Goal: Transaction & Acquisition: Purchase product/service

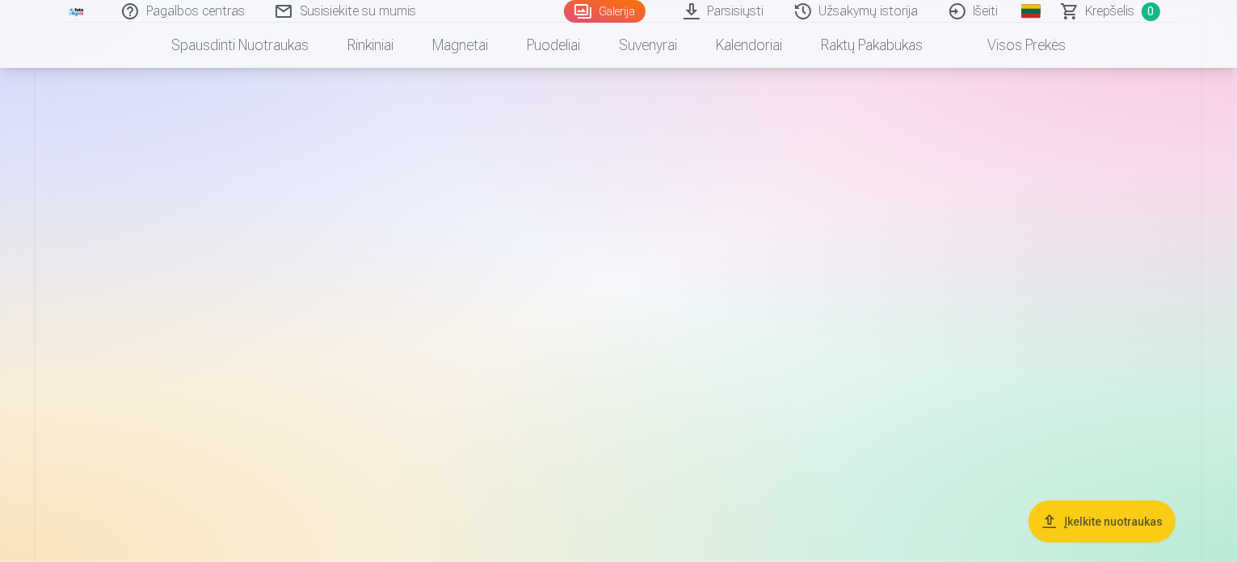
scroll to position [647, 0]
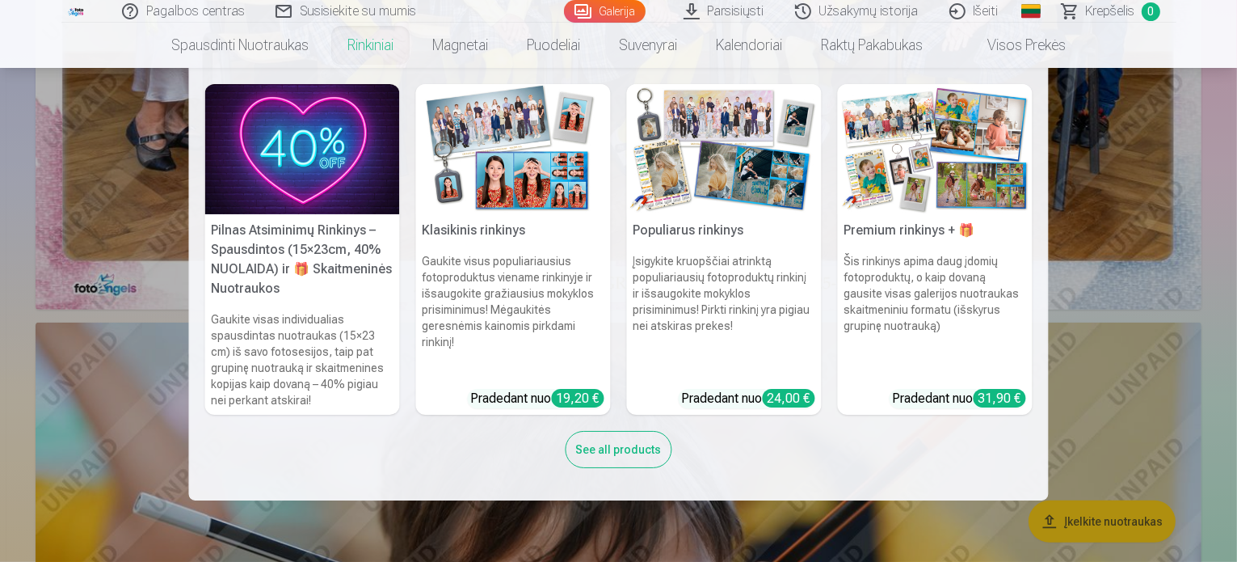
click at [694, 181] on img at bounding box center [724, 149] width 195 height 130
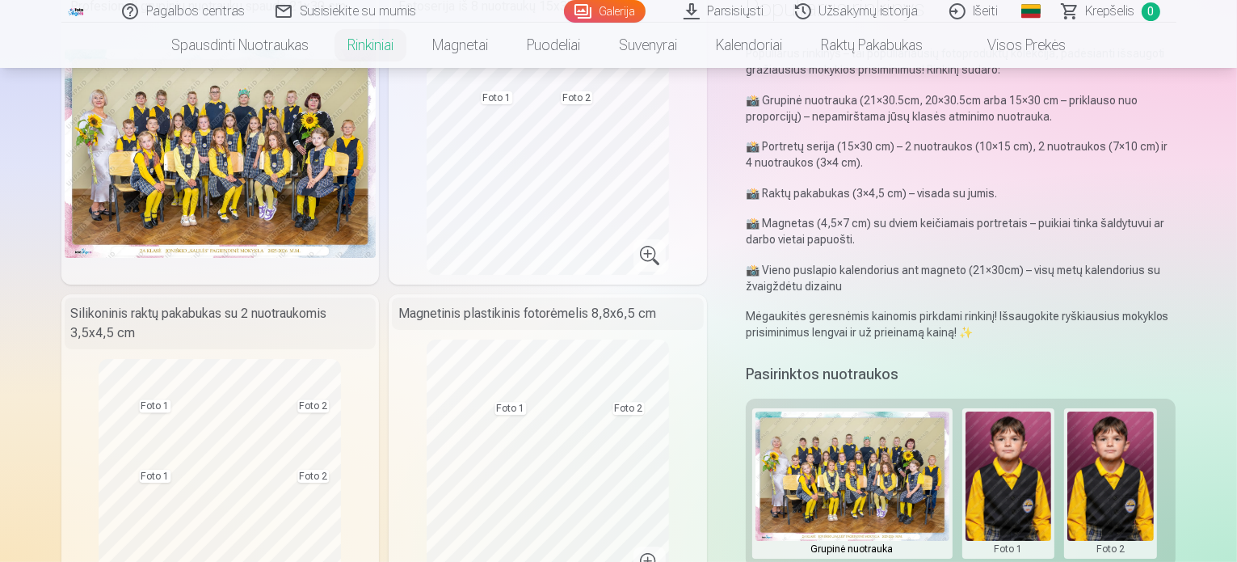
scroll to position [81, 0]
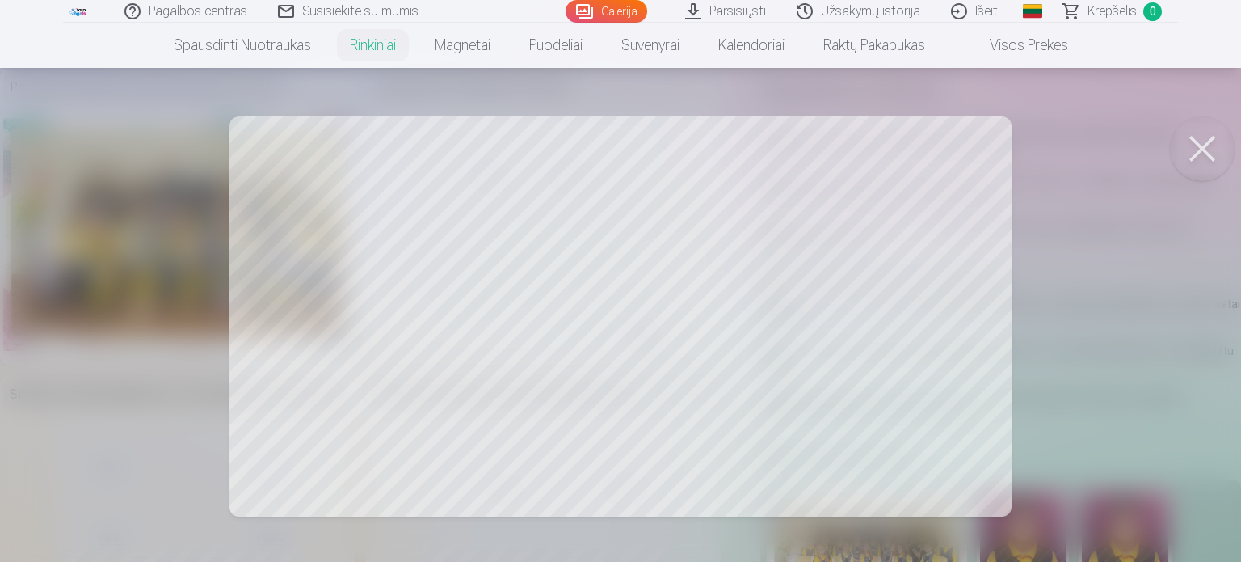
click at [512, 302] on div at bounding box center [620, 281] width 1241 height 562
drag, startPoint x: 1220, startPoint y: 140, endPoint x: 1199, endPoint y: 150, distance: 22.8
click at [1219, 140] on button at bounding box center [1202, 148] width 65 height 65
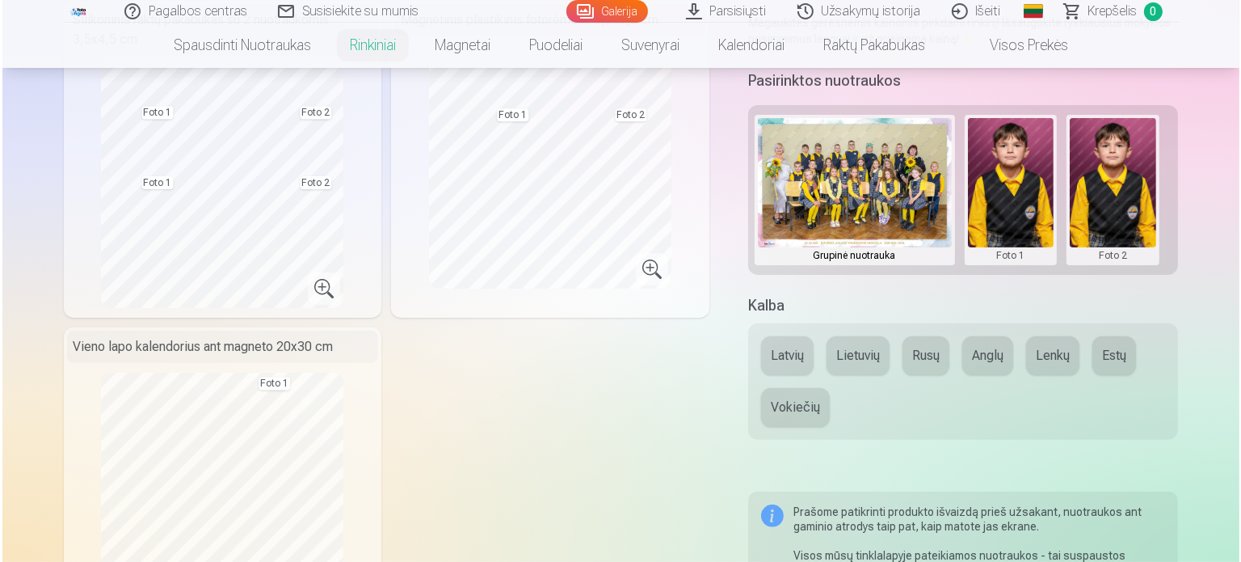
scroll to position [323, 0]
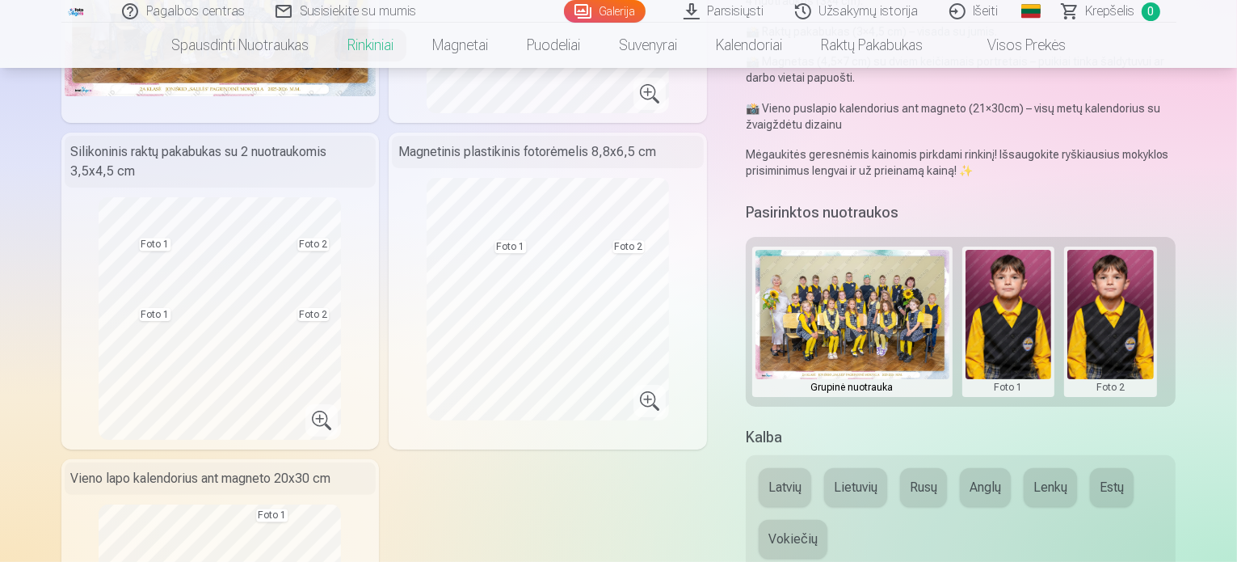
click at [1034, 331] on button at bounding box center [1009, 322] width 86 height 144
click at [1016, 315] on button "Pakeisti nuotrauką" at bounding box center [1020, 321] width 151 height 45
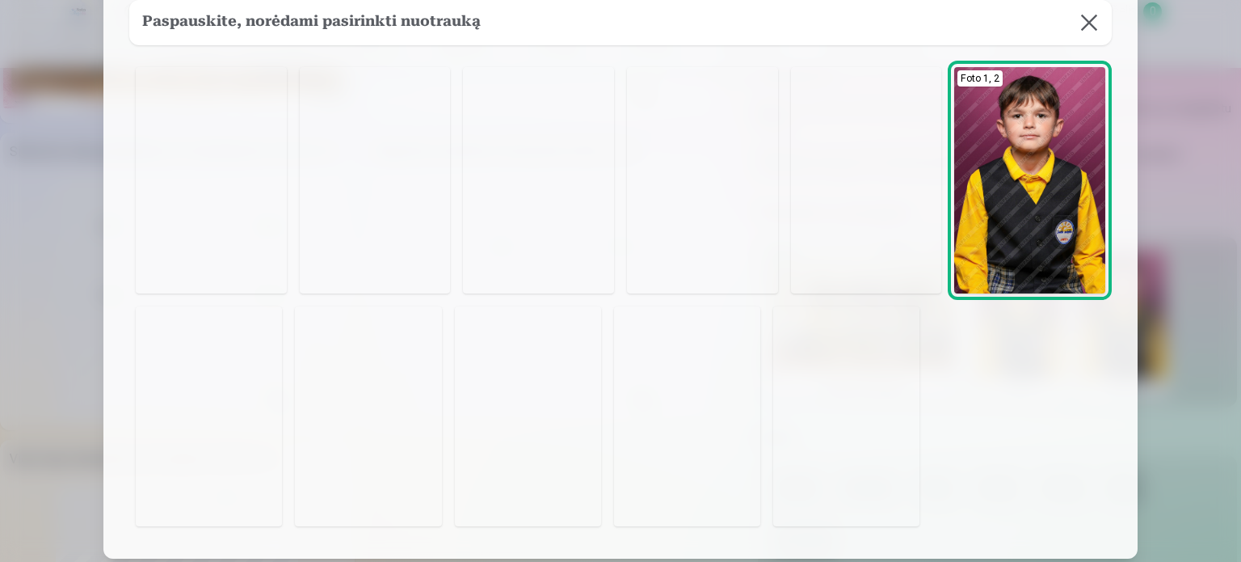
scroll to position [32, 0]
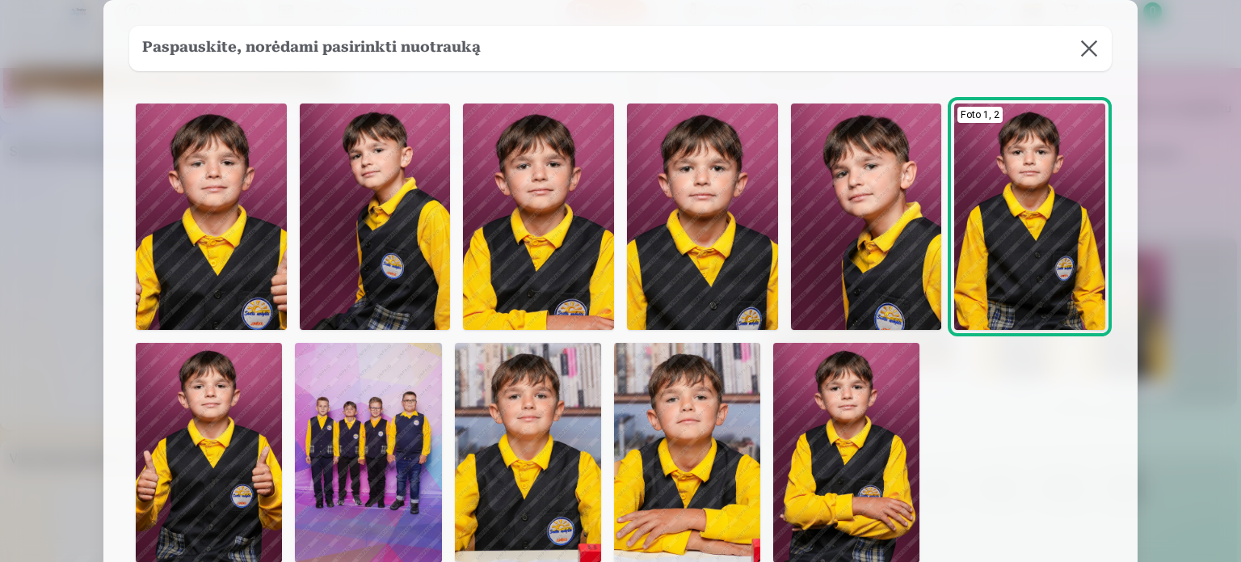
click at [876, 254] on img at bounding box center [866, 216] width 151 height 226
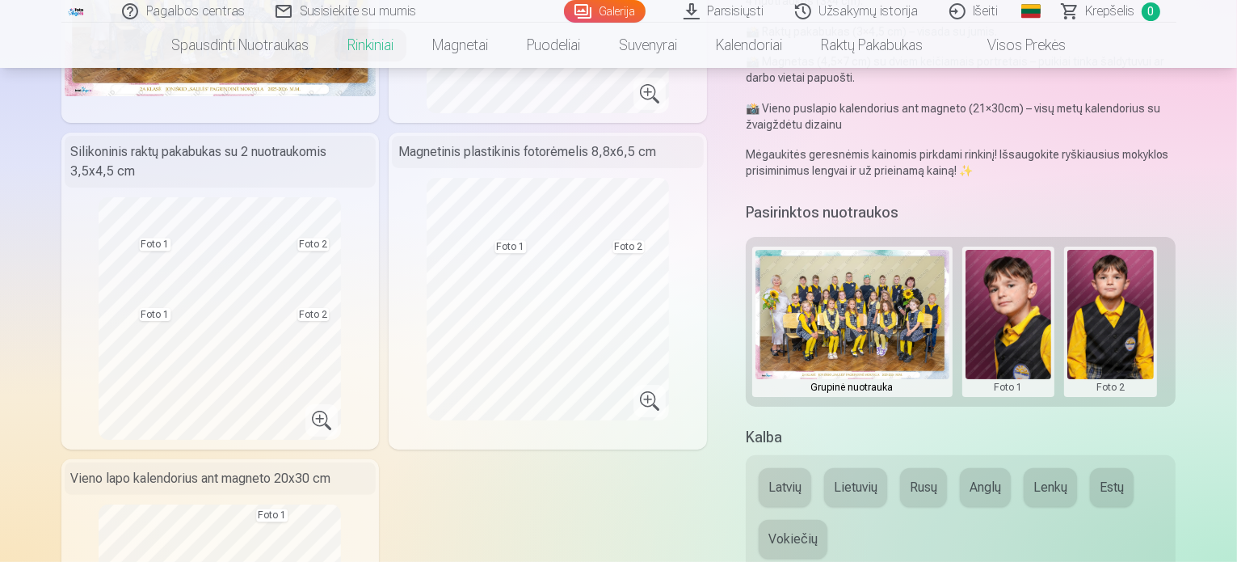
click at [1128, 319] on button at bounding box center [1111, 322] width 86 height 144
click at [1167, 327] on button "Pakeisti nuotrauką" at bounding box center [1122, 321] width 151 height 45
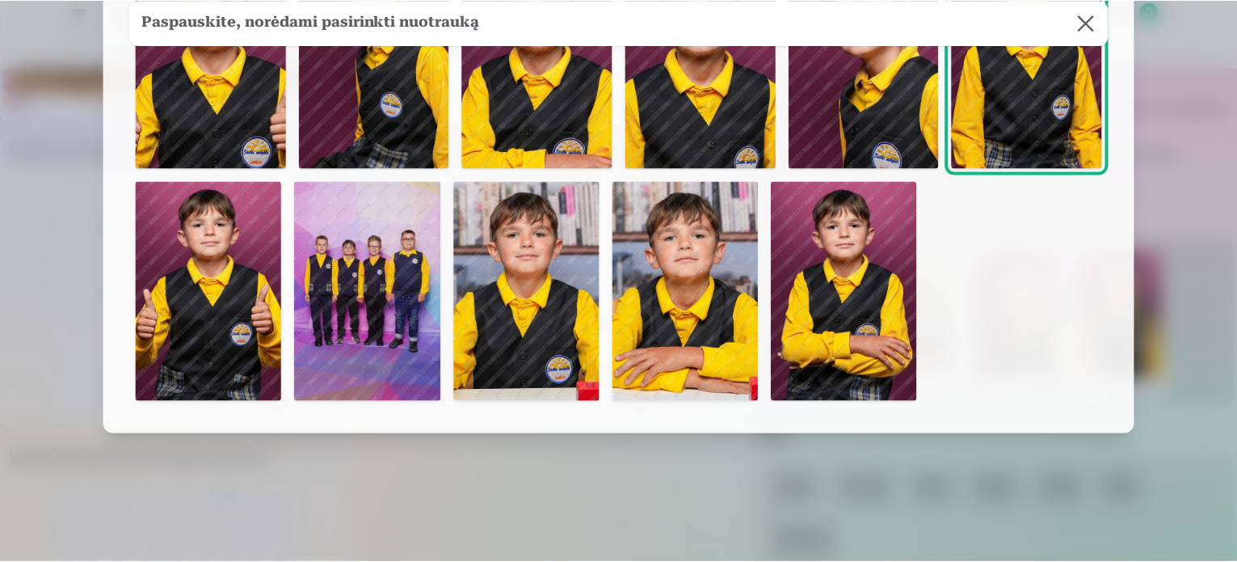
scroll to position [194, 0]
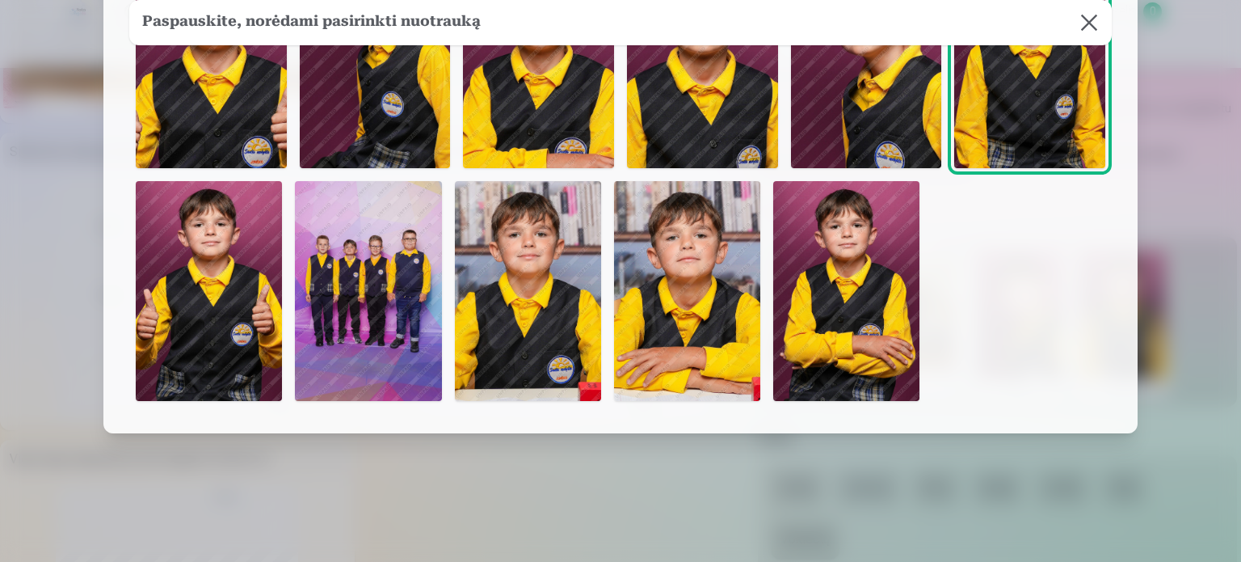
click at [405, 296] on img at bounding box center [368, 291] width 146 height 220
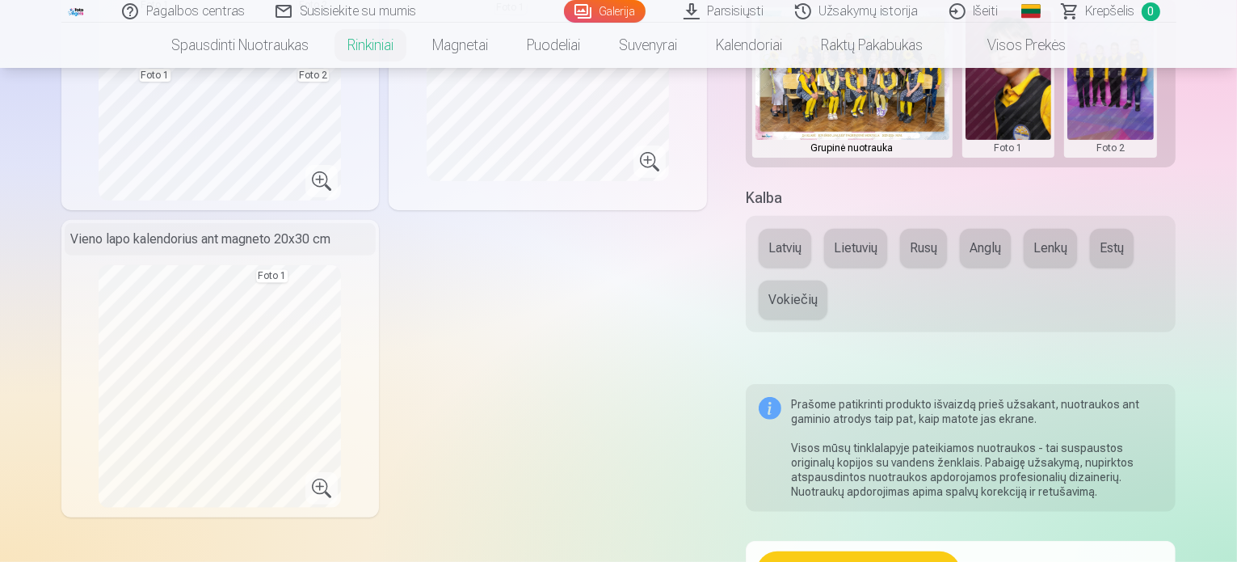
scroll to position [566, 0]
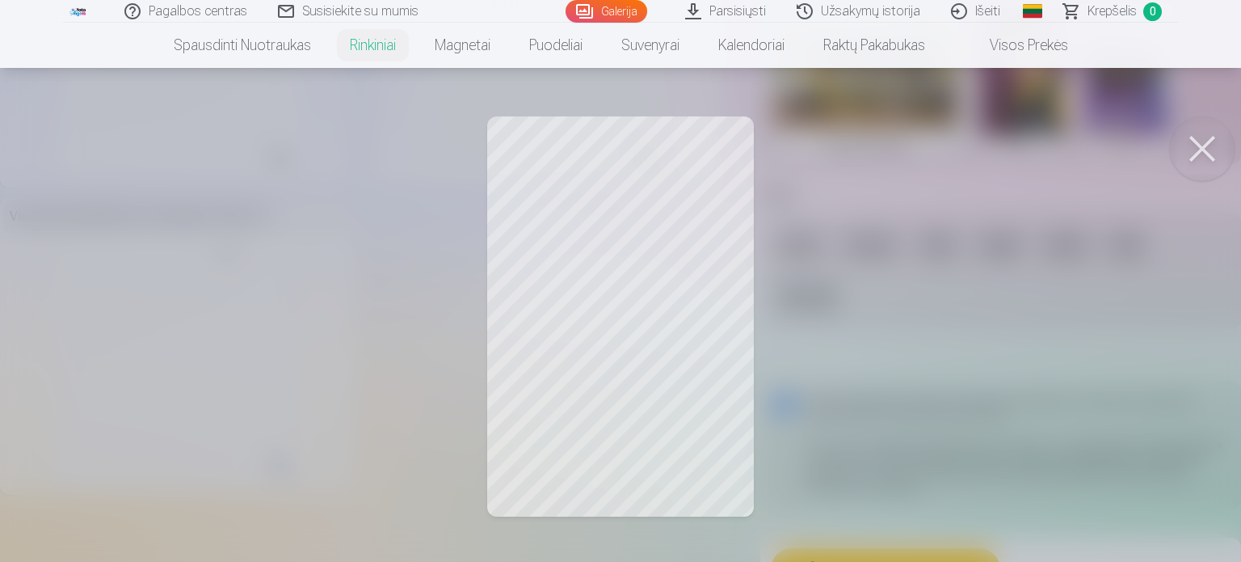
click at [1195, 154] on button at bounding box center [1202, 148] width 65 height 65
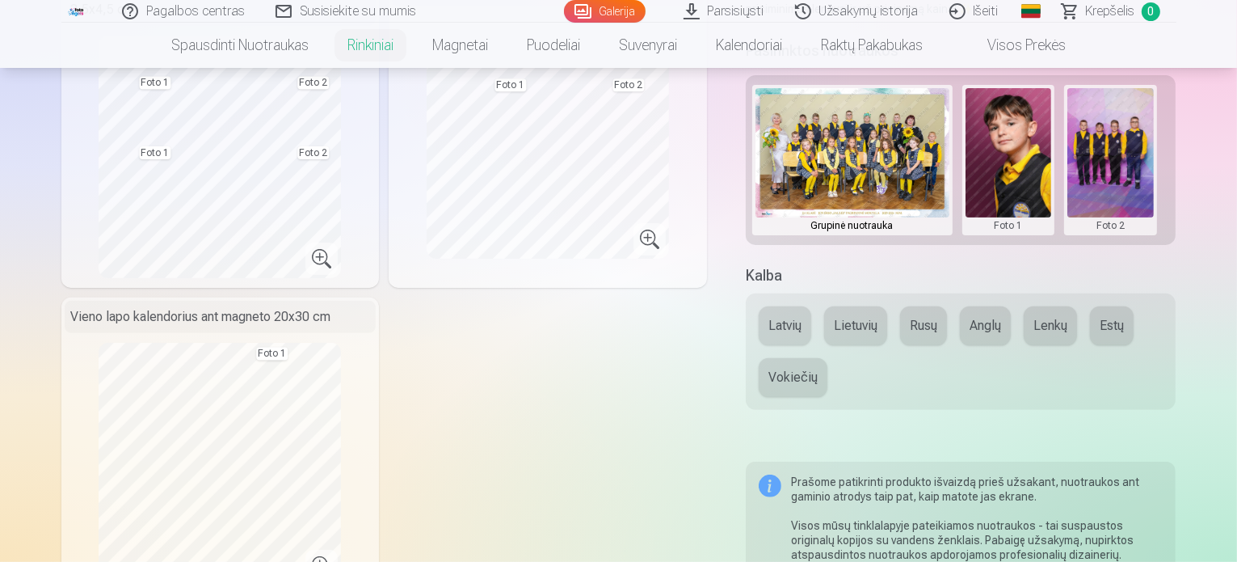
scroll to position [0, 0]
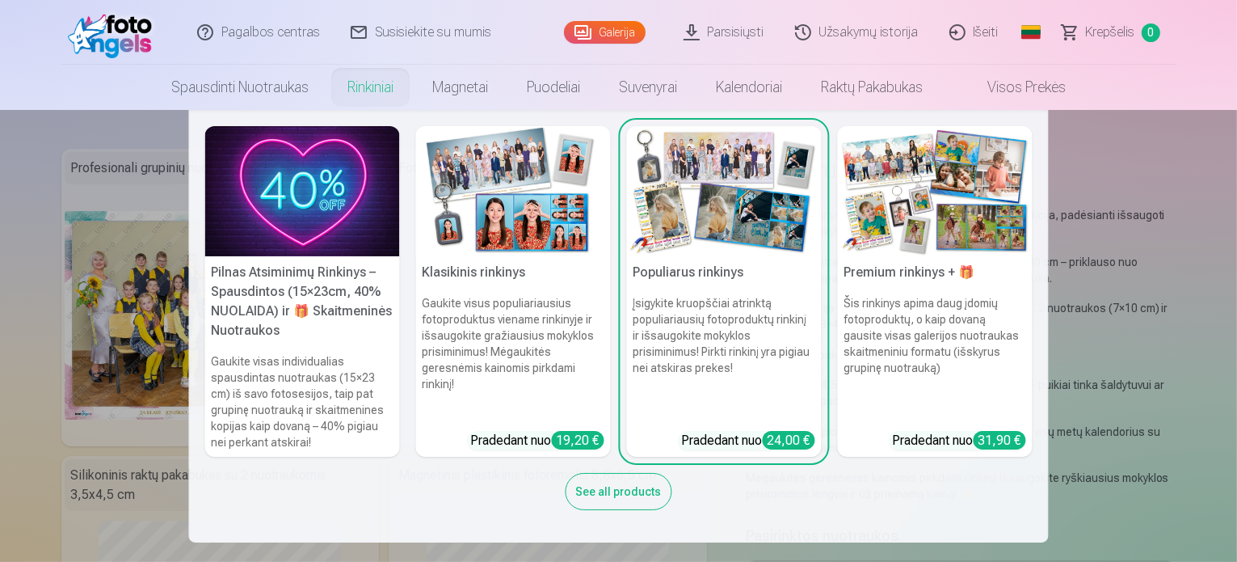
click at [564, 351] on h6 "Gaukite visus populiariausius fotoproduktus viename rinkinyje ir išsaugokite gr…" at bounding box center [513, 357] width 195 height 136
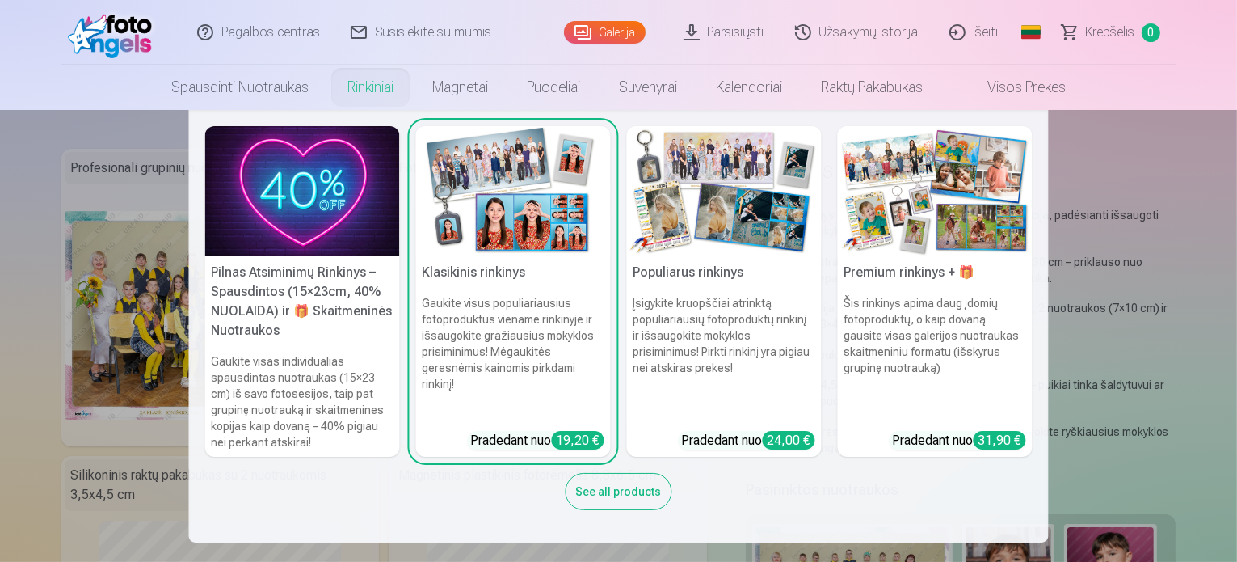
click at [687, 429] on link "Populiarus rinkinys Įsigykite kruopščiai atrinktą populiariausių fotoproduktų r…" at bounding box center [724, 291] width 195 height 331
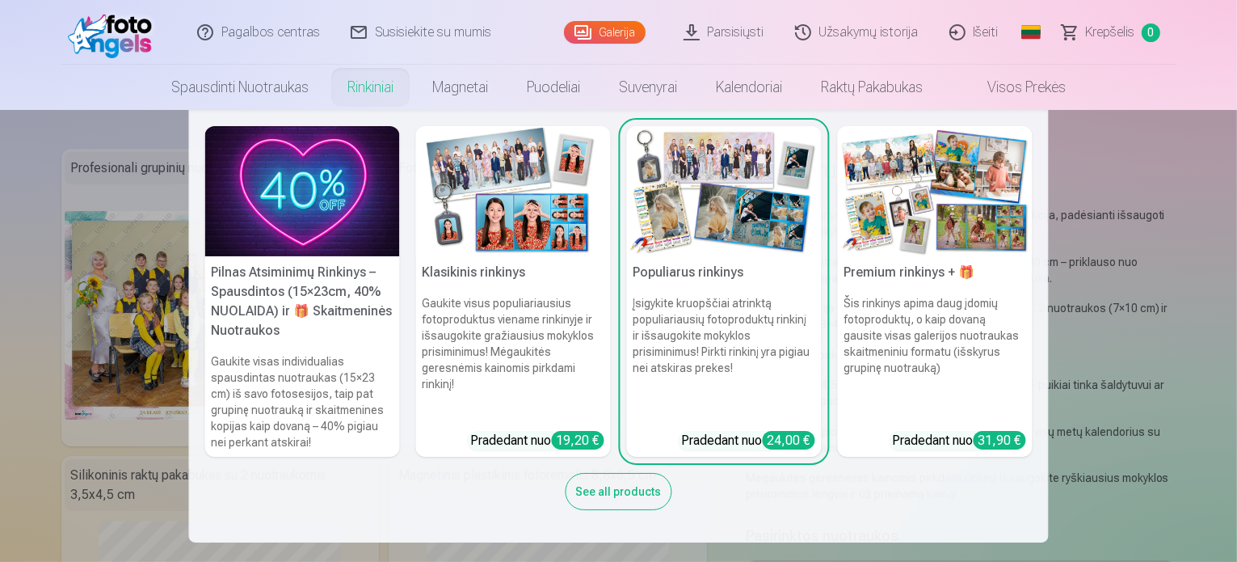
click at [736, 406] on h6 "Įsigykite kruopščiai atrinktą populiariausių fotoproduktų rinkinį ir išsaugokit…" at bounding box center [724, 357] width 195 height 136
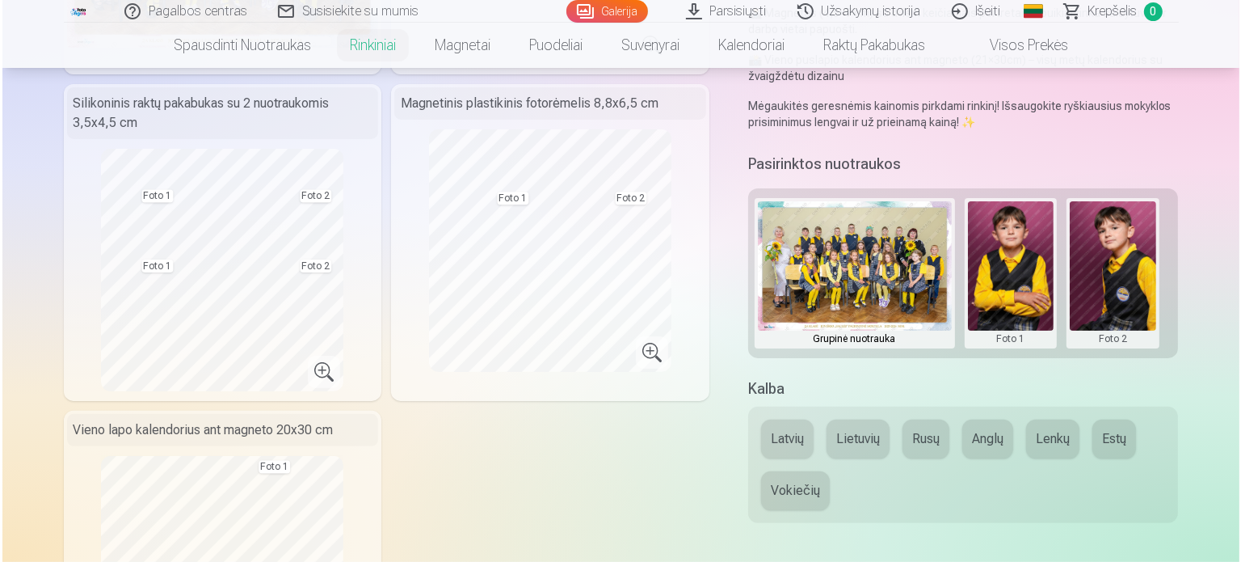
scroll to position [404, 0]
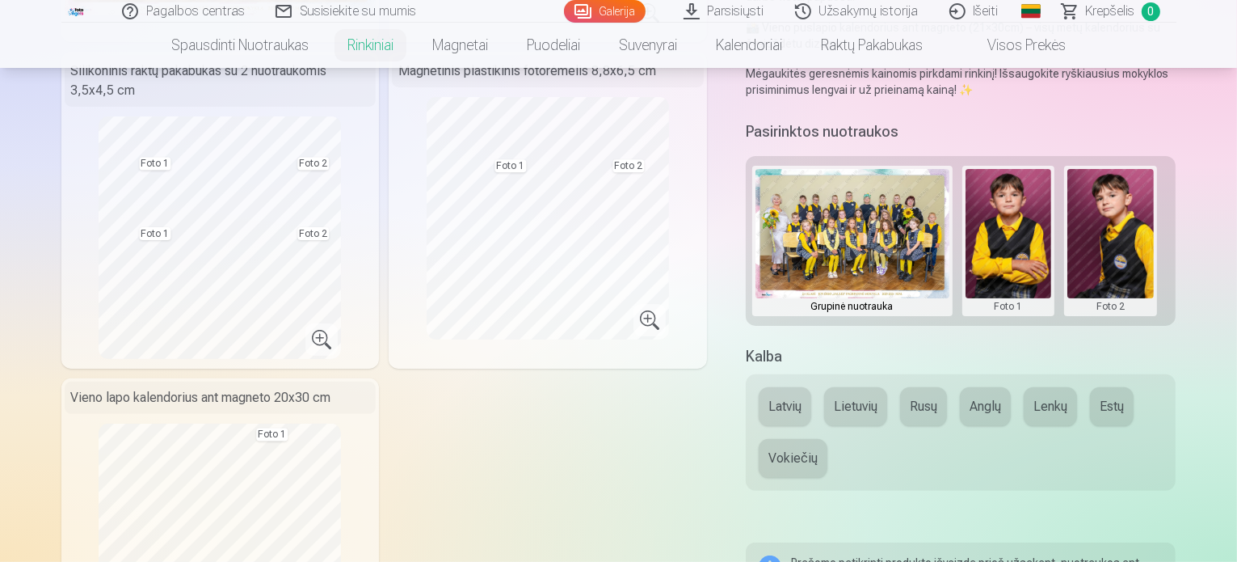
click at [1022, 291] on button at bounding box center [1009, 241] width 86 height 144
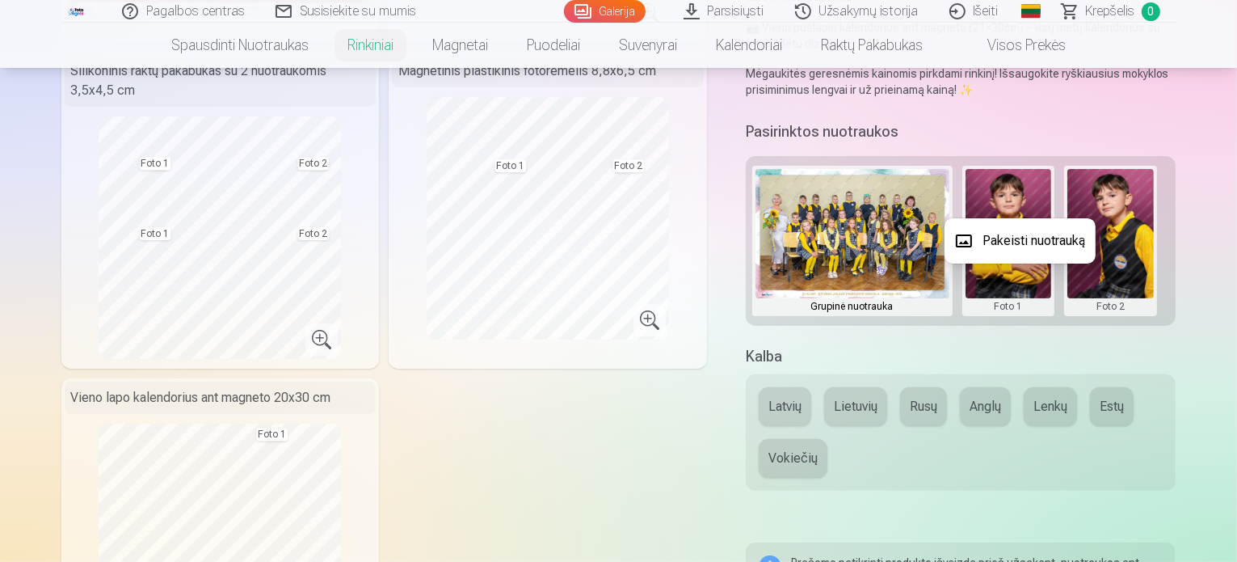
click at [1039, 248] on button "Pakeisti nuotrauką" at bounding box center [1020, 240] width 151 height 45
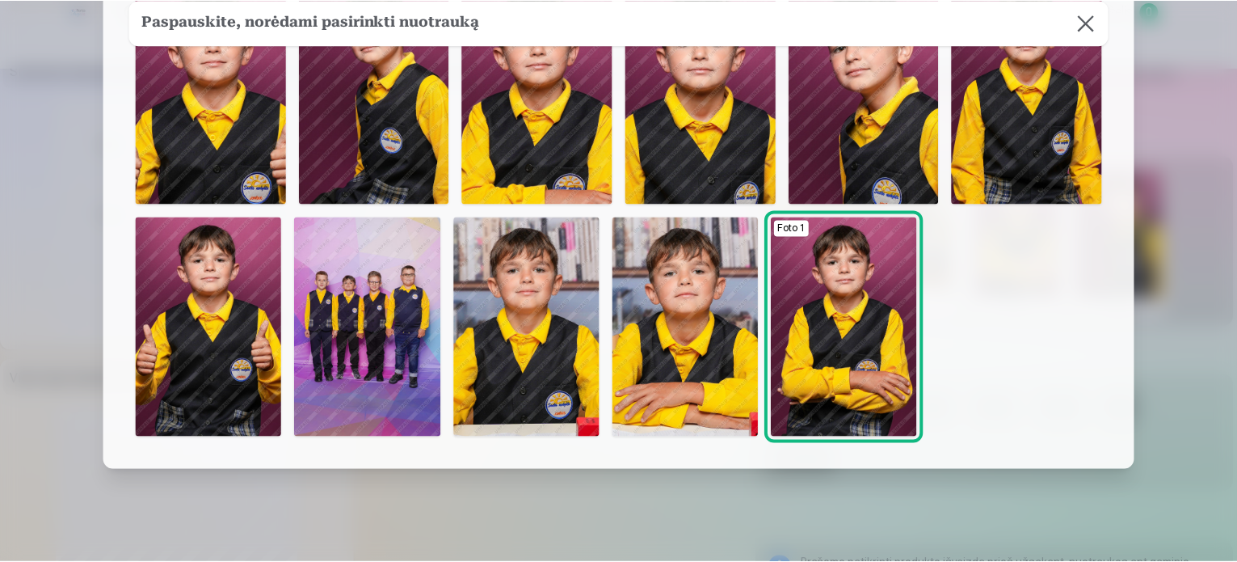
scroll to position [162, 0]
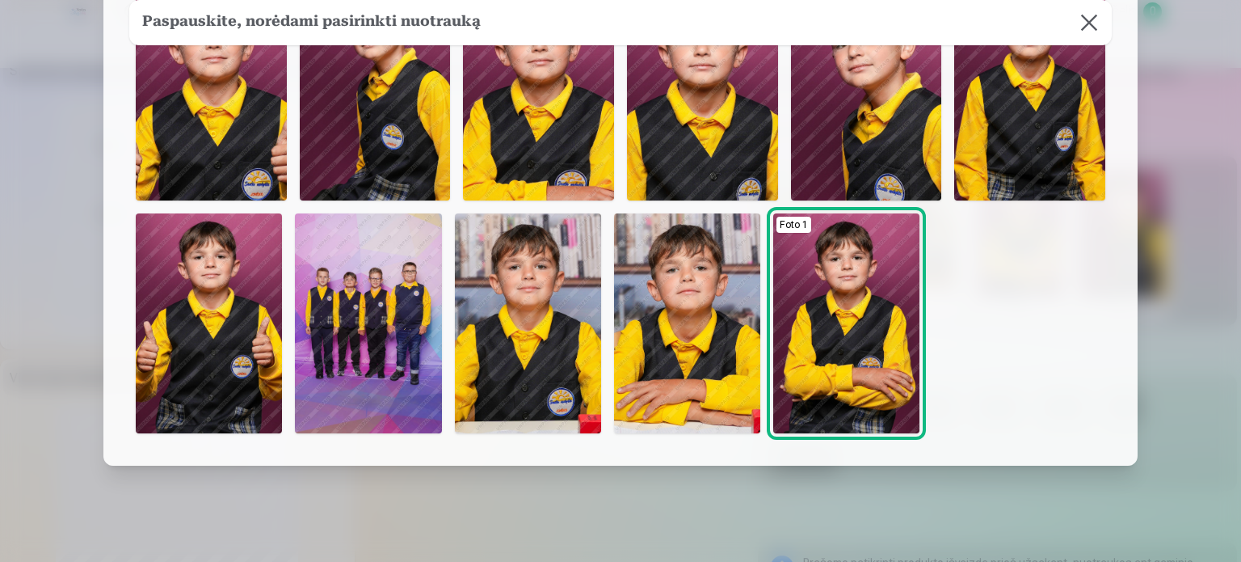
click at [1086, 21] on button at bounding box center [1089, 22] width 45 height 45
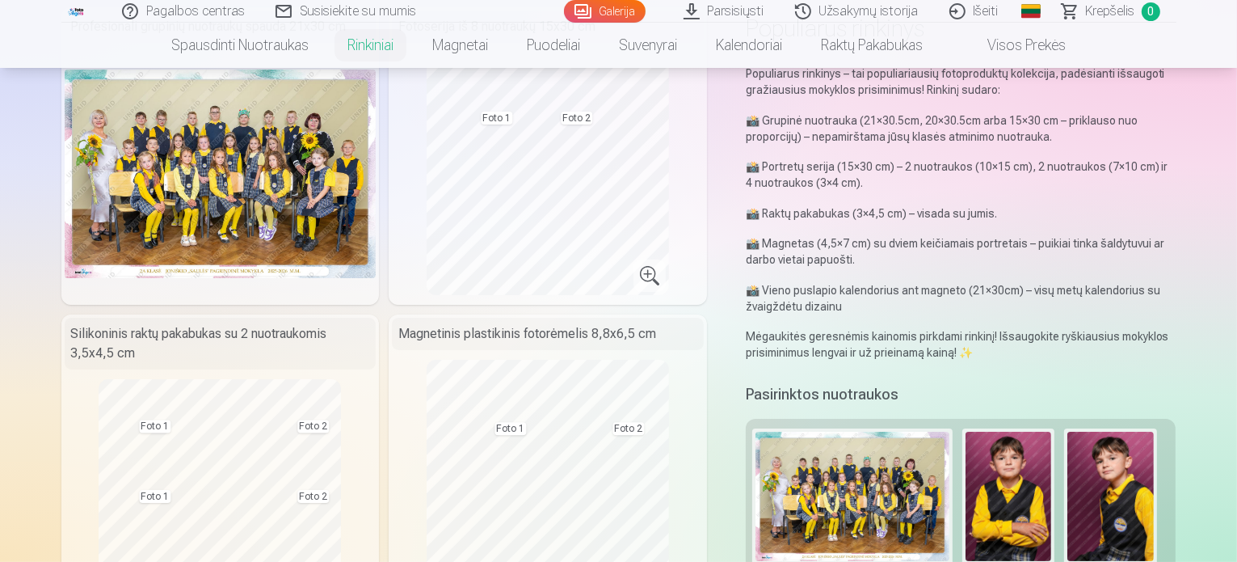
scroll to position [0, 0]
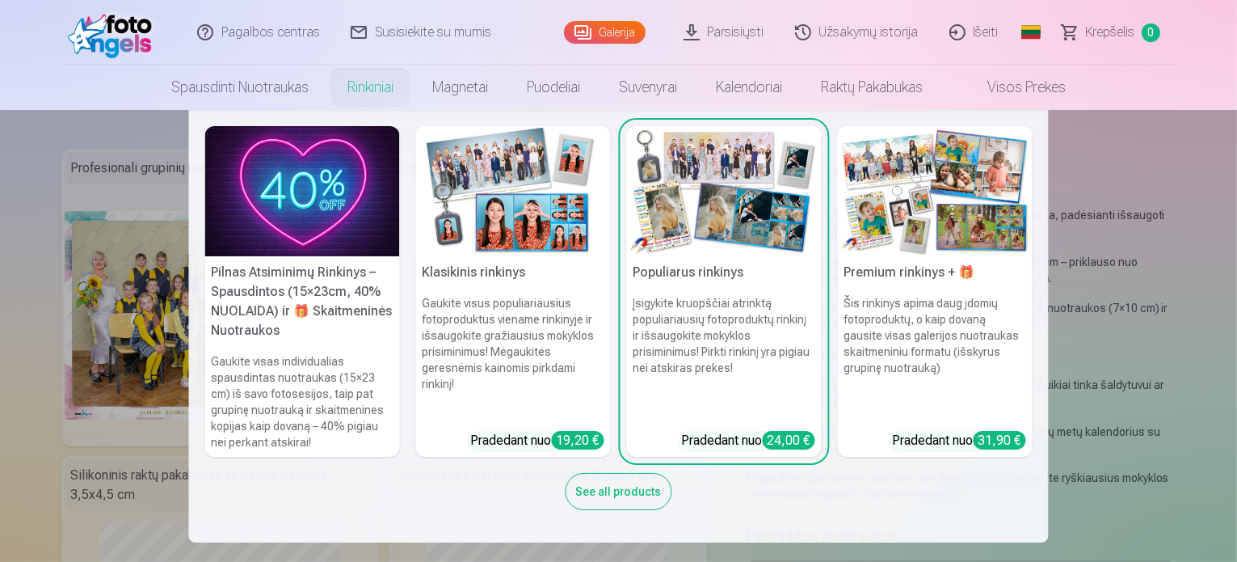
click at [361, 309] on h5 "Pilnas Atsiminimų Rinkinys – Spausdintos (15×23cm, 40% NUOLAIDA) ir 🎁 Skaitmeni…" at bounding box center [302, 301] width 195 height 91
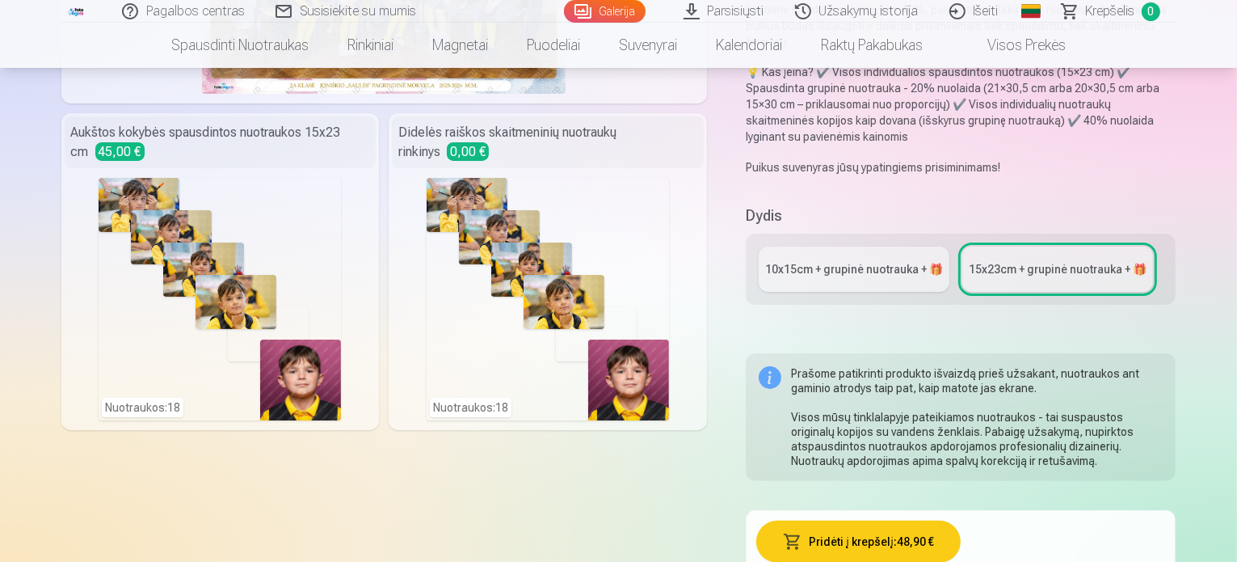
scroll to position [323, 0]
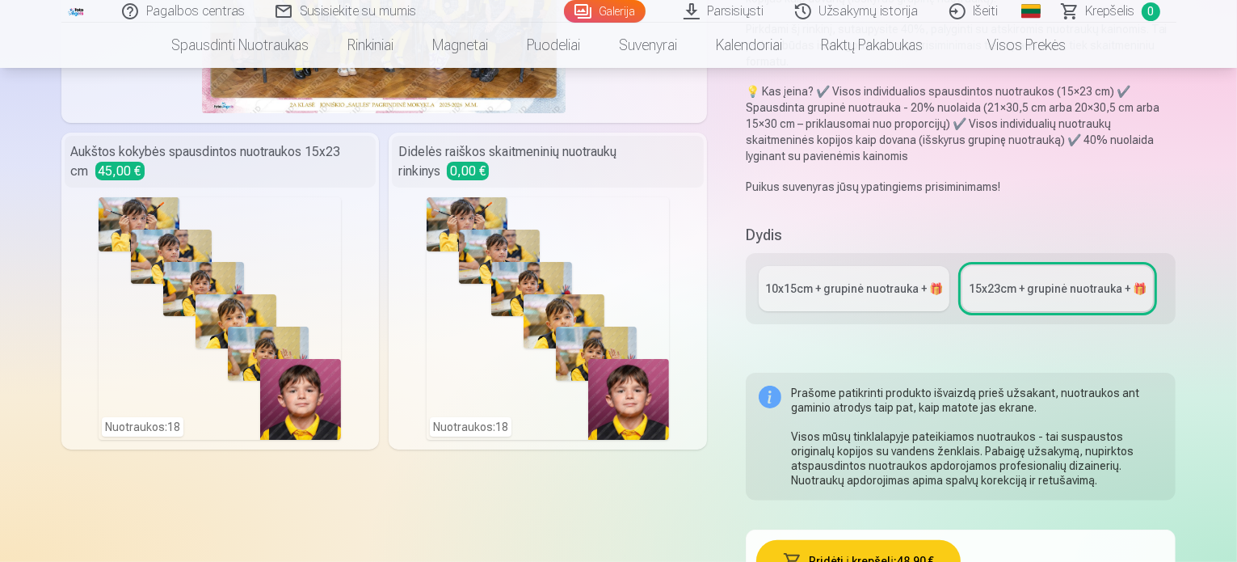
click at [461, 339] on div "Nuotraukos : 18" at bounding box center [548, 318] width 242 height 242
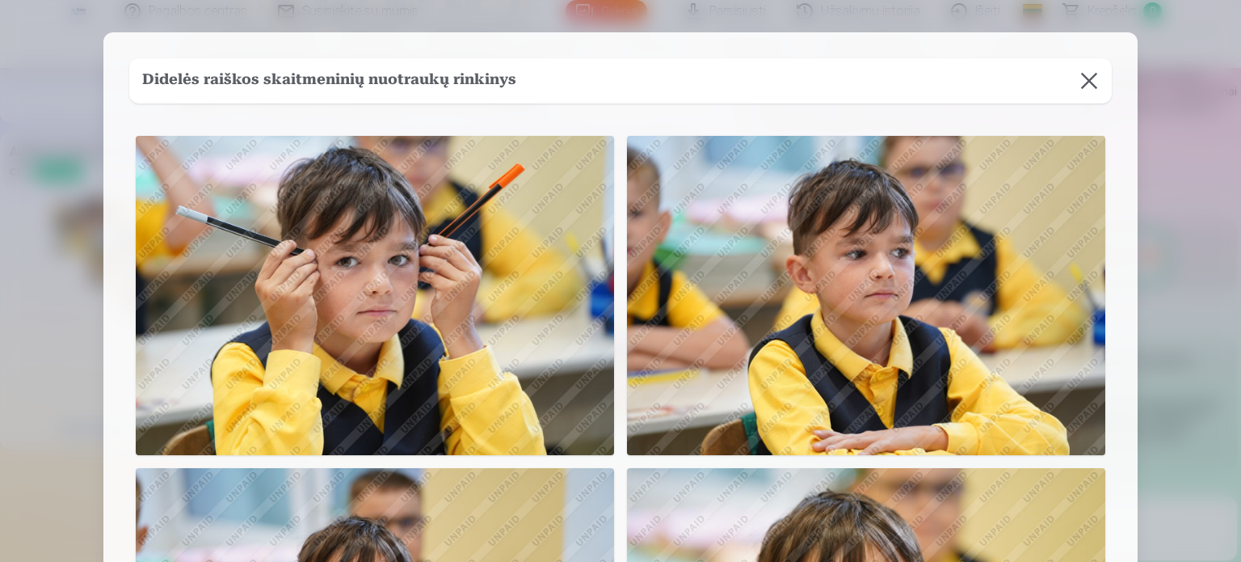
click at [1079, 76] on button at bounding box center [1089, 80] width 45 height 45
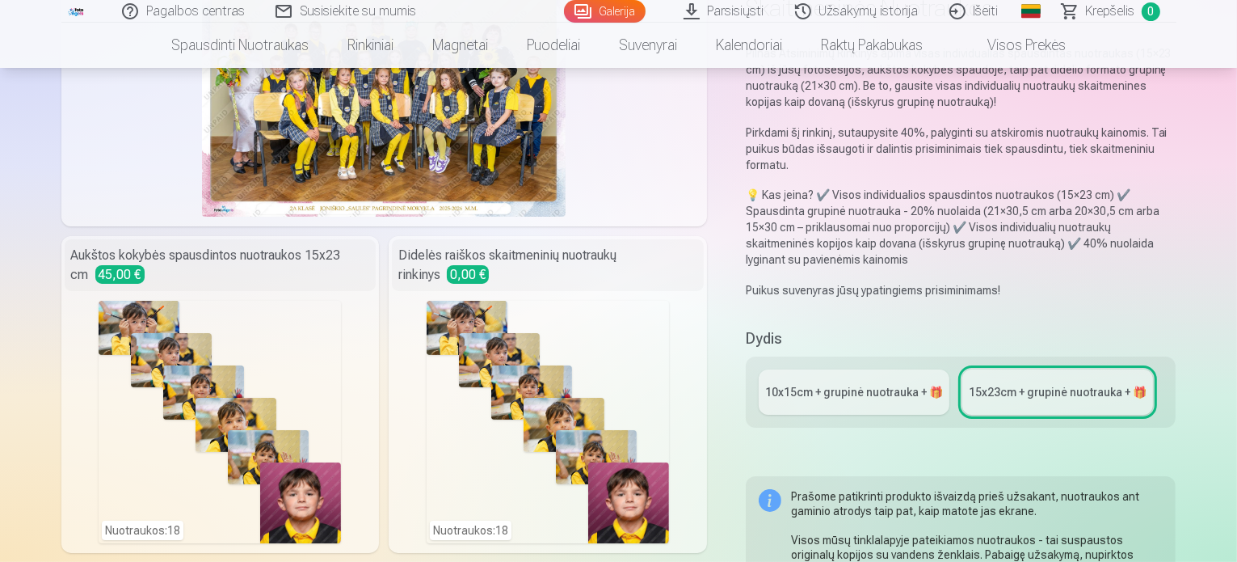
scroll to position [485, 0]
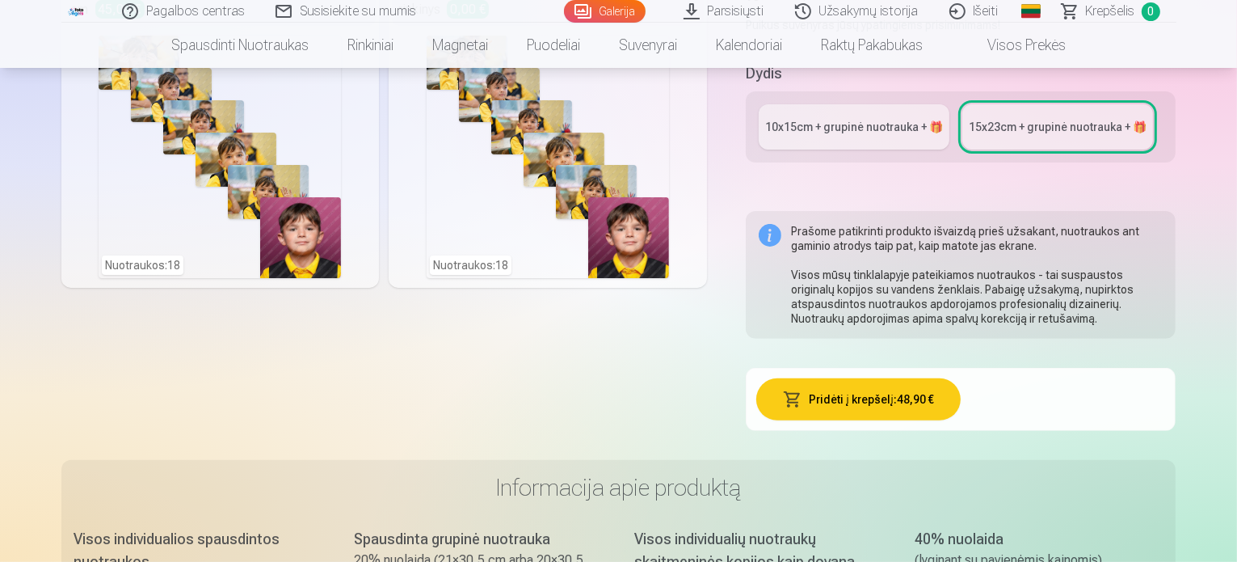
click at [875, 119] on div "10x15сm + grupinė nuotrauka + 🎁" at bounding box center [854, 127] width 178 height 16
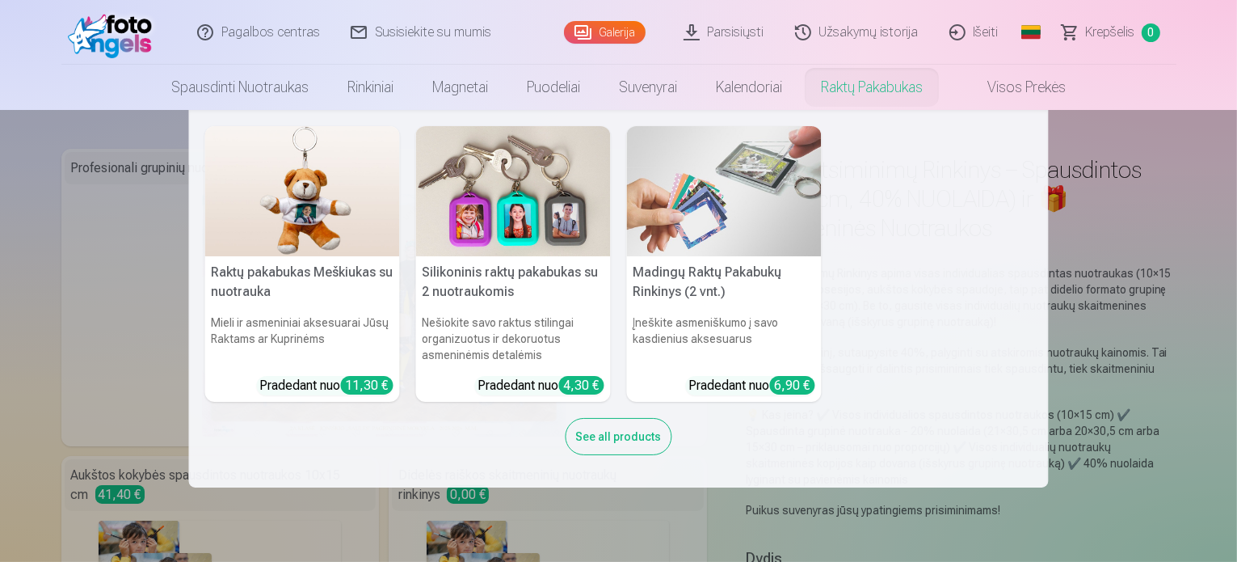
drag, startPoint x: 1148, startPoint y: 248, endPoint x: 916, endPoint y: 138, distance: 255.9
click at [1146, 248] on nav "Raktų pakabukas Meškiukas su nuotrauka Mieli ir asmeniniai aksesuarai Jūsų Rakt…" at bounding box center [618, 298] width 1237 height 377
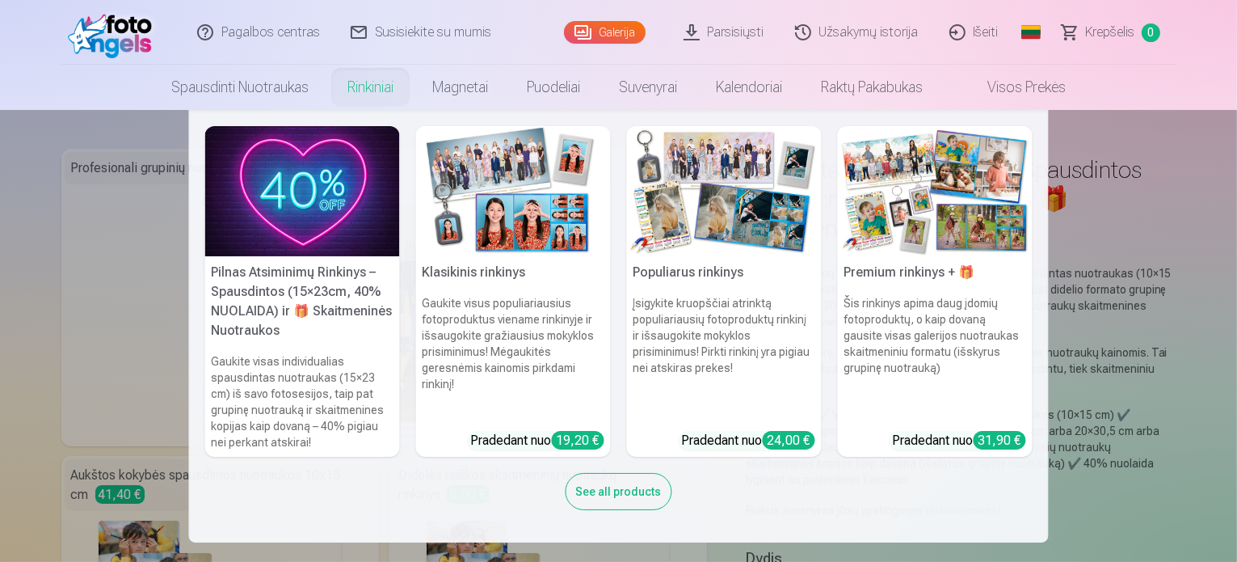
click at [986, 407] on h6 "Šis rinkinys apima daug įdomių fotoproduktų, o kaip dovaną gausite visas galeri…" at bounding box center [935, 357] width 195 height 136
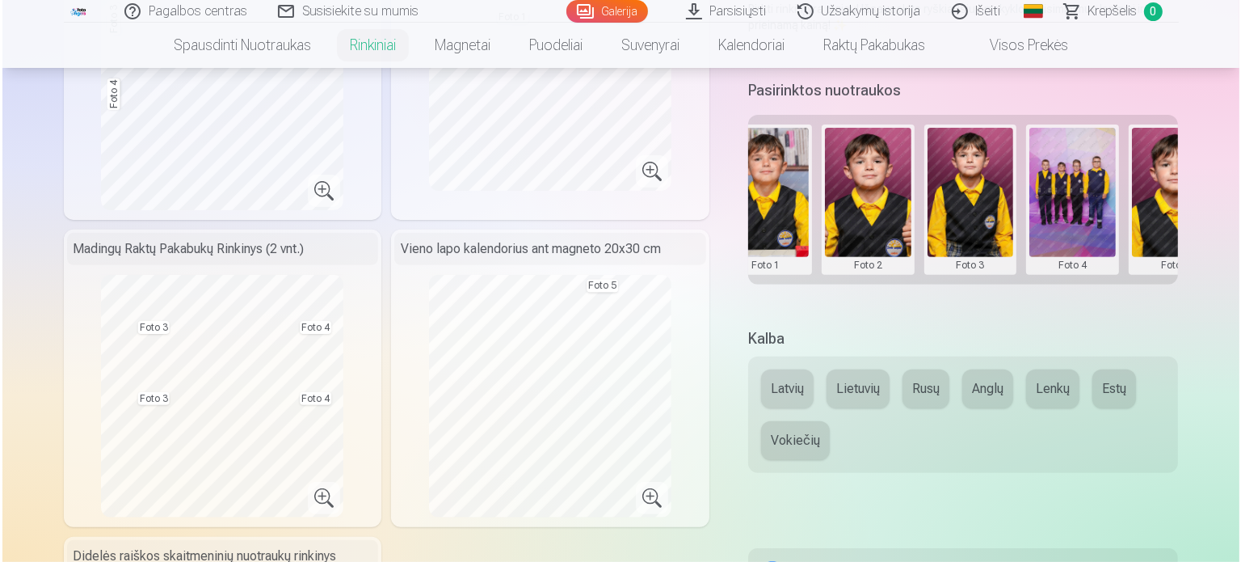
scroll to position [485, 0]
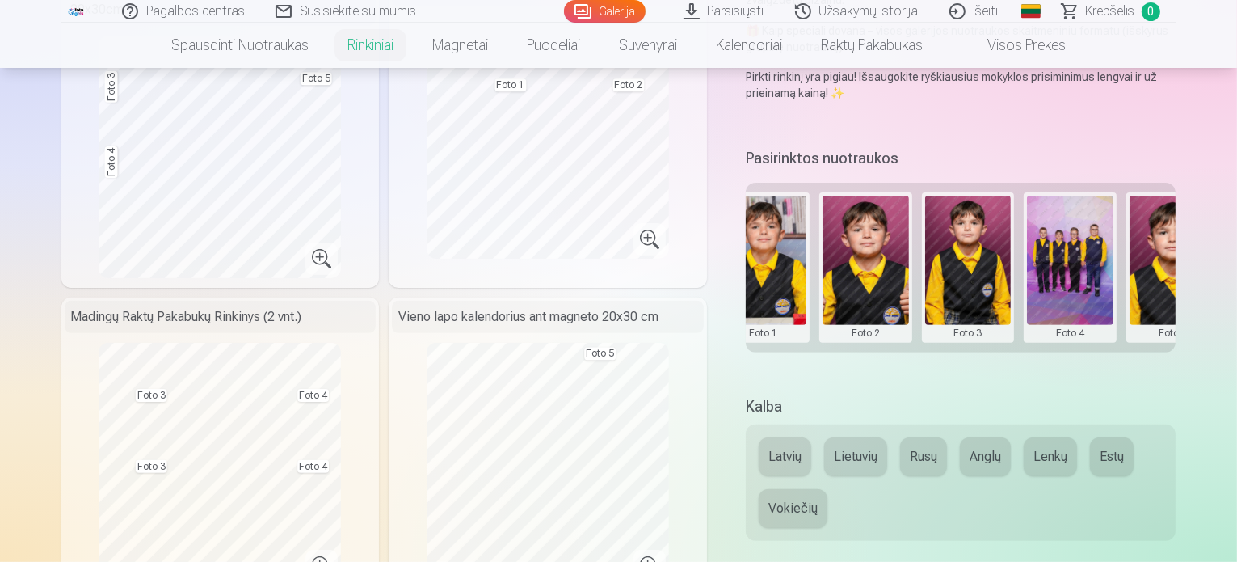
click at [1177, 257] on button at bounding box center [1173, 268] width 86 height 144
click at [1150, 269] on button "Pakeisti nuotrauką" at bounding box center [1157, 260] width 151 height 45
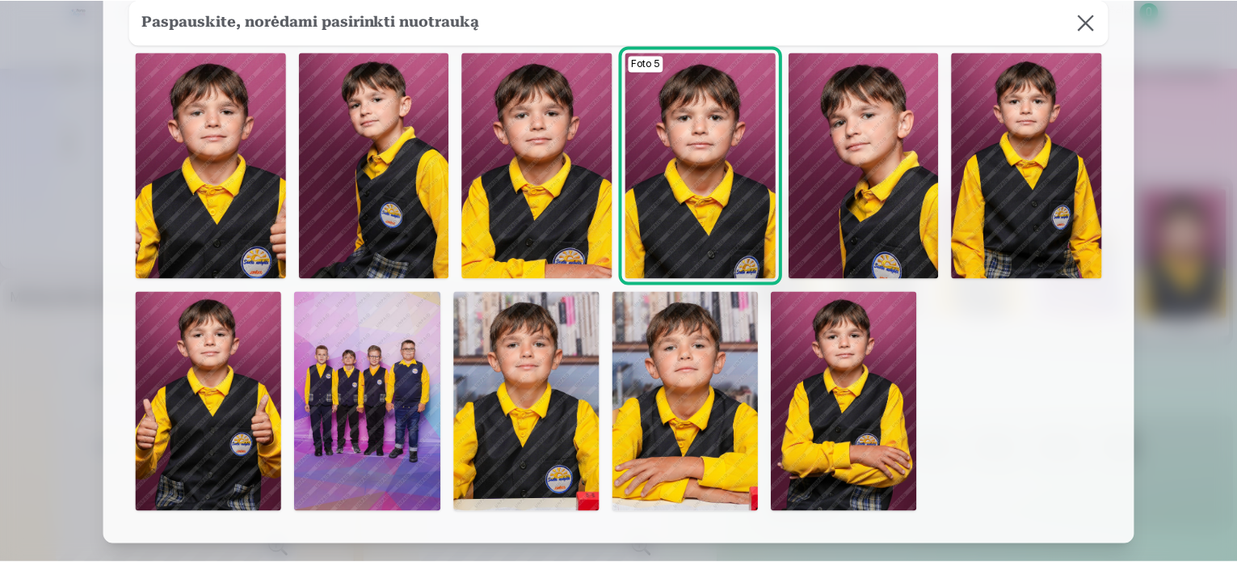
scroll to position [0, 0]
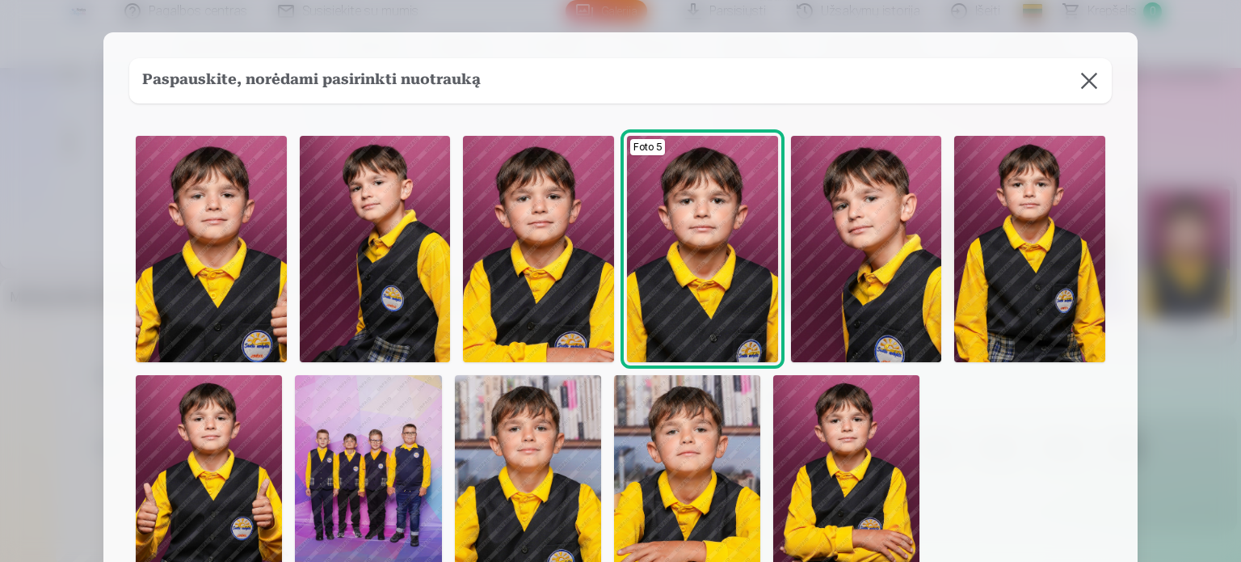
click at [1035, 236] on img at bounding box center [1029, 249] width 151 height 226
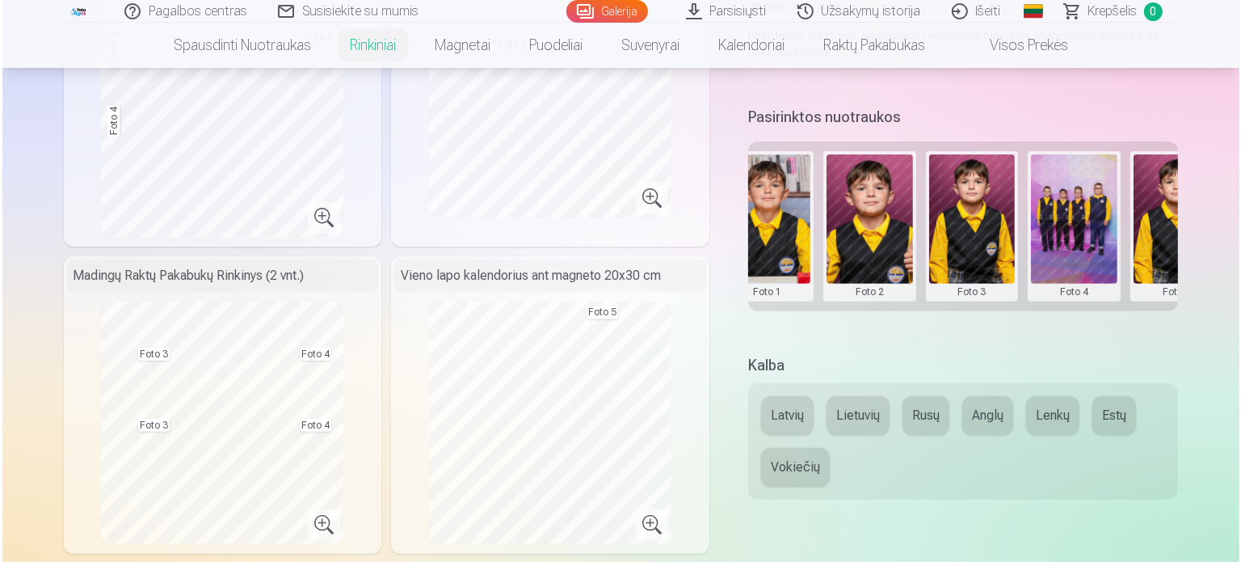
scroll to position [566, 0]
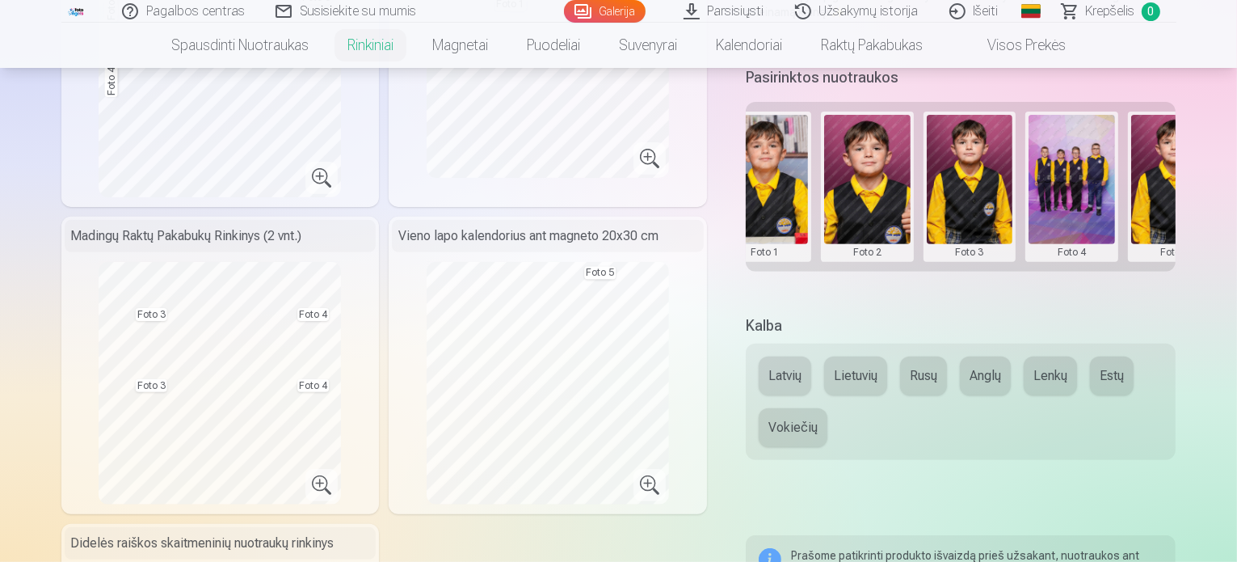
click at [1075, 202] on button at bounding box center [1072, 187] width 86 height 144
click at [1083, 184] on button "Pakeisti nuotrauką" at bounding box center [1083, 179] width 151 height 45
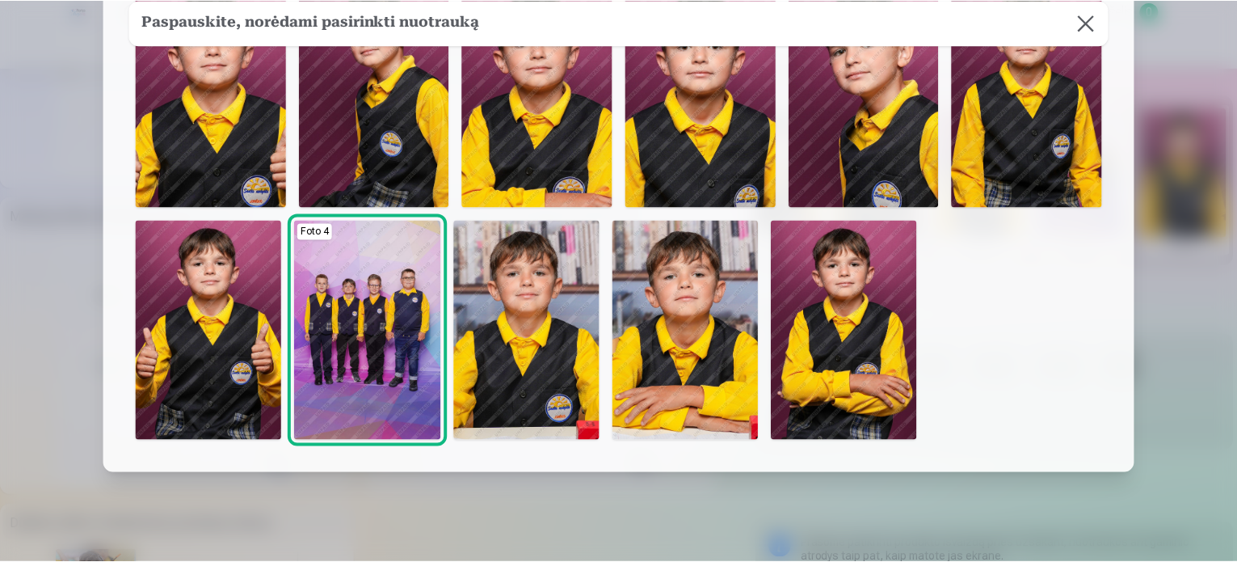
scroll to position [162, 0]
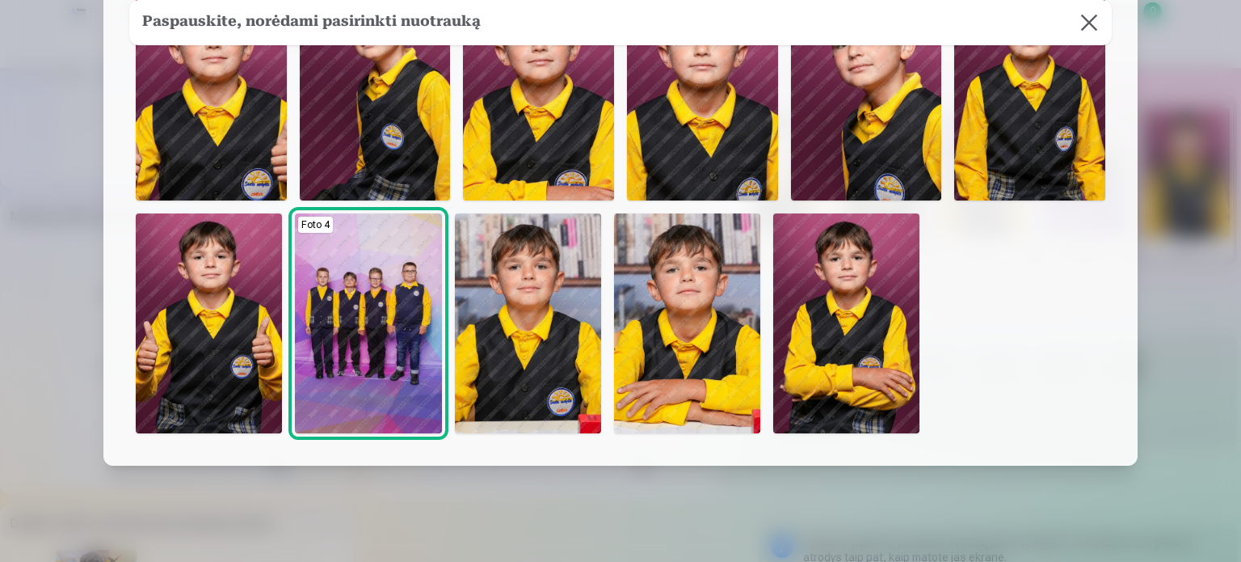
click at [860, 332] on img at bounding box center [846, 323] width 146 height 220
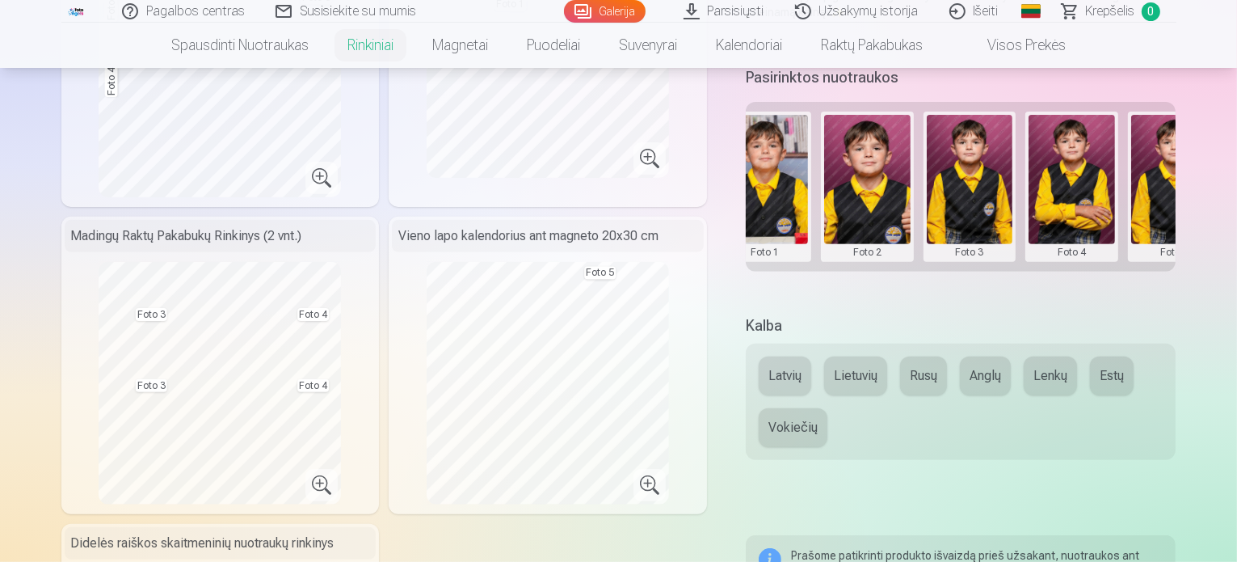
click at [866, 208] on button at bounding box center [867, 187] width 86 height 144
click at [860, 185] on button "Pakeisti nuotrauką" at bounding box center [878, 179] width 151 height 45
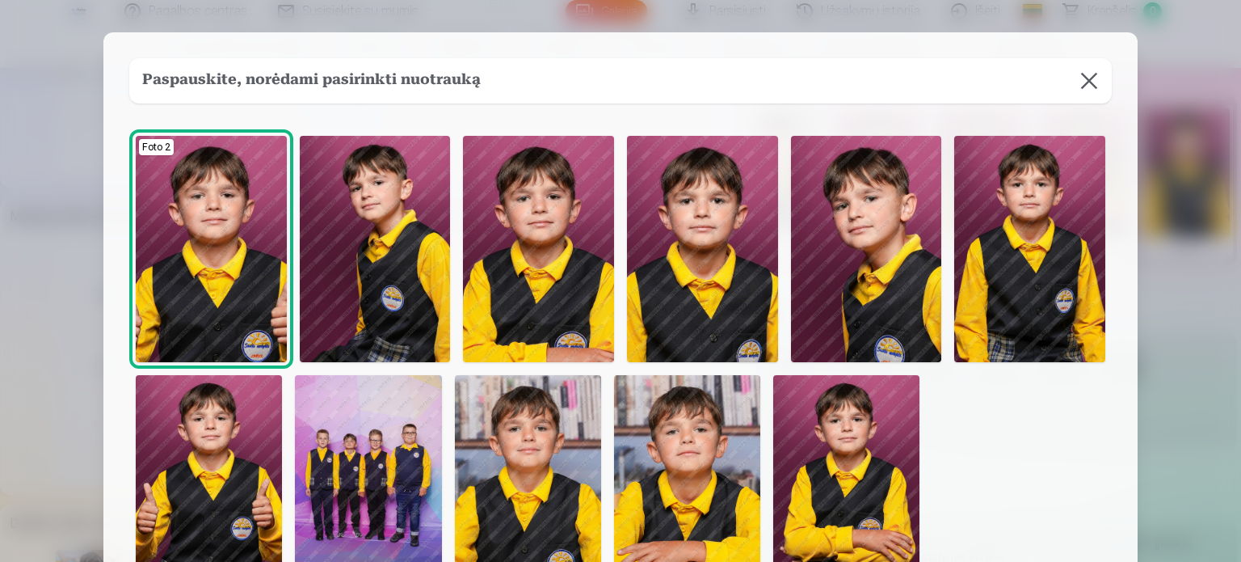
click at [692, 219] on img at bounding box center [702, 249] width 151 height 226
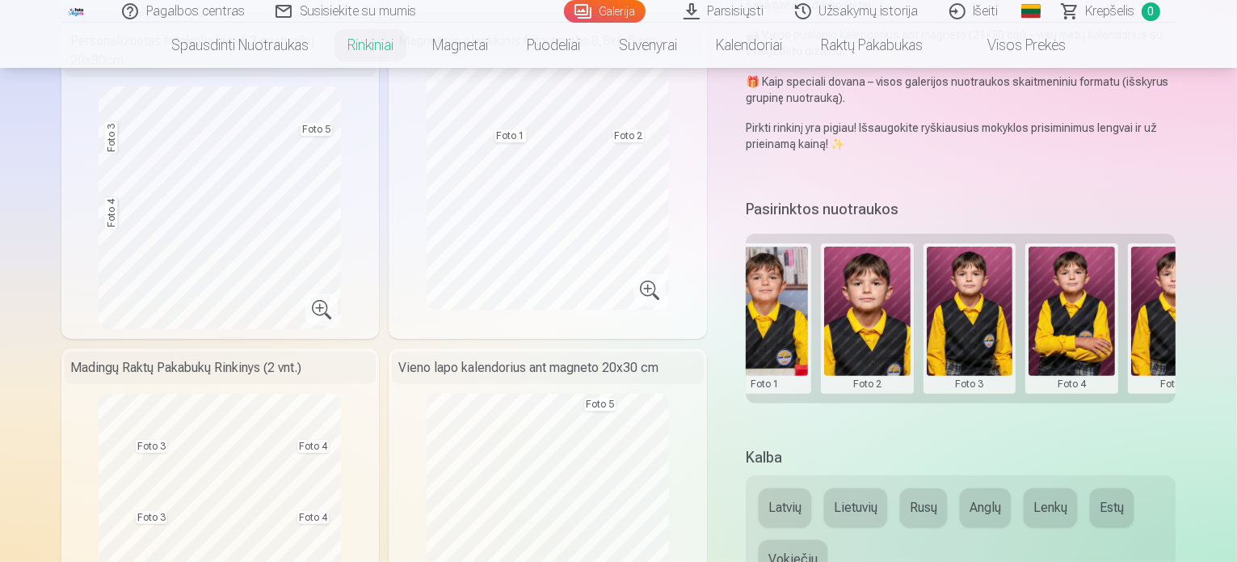
scroll to position [323, 0]
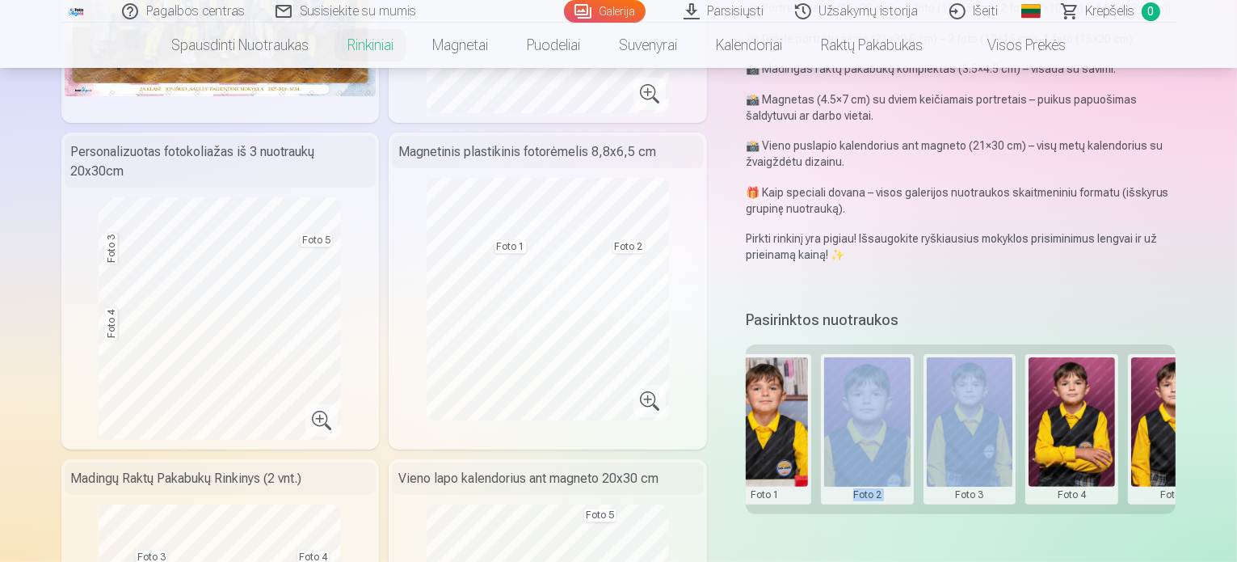
drag, startPoint x: 948, startPoint y: 506, endPoint x: 795, endPoint y: 514, distance: 153.0
click at [795, 514] on div "Pasirinktos nuotraukos Grupinė nuotrauka Foto 1 Foto 2 Foto 3 Foto 4 Foto 5" at bounding box center [961, 421] width 431 height 232
drag, startPoint x: 922, startPoint y: 533, endPoint x: 927, endPoint y: 523, distance: 10.8
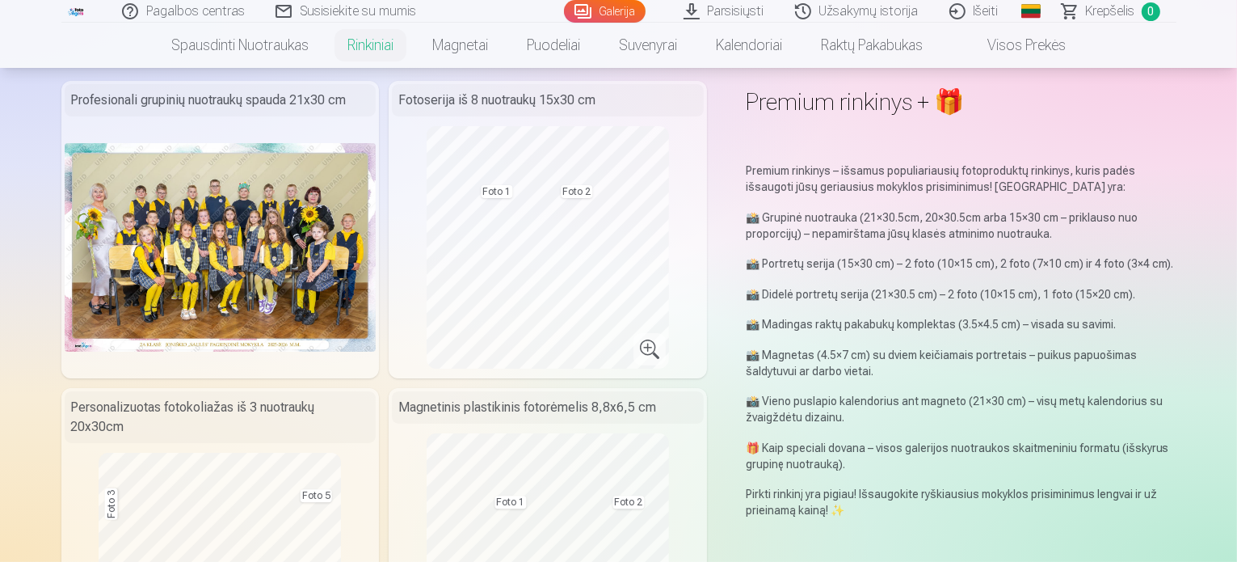
scroll to position [0, 0]
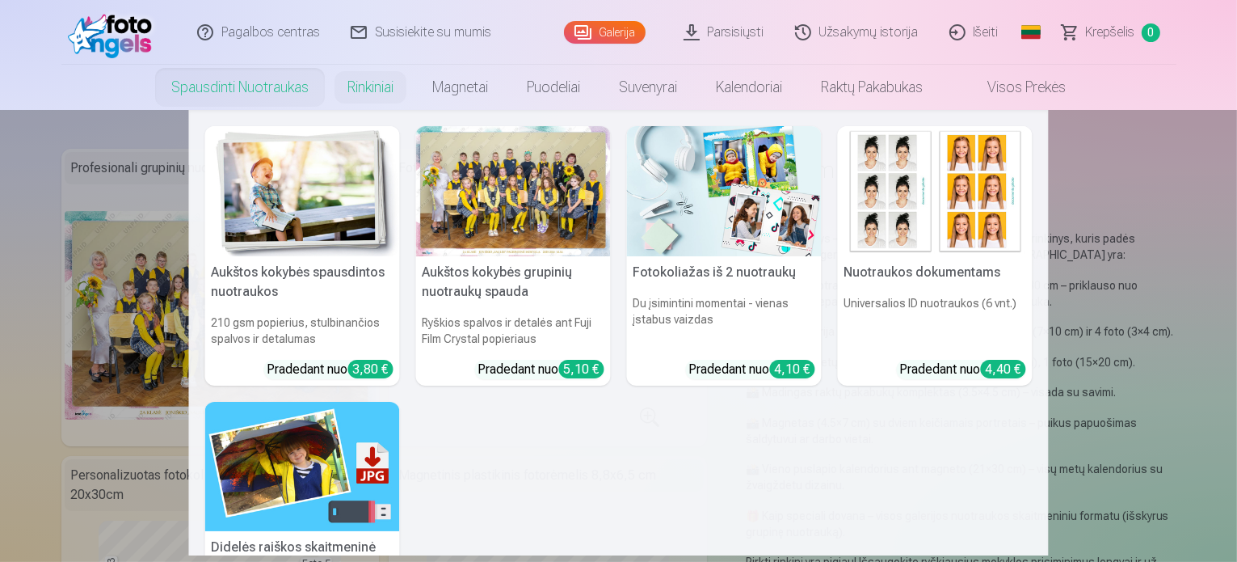
click at [114, 126] on nav "Aukštos kokybės spausdintos nuotraukos 210 gsm popierius, stulbinančios spalvos…" at bounding box center [618, 332] width 1237 height 445
click at [241, 86] on link "Spausdinti nuotraukas" at bounding box center [240, 87] width 176 height 45
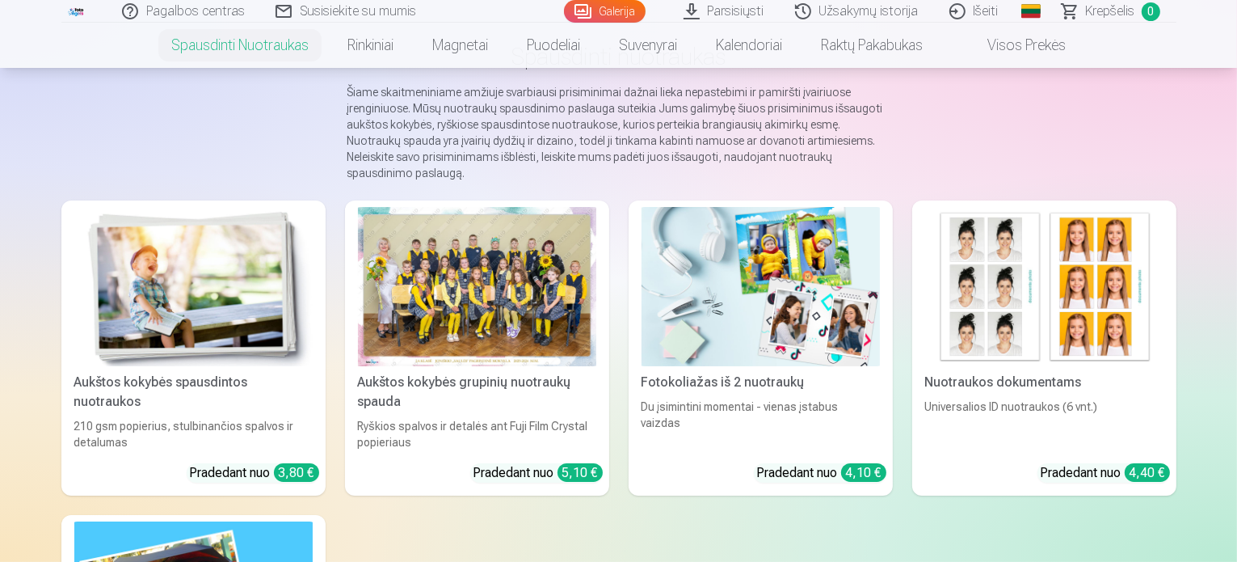
scroll to position [242, 0]
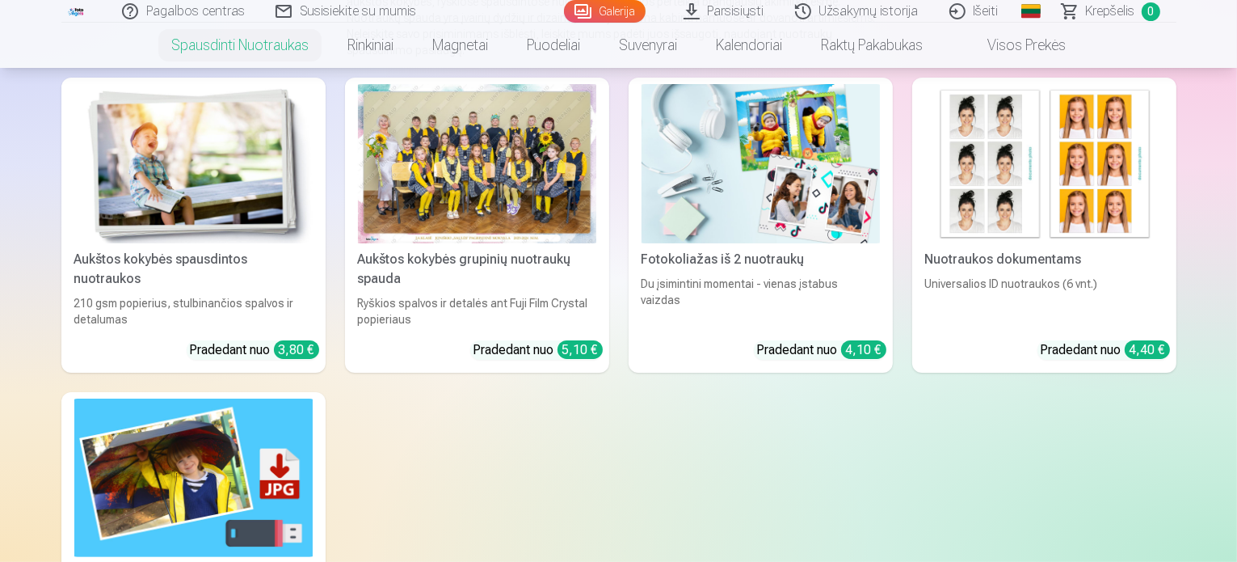
click at [498, 319] on link "Aukštos kokybės grupinių nuotraukų spauda Ryškios spalvos ir detalės ant Fuji F…" at bounding box center [477, 225] width 264 height 295
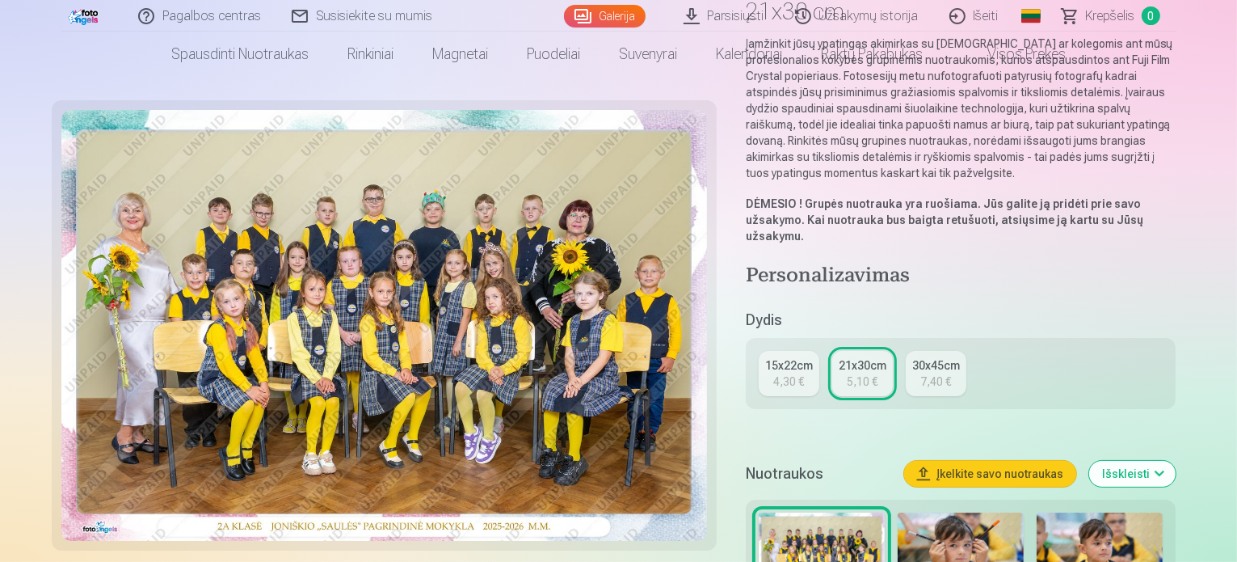
scroll to position [323, 0]
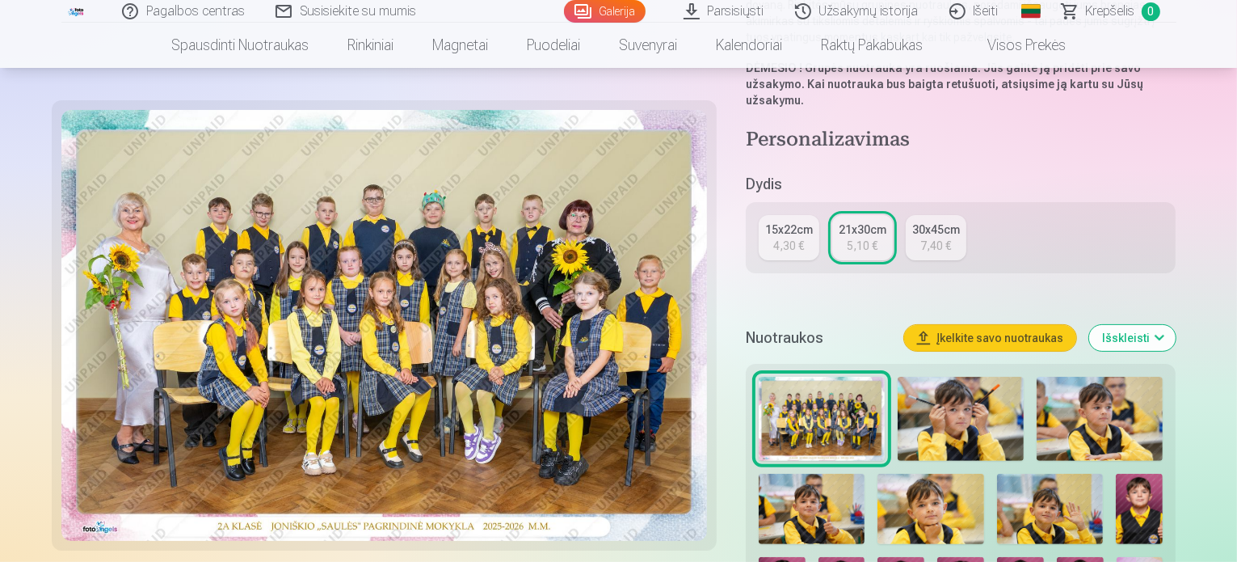
click at [803, 238] on div "4,30 €" at bounding box center [788, 246] width 31 height 16
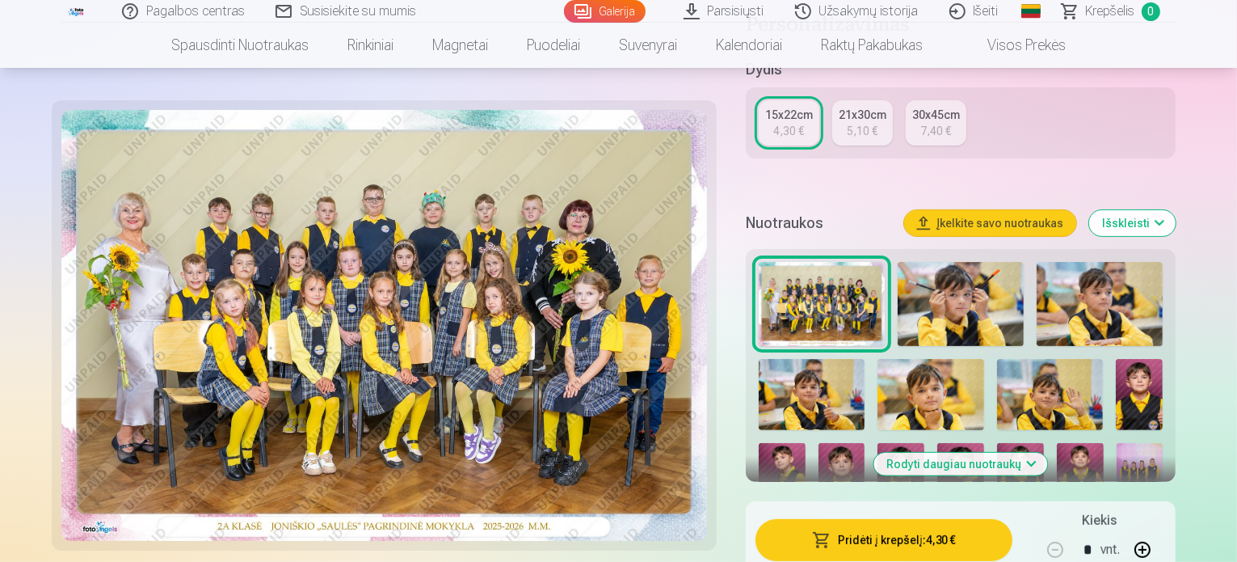
scroll to position [404, 0]
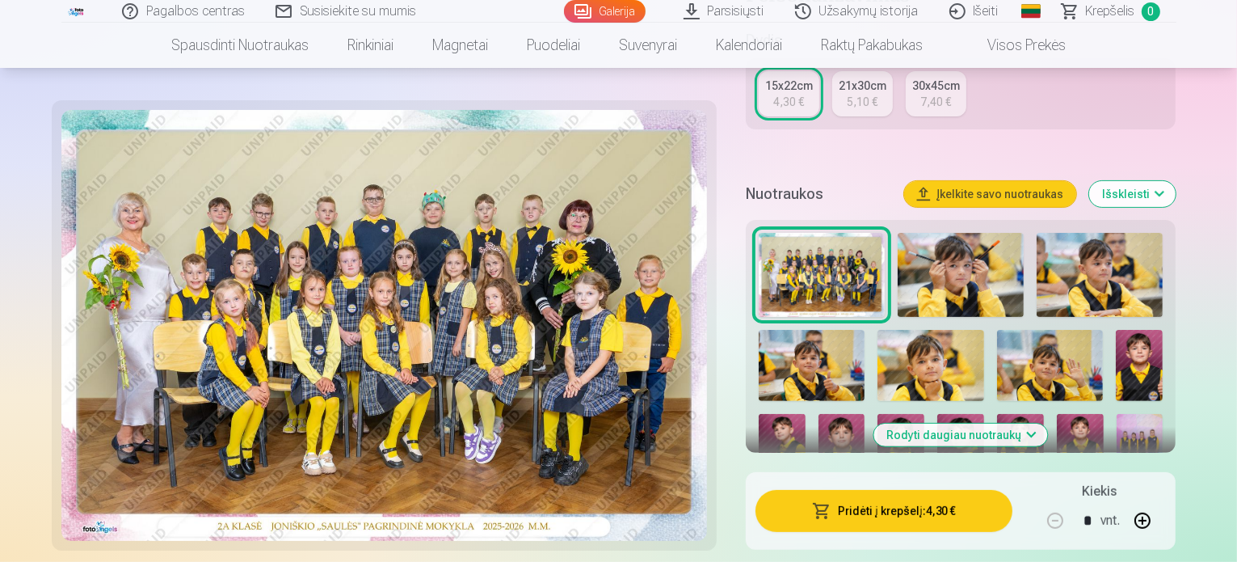
click at [967, 490] on button "Pridėti į krepšelį : 4,30 €" at bounding box center [885, 511] width 258 height 42
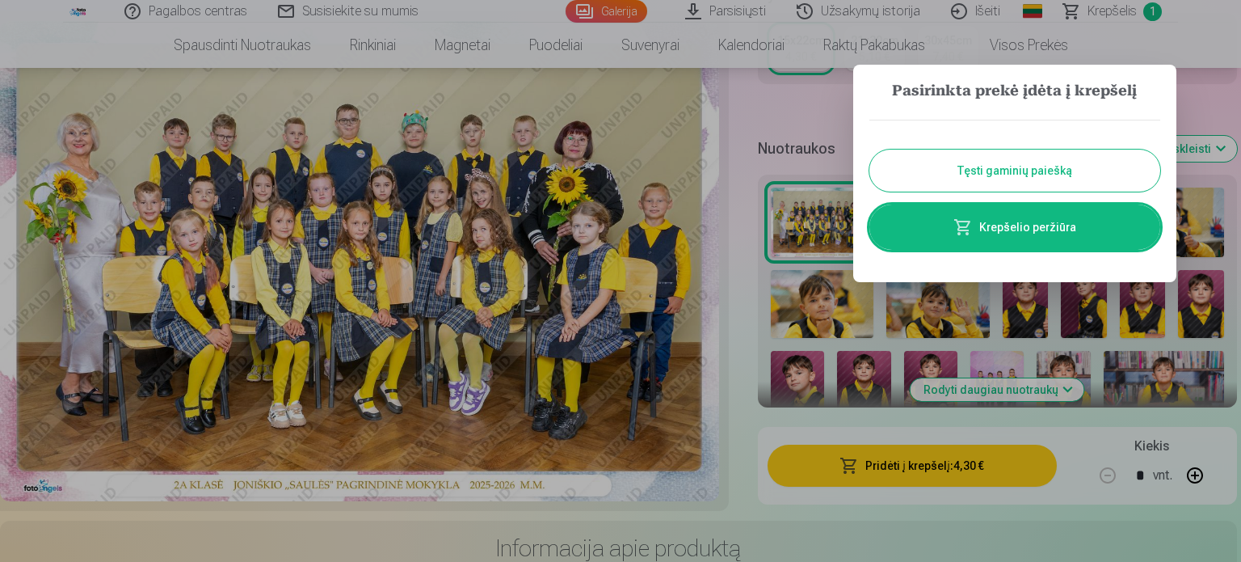
click at [1013, 187] on button "Tęsti gaminių paiešką" at bounding box center [1015, 171] width 291 height 42
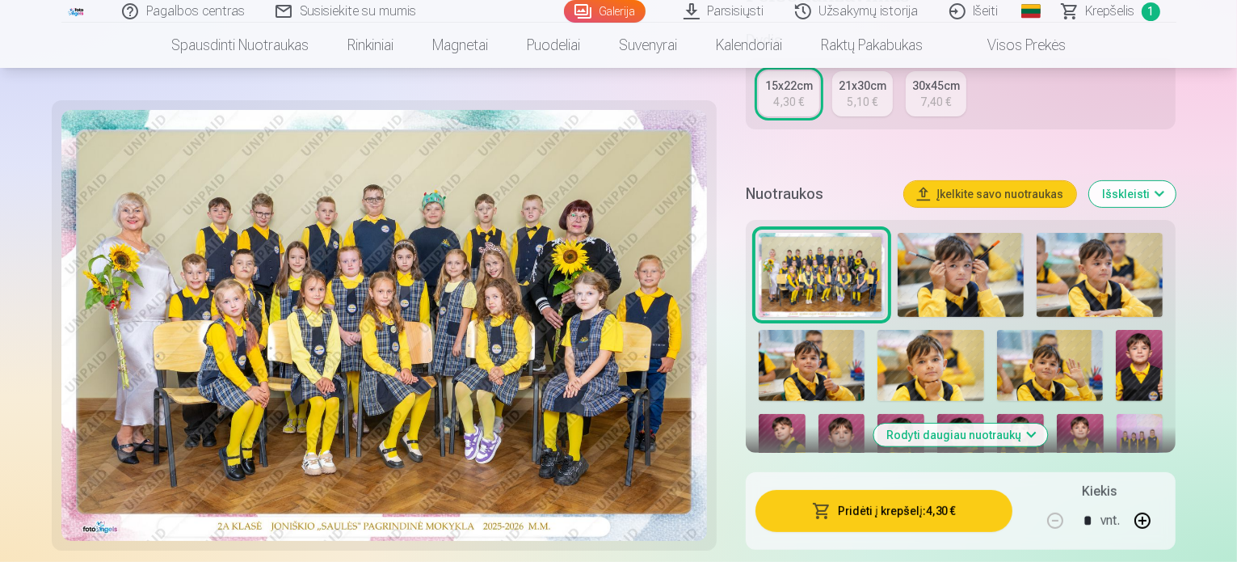
click at [932, 233] on img at bounding box center [961, 275] width 126 height 84
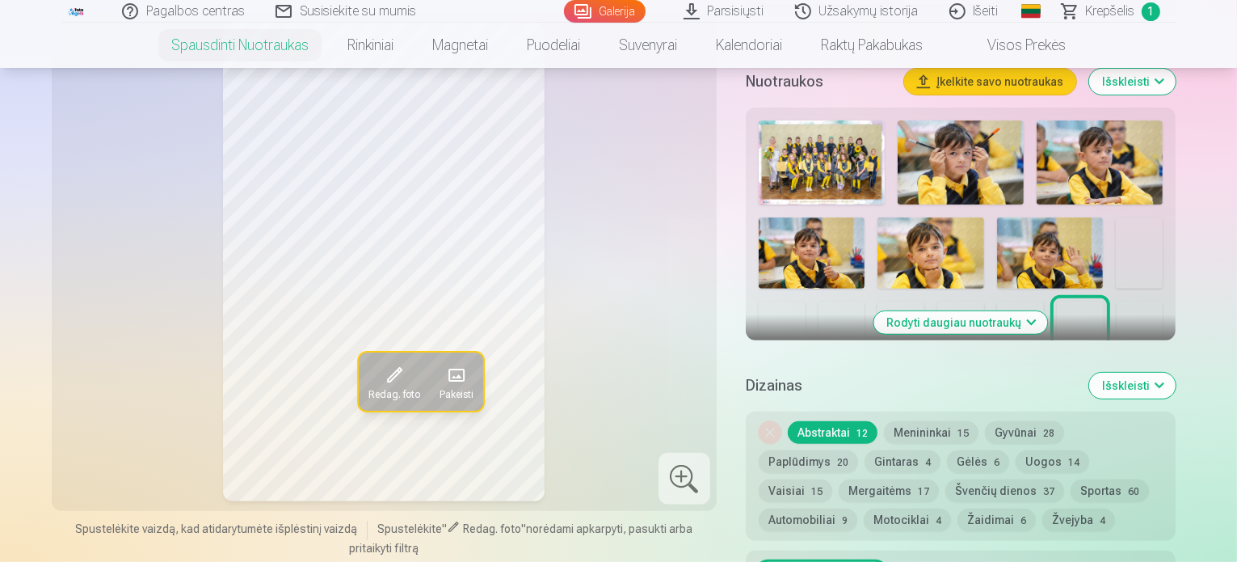
scroll to position [566, 0]
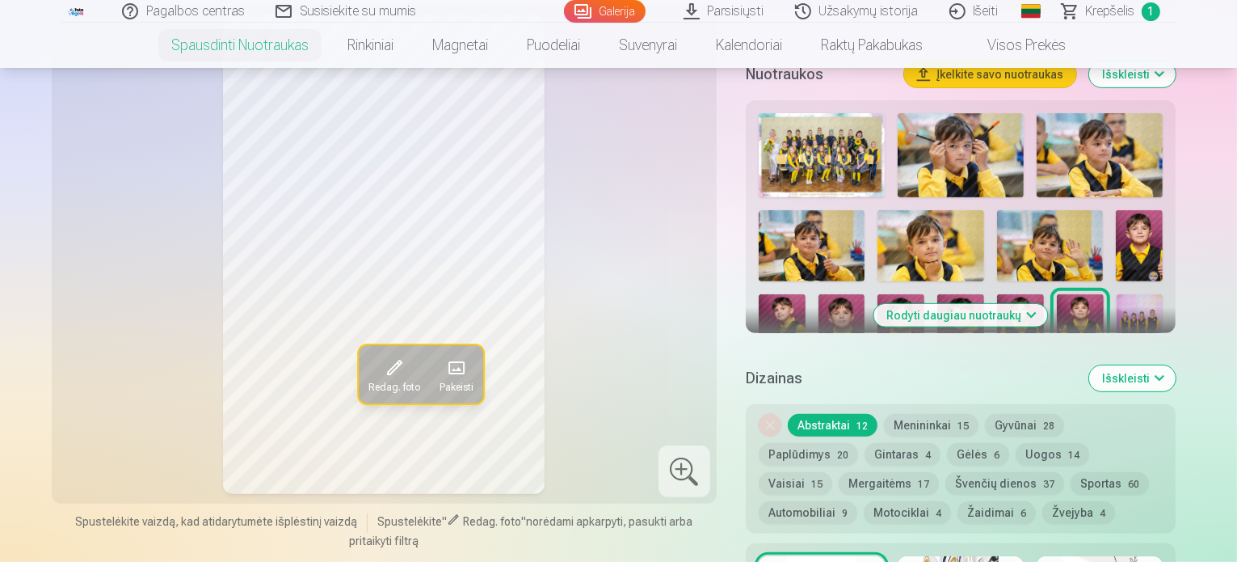
click at [940, 143] on img at bounding box center [961, 155] width 126 height 84
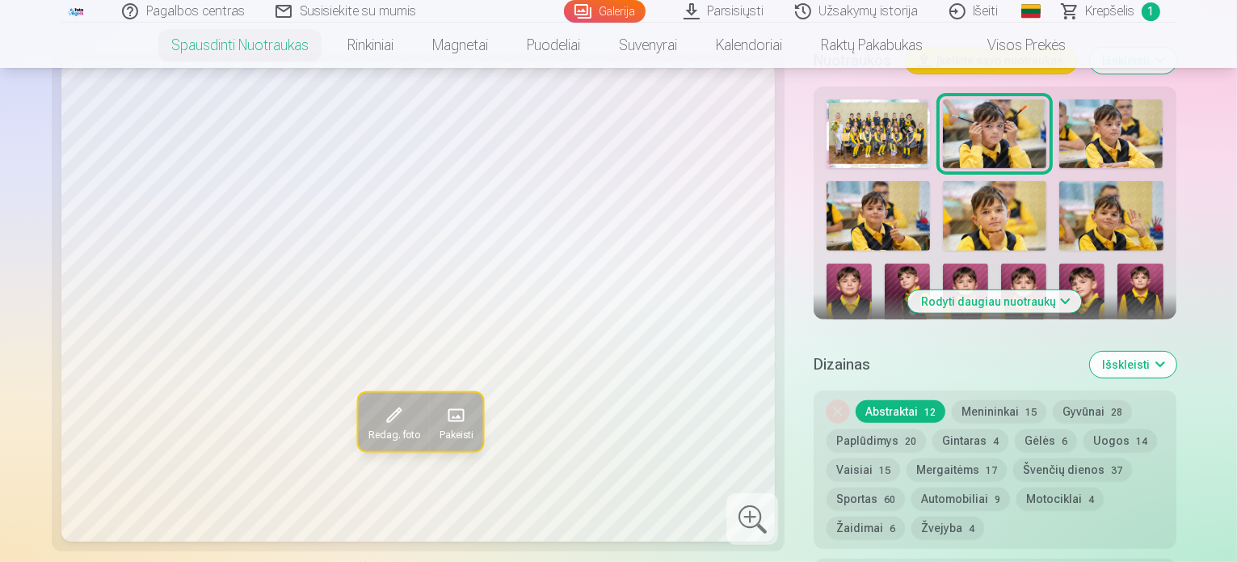
scroll to position [404, 0]
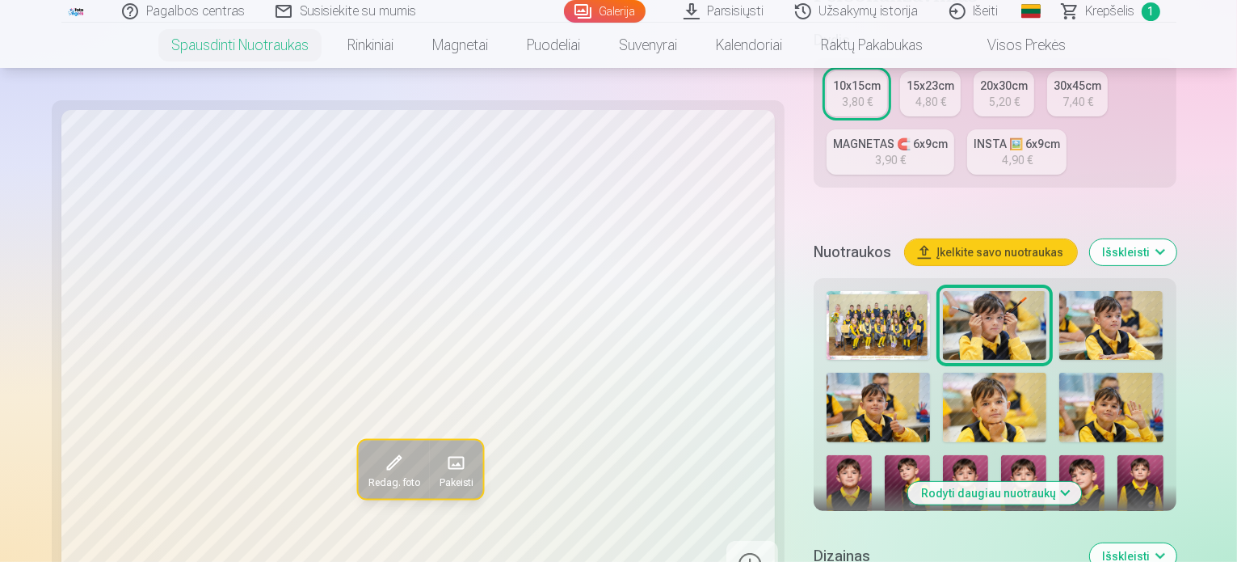
click at [1060, 291] on img at bounding box center [1111, 325] width 103 height 69
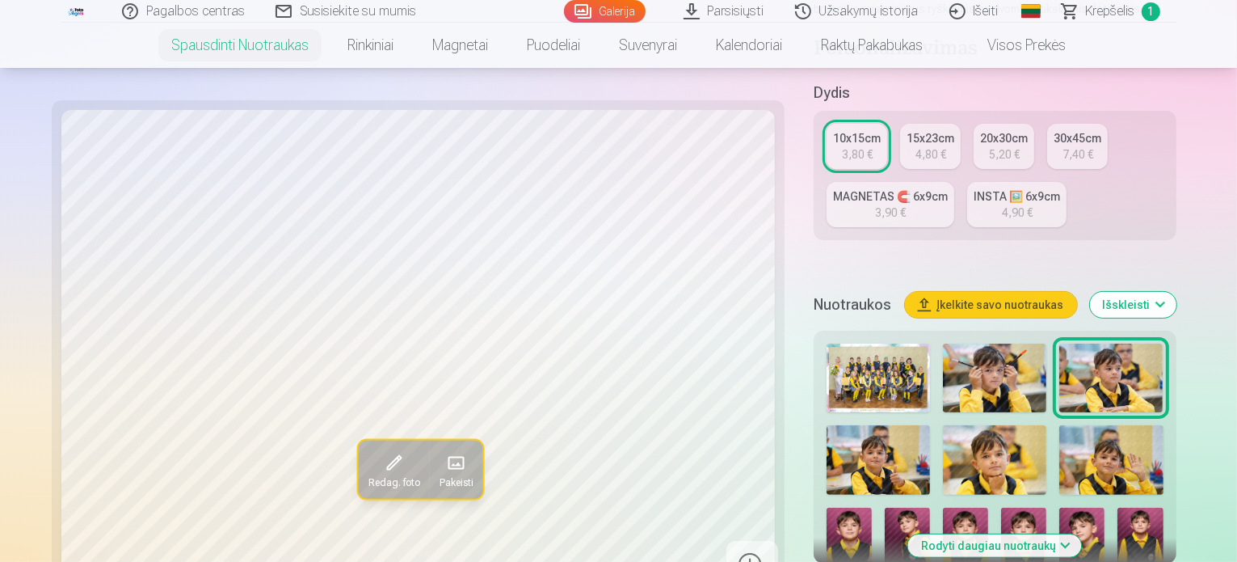
scroll to position [323, 0]
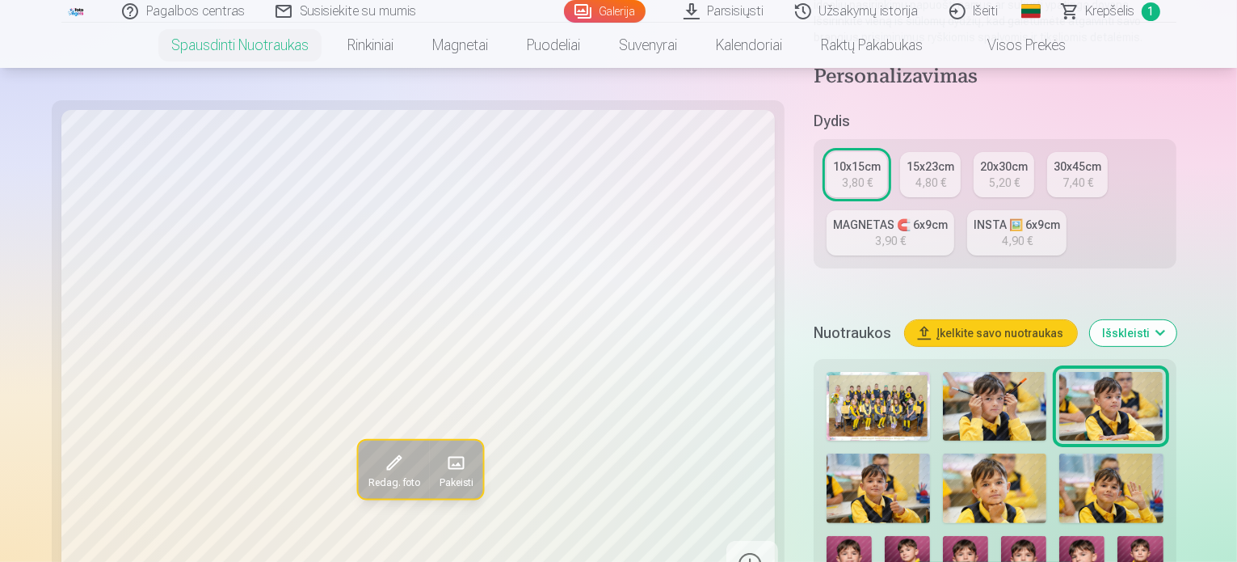
click at [830, 322] on h5 "Nuotraukos" at bounding box center [853, 333] width 78 height 23
click at [841, 372] on img at bounding box center [878, 406] width 103 height 69
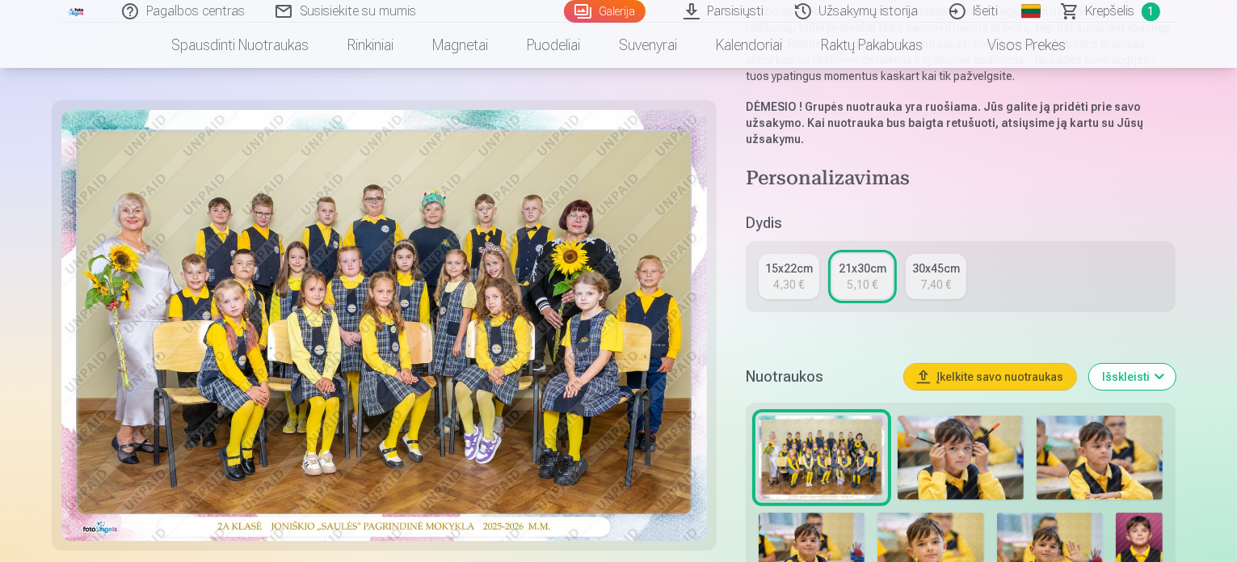
scroll to position [404, 0]
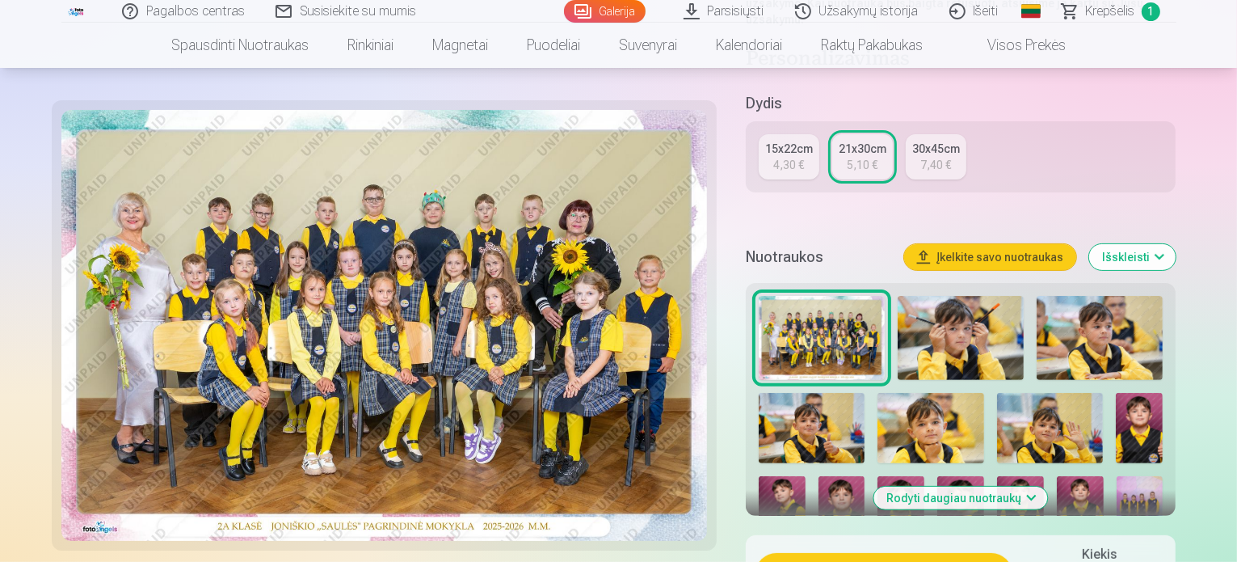
click at [950, 296] on img at bounding box center [961, 338] width 126 height 84
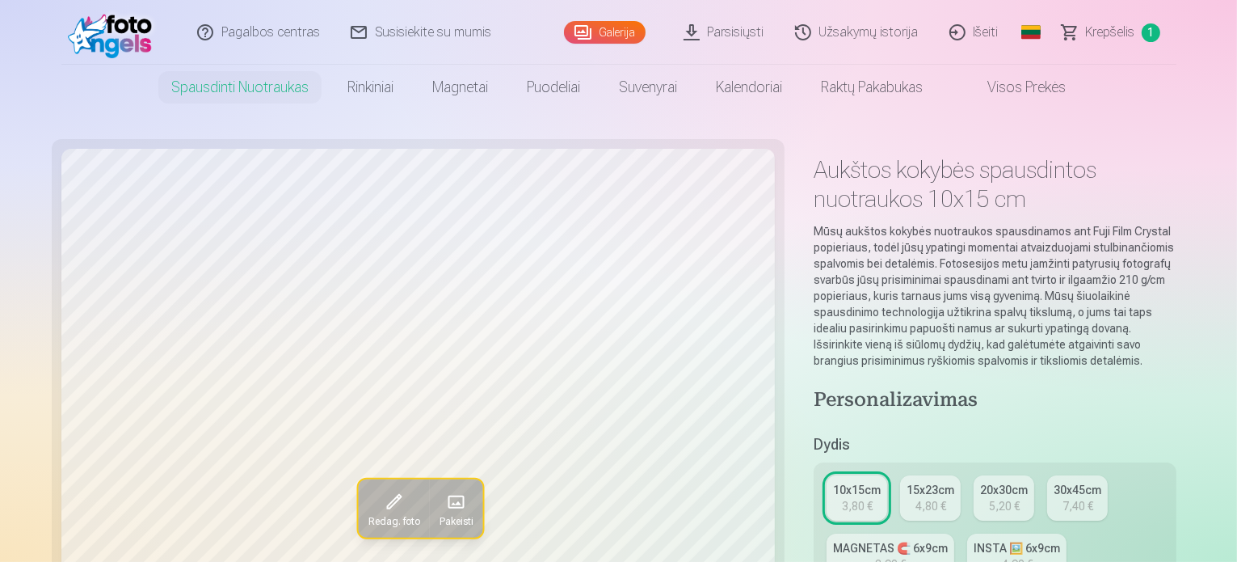
click at [827, 475] on link "10x15cm 3,80 €" at bounding box center [857, 497] width 61 height 45
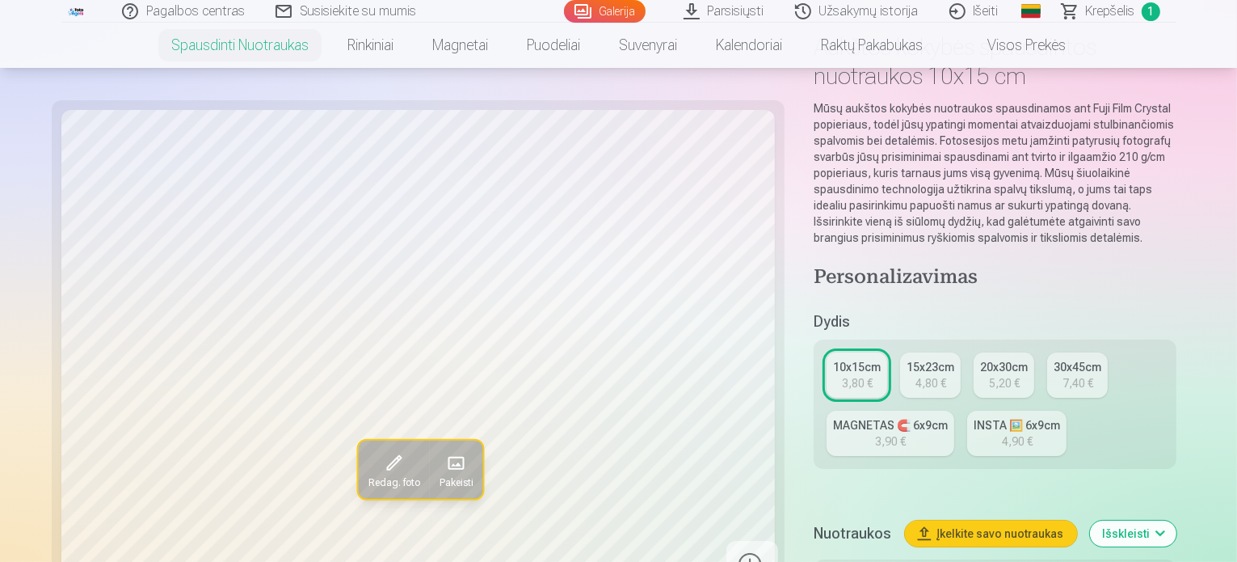
scroll to position [242, 0]
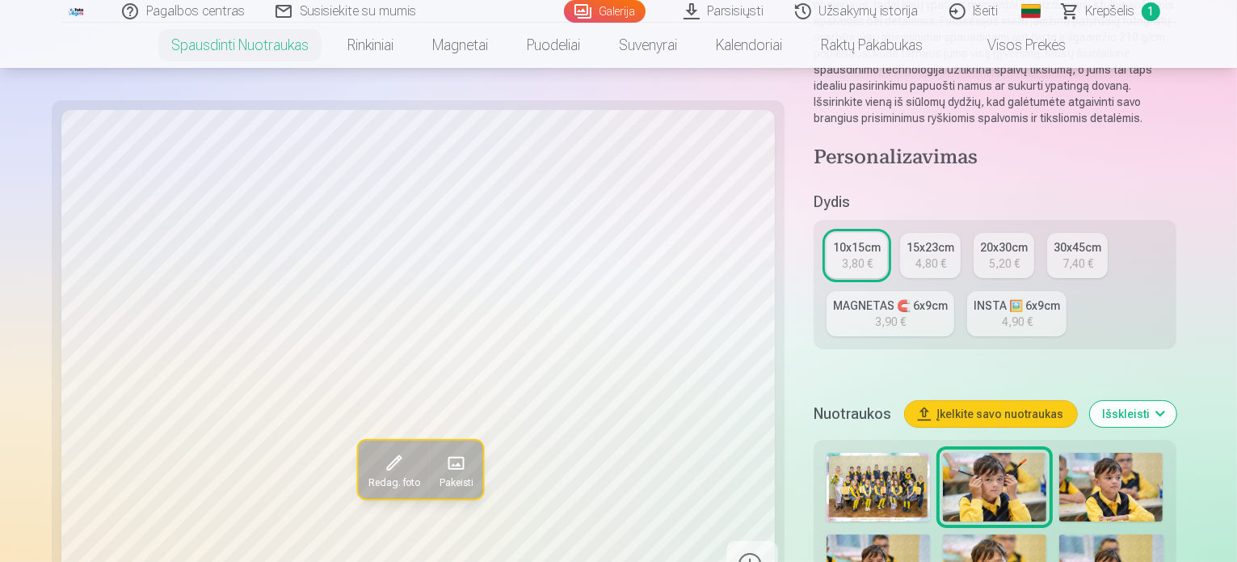
click at [1177, 401] on button "Išskleisti" at bounding box center [1133, 414] width 86 height 26
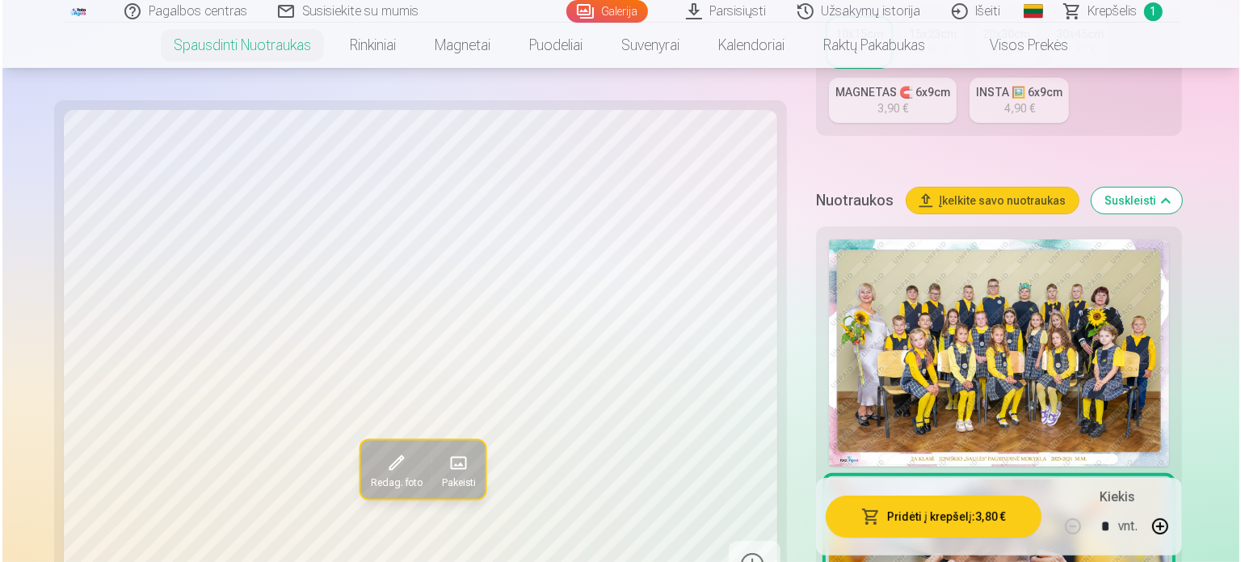
scroll to position [485, 0]
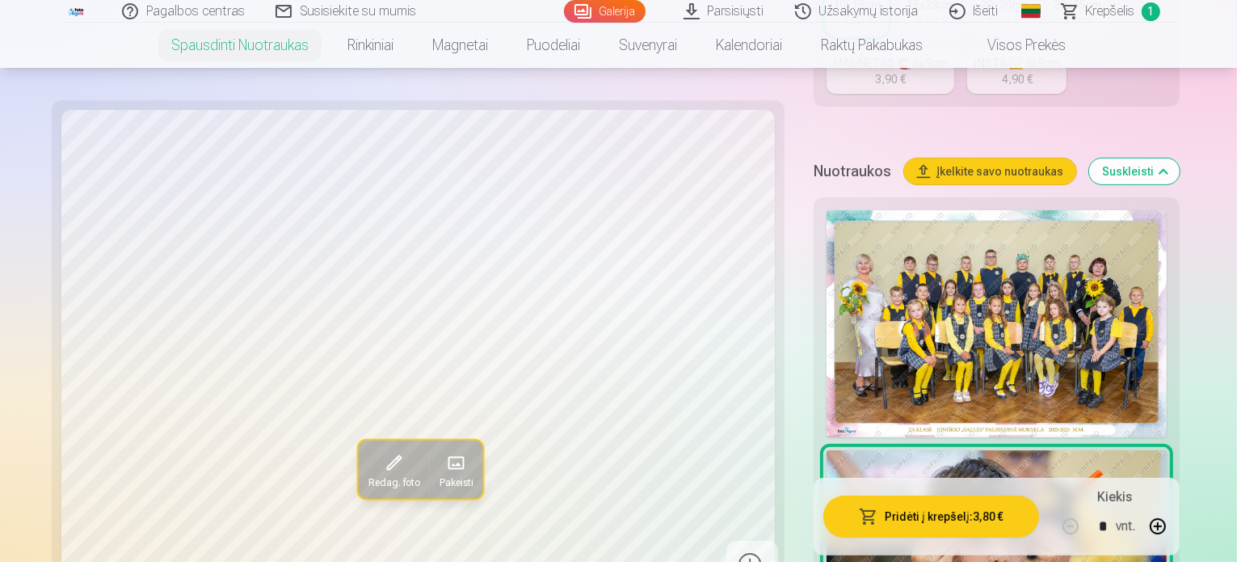
click at [882, 509] on button "Pridėti į krepšelį : 3,80 €" at bounding box center [932, 516] width 216 height 42
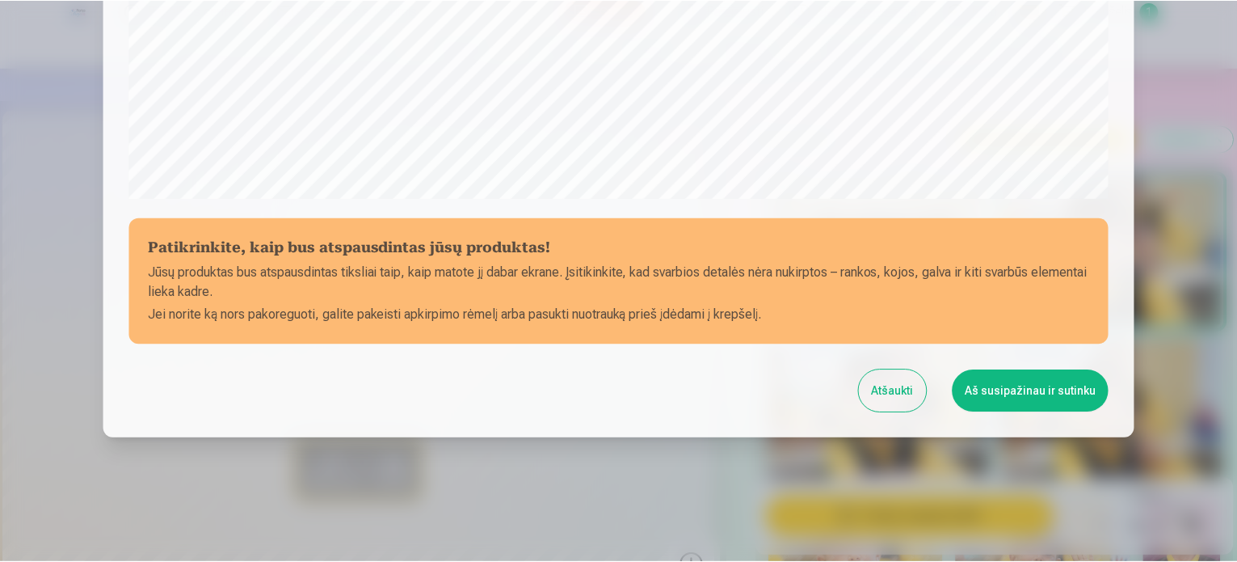
scroll to position [601, 0]
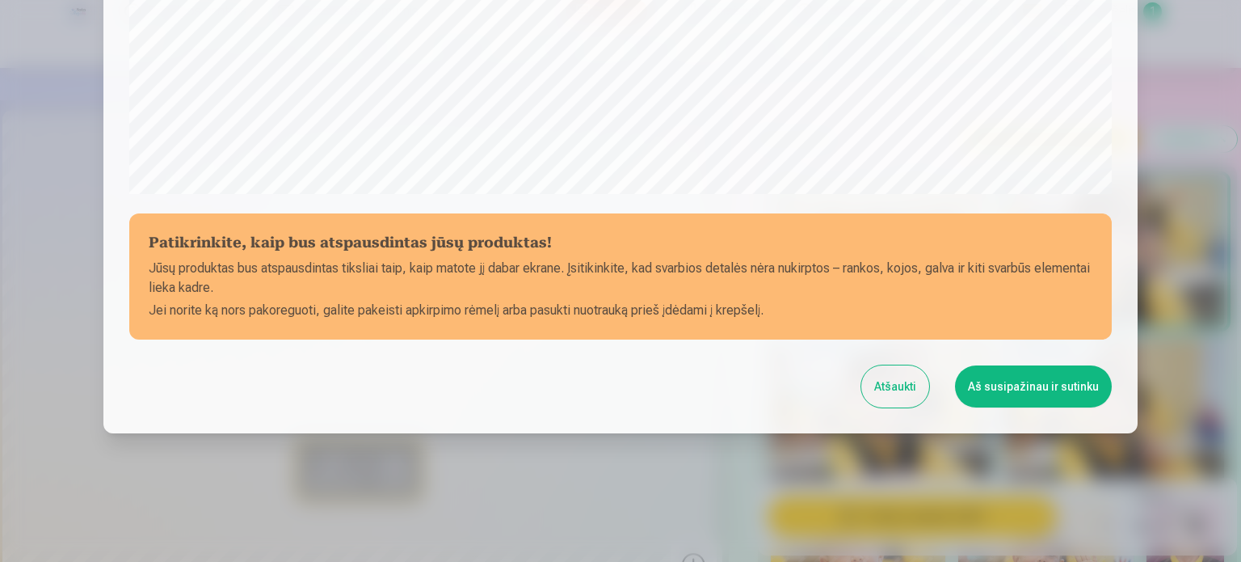
click at [1028, 380] on button "Aš susipažinau ir sutinku" at bounding box center [1033, 386] width 157 height 42
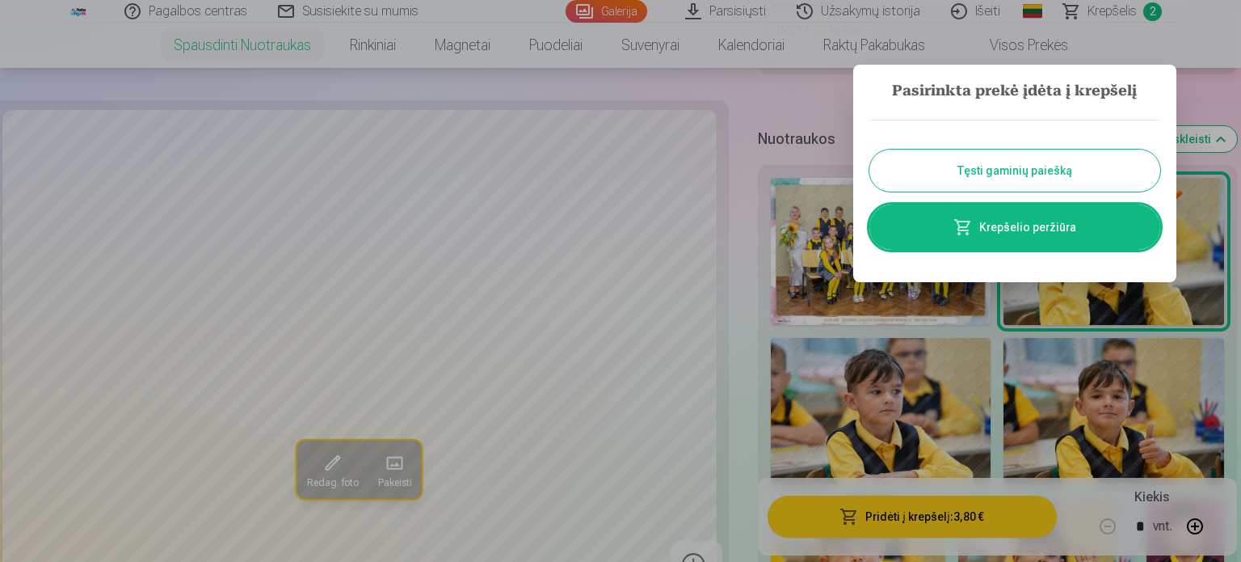
click at [996, 165] on button "Tęsti gaminių paiešką" at bounding box center [1015, 171] width 291 height 42
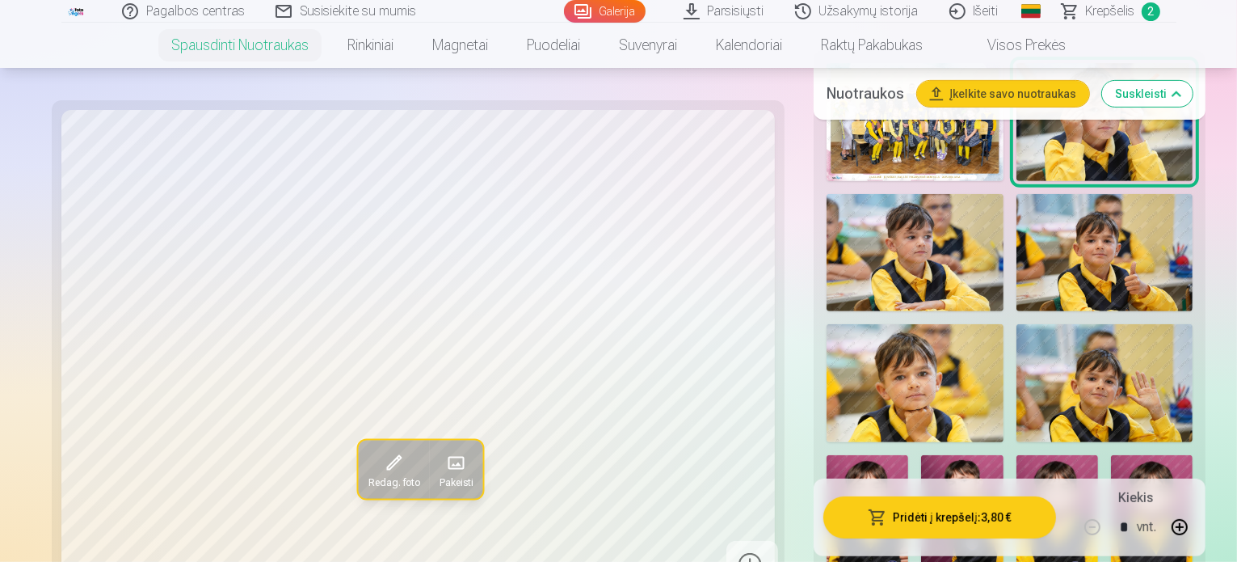
scroll to position [647, 0]
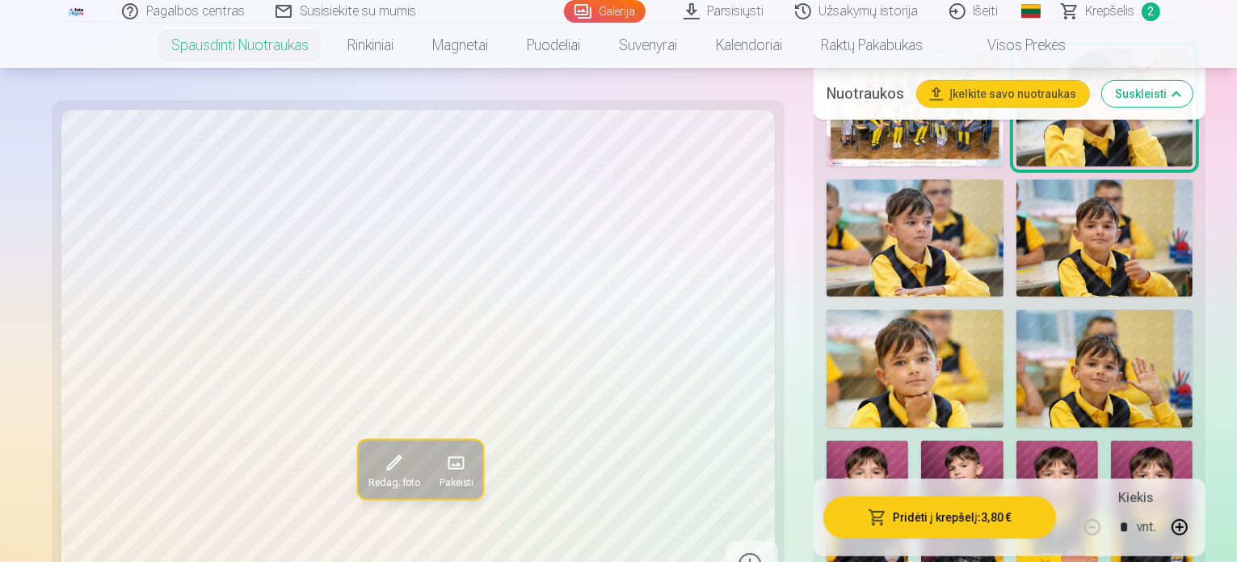
click at [867, 406] on img at bounding box center [915, 369] width 177 height 118
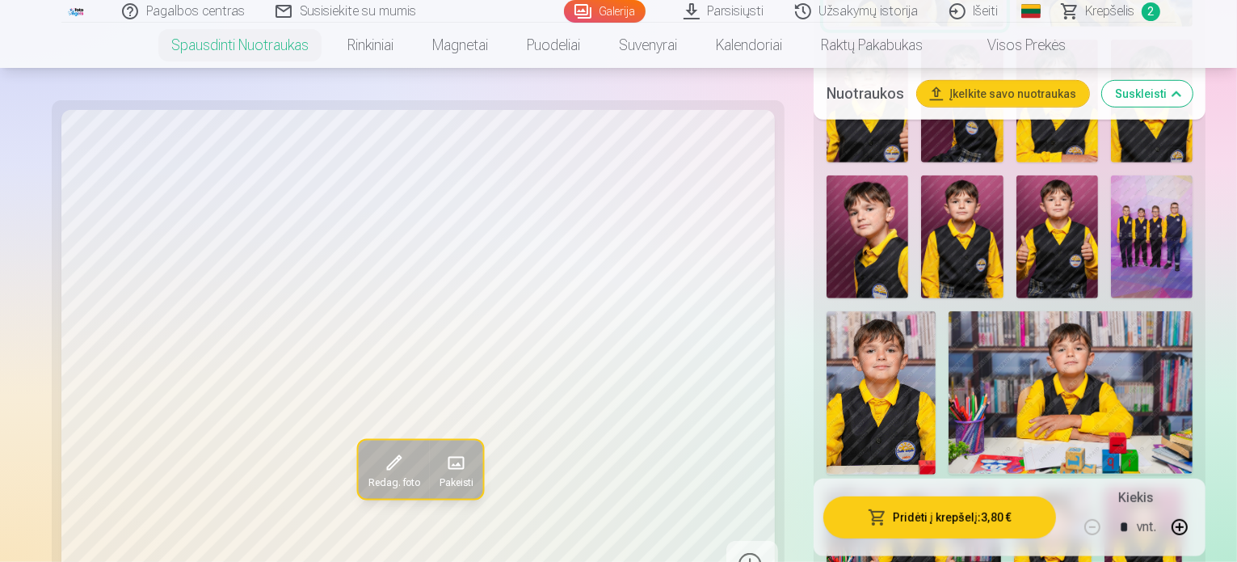
scroll to position [1051, 0]
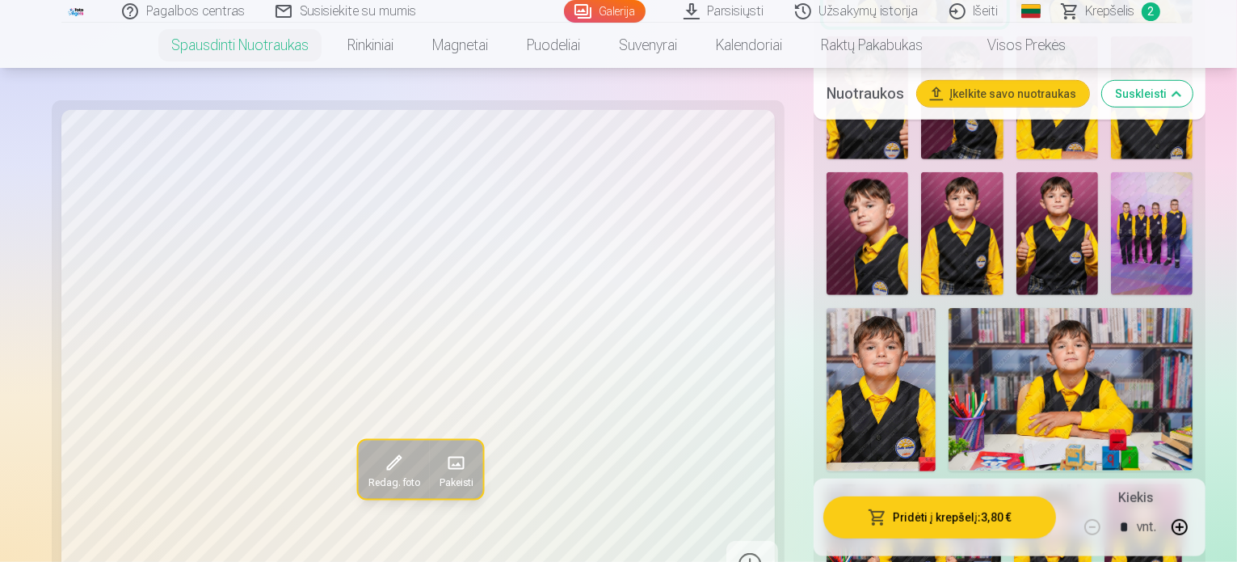
click at [1111, 268] on img at bounding box center [1152, 233] width 82 height 123
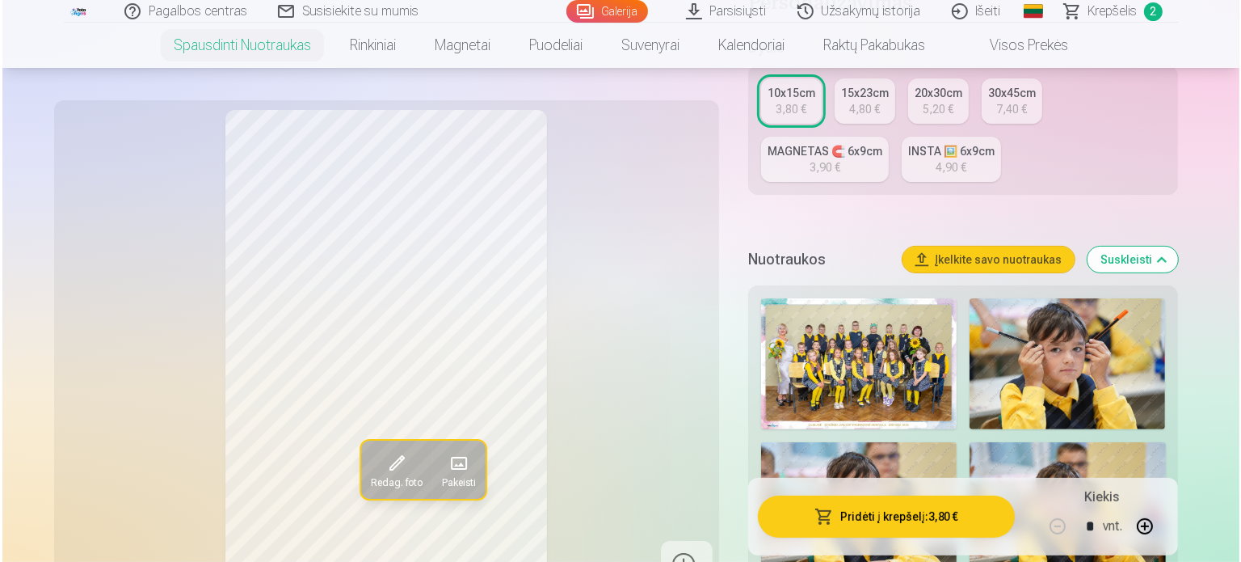
scroll to position [81, 0]
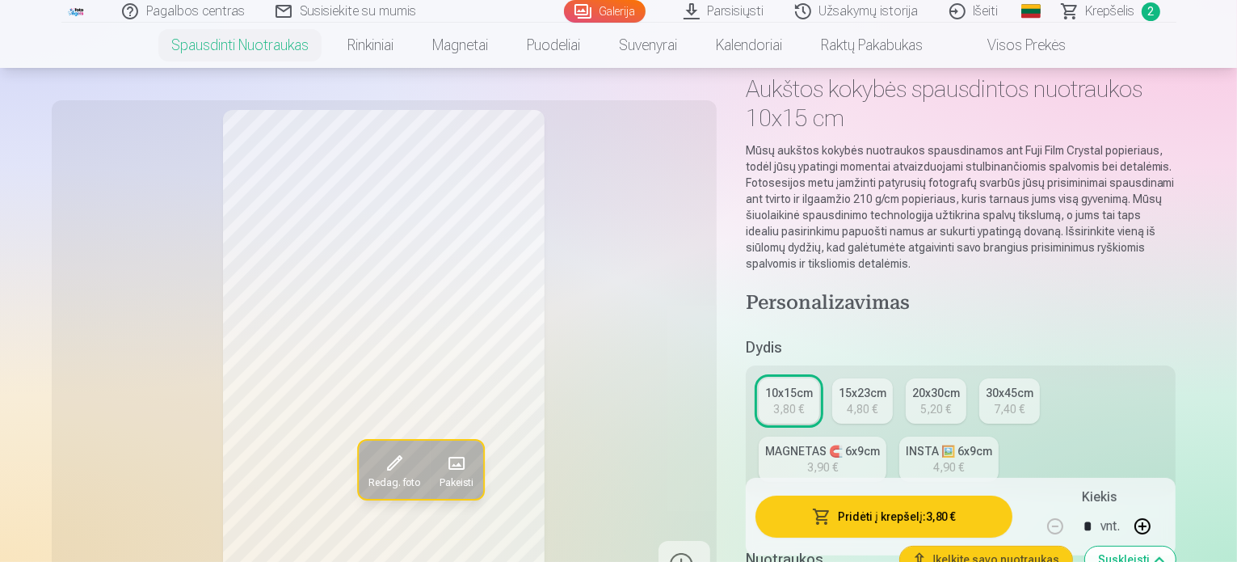
click at [832, 513] on span "button" at bounding box center [821, 516] width 19 height 16
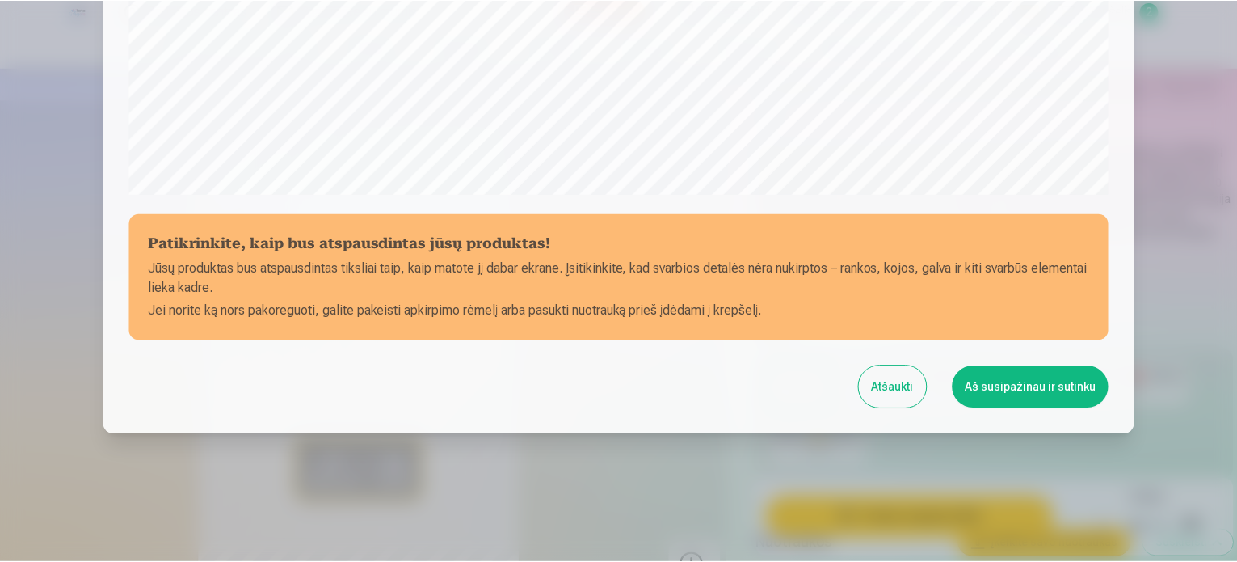
scroll to position [601, 0]
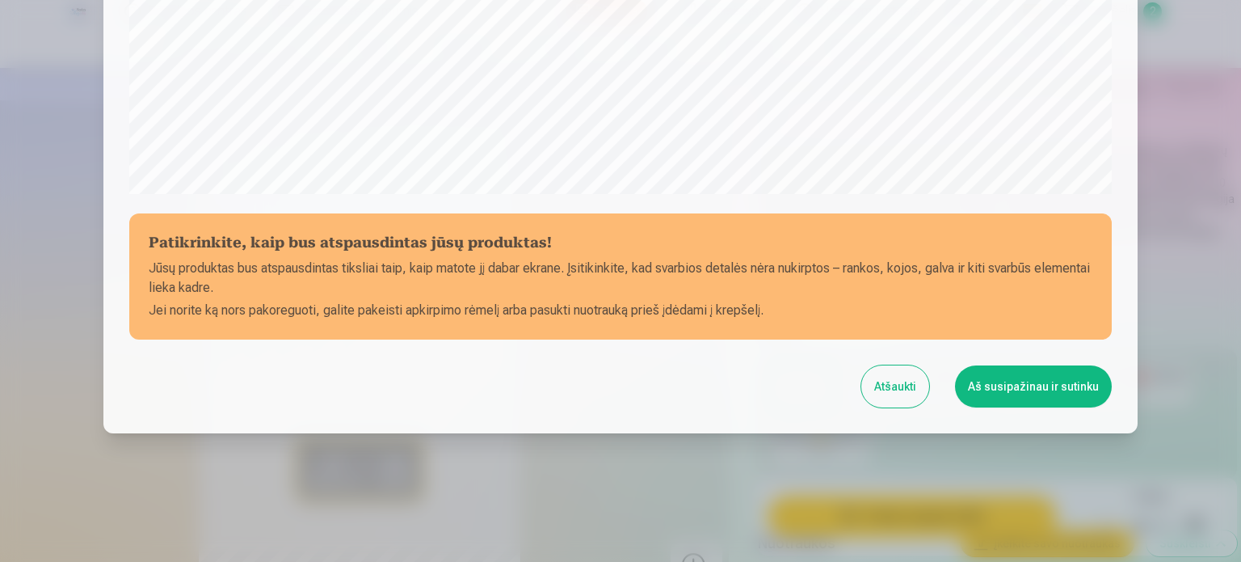
click at [1047, 380] on button "Aš susipažinau ir sutinku" at bounding box center [1033, 386] width 157 height 42
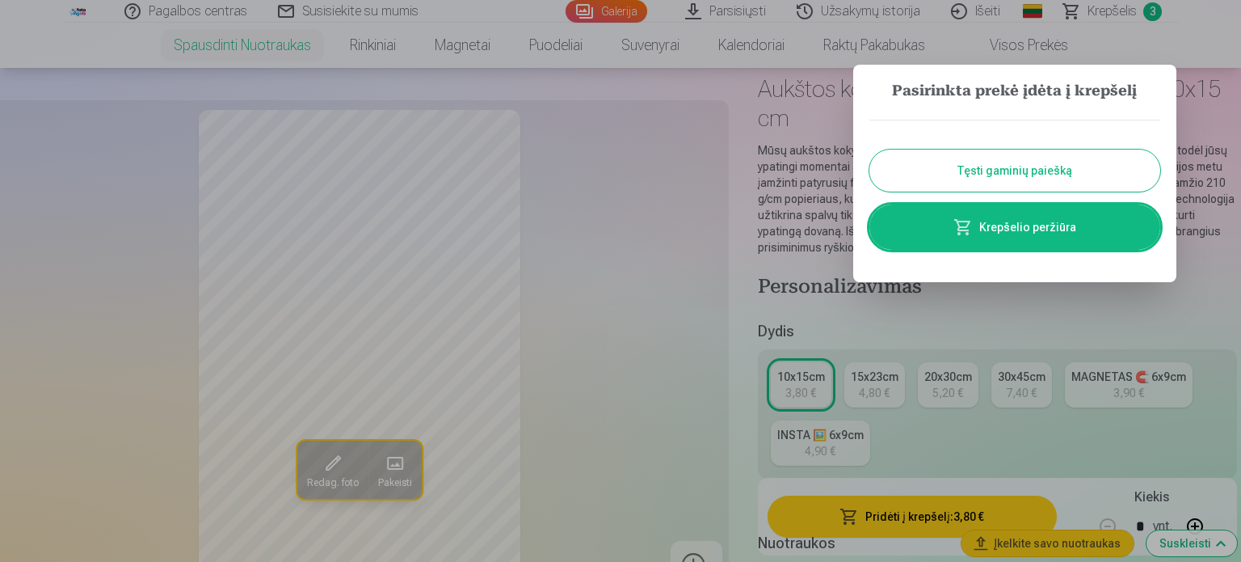
click at [790, 310] on div at bounding box center [620, 281] width 1241 height 562
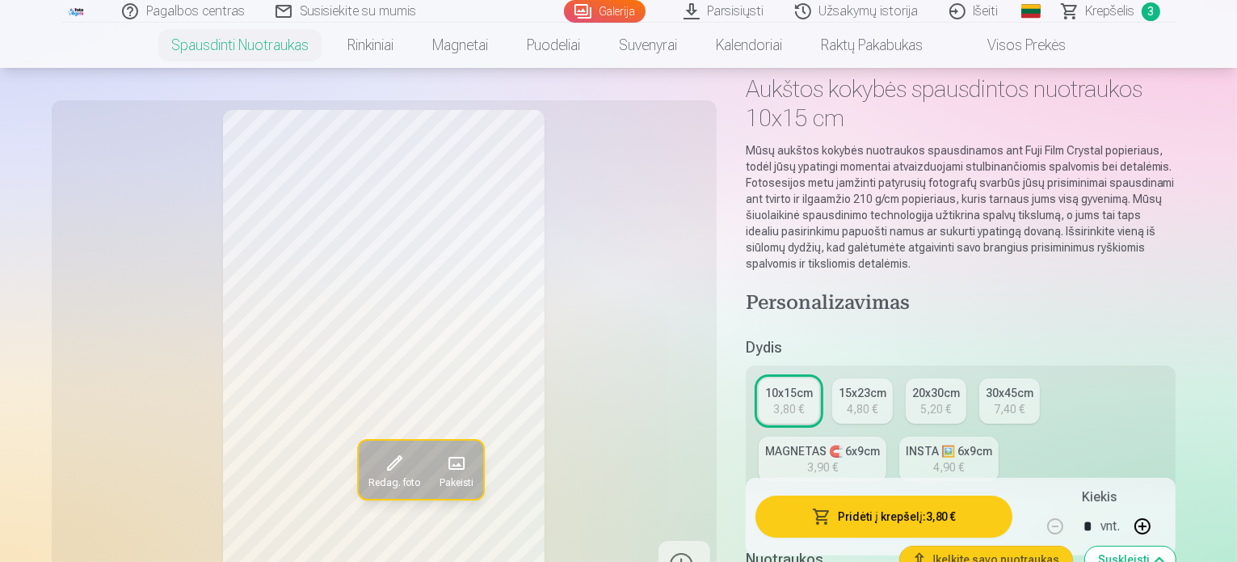
click at [1111, 6] on span "Krepšelis" at bounding box center [1110, 11] width 49 height 19
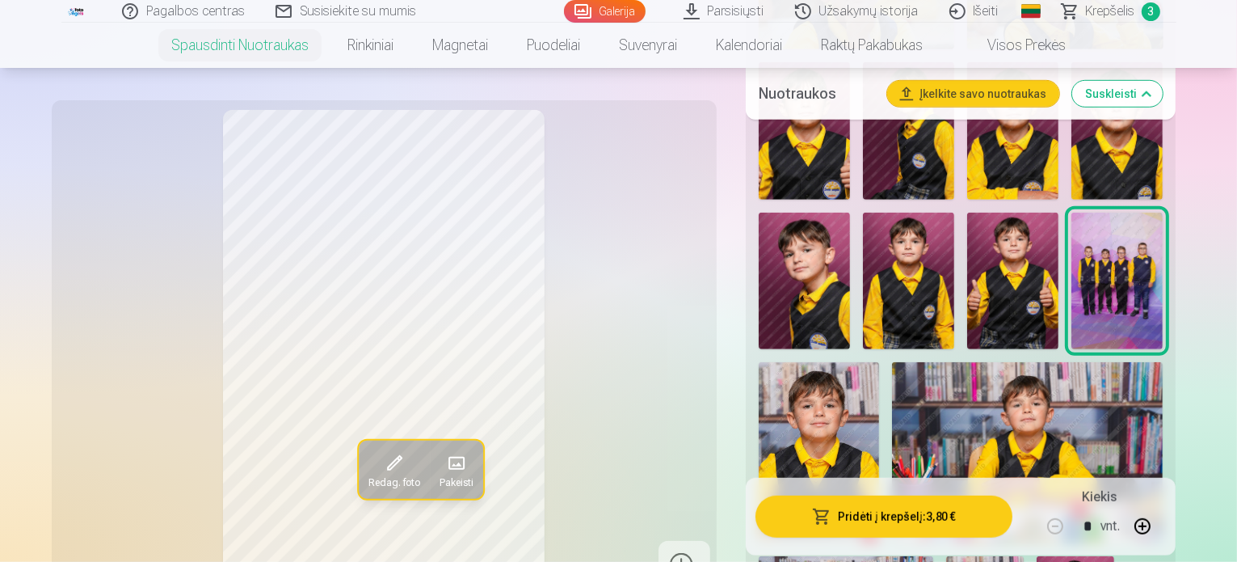
scroll to position [1051, 0]
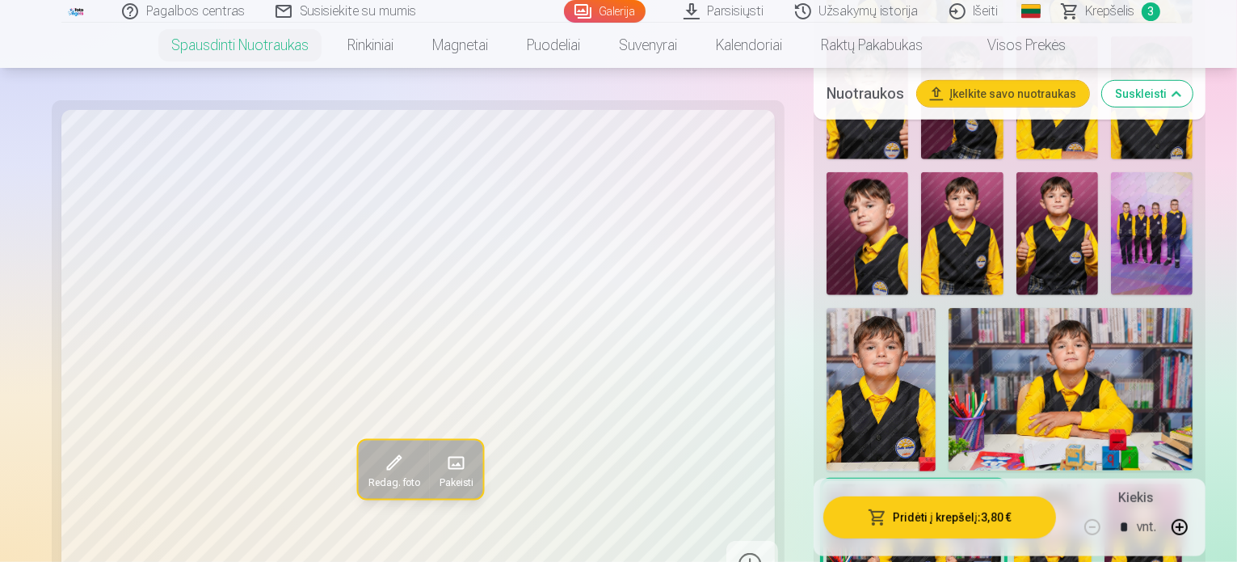
click at [1169, 308] on img at bounding box center [1071, 389] width 245 height 163
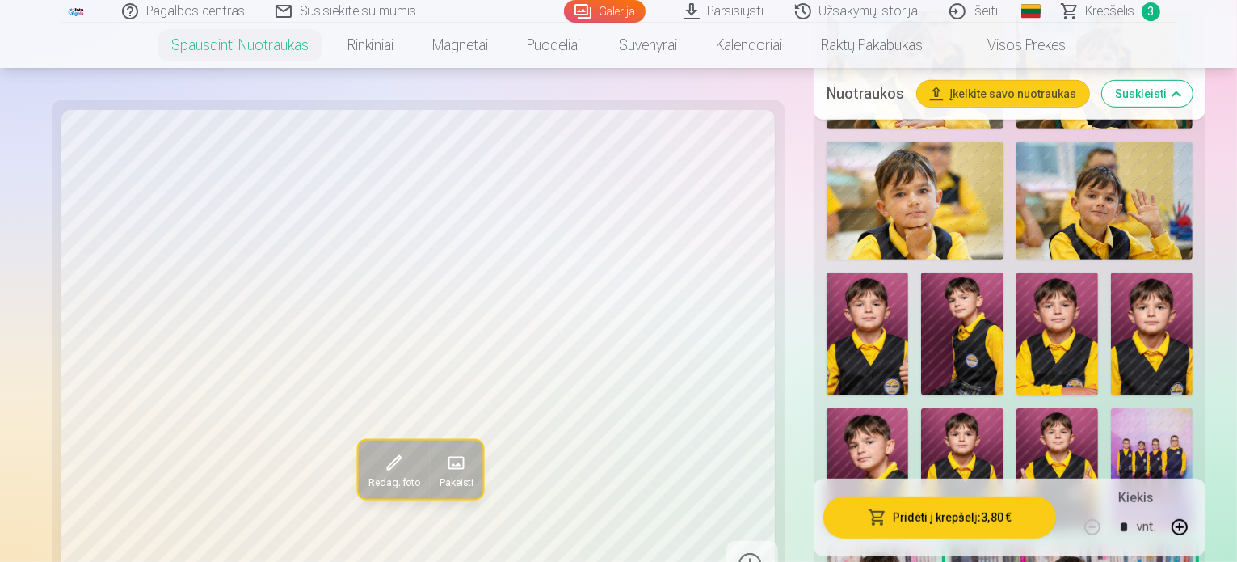
scroll to position [808, 0]
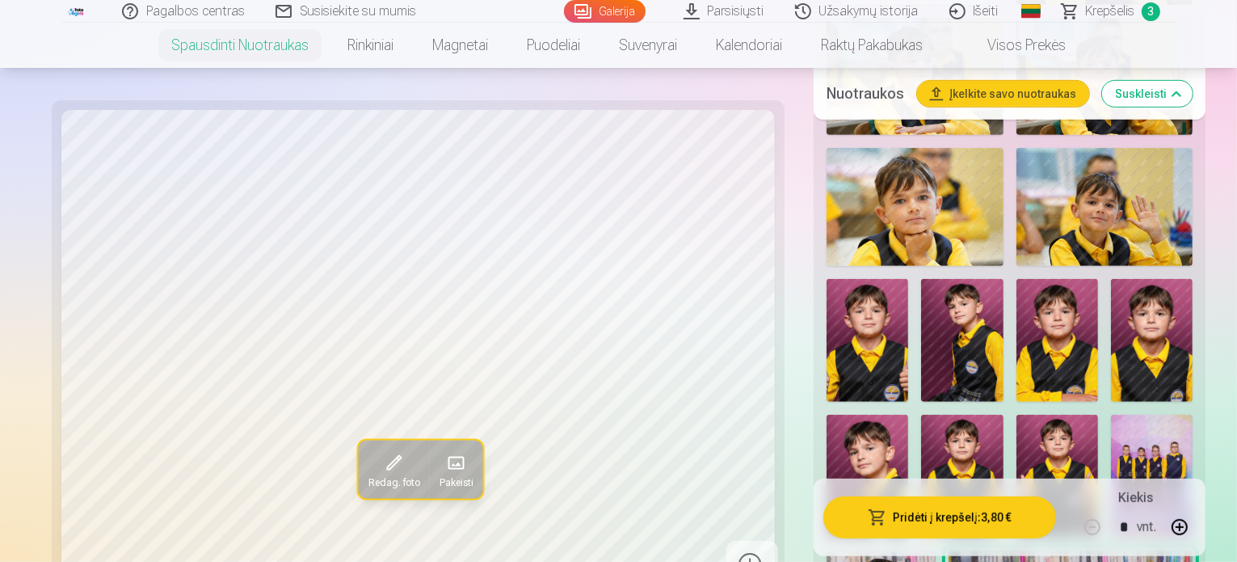
click at [908, 279] on img at bounding box center [868, 340] width 82 height 123
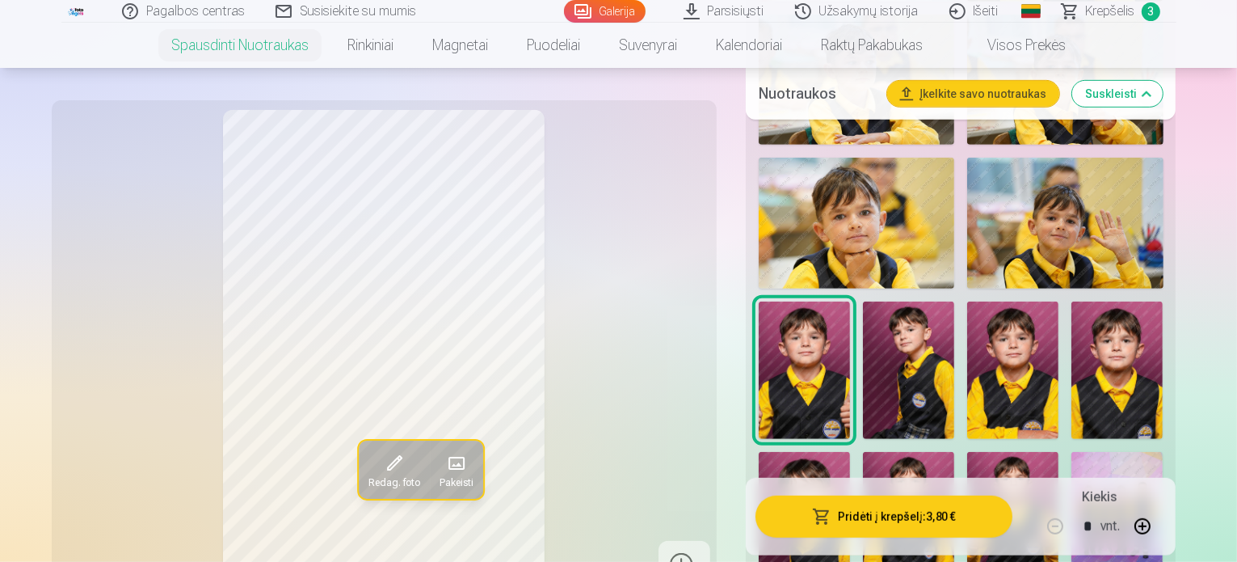
scroll to position [889, 0]
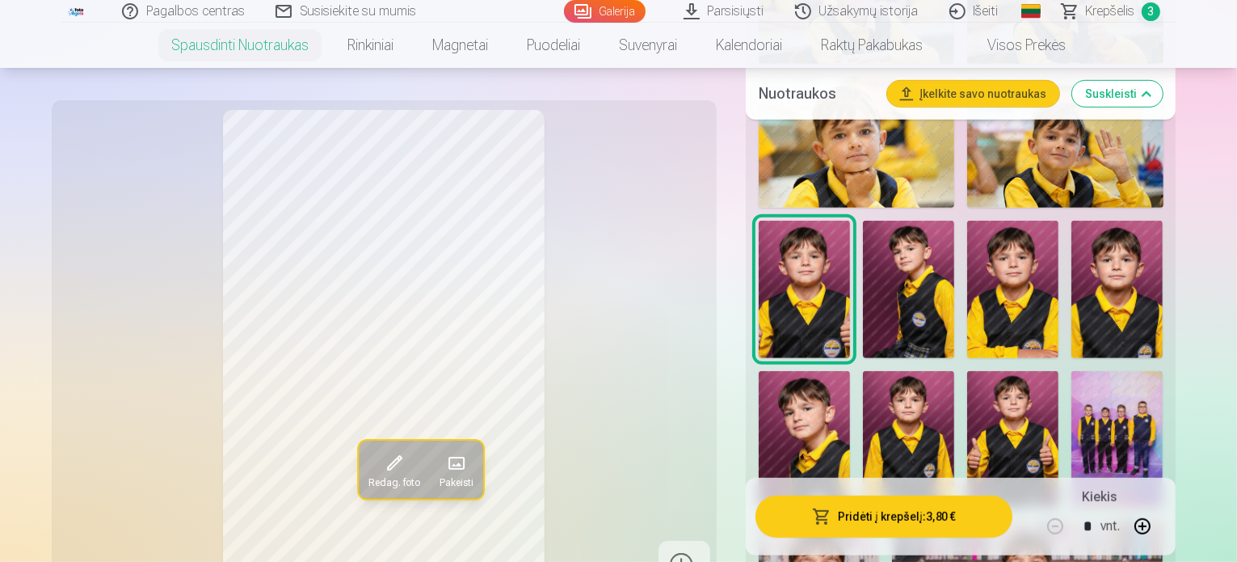
click at [954, 371] on img at bounding box center [908, 439] width 91 height 137
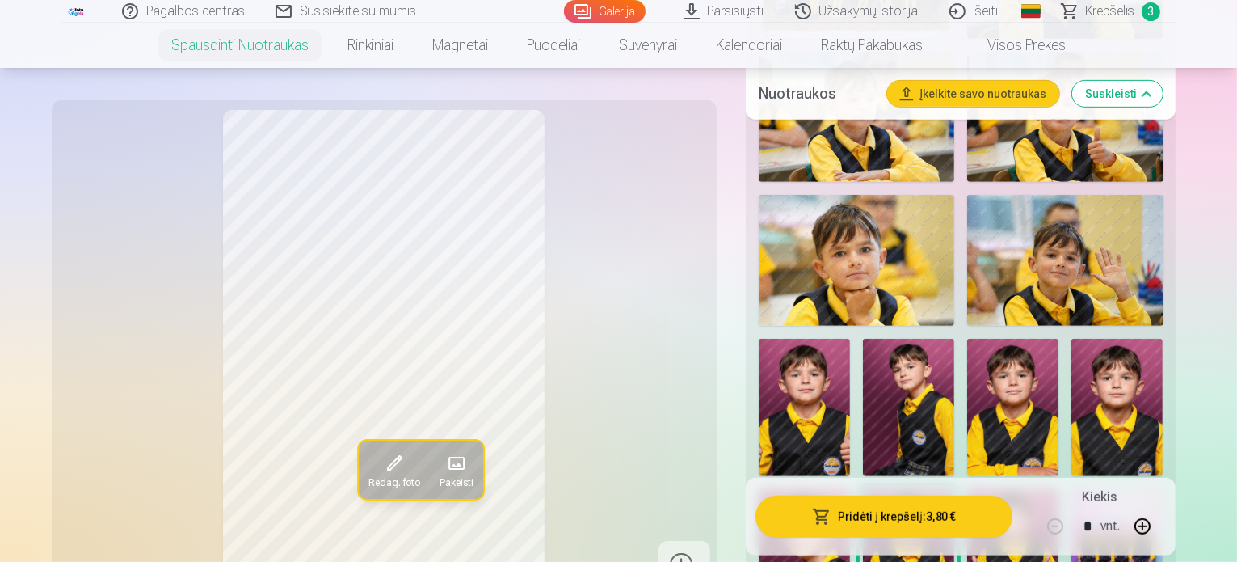
scroll to position [727, 0]
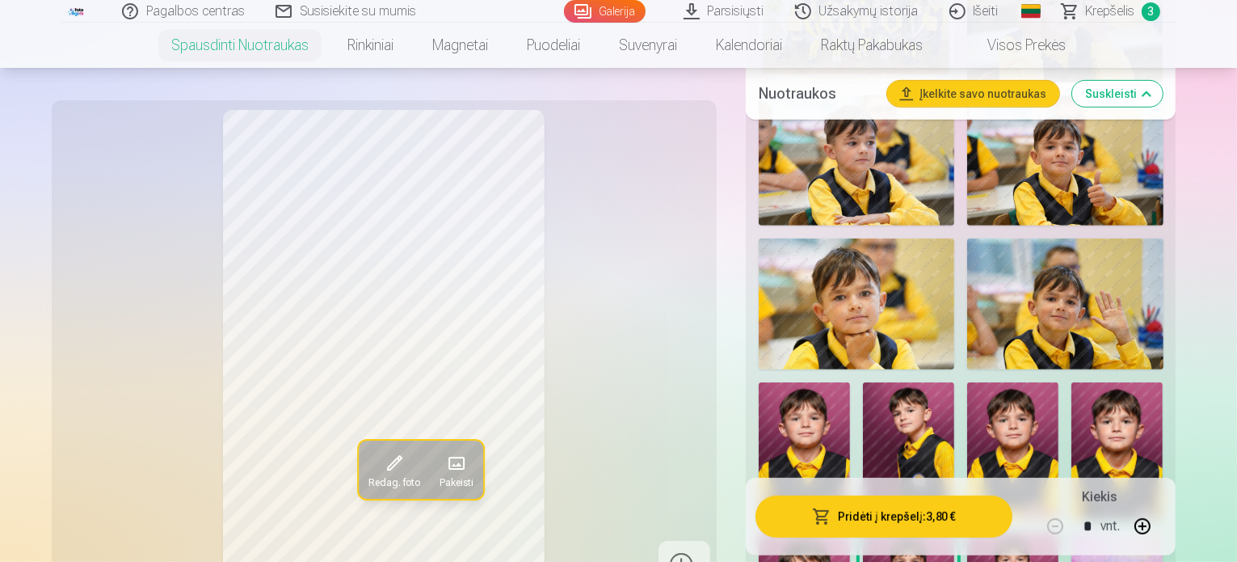
click at [1077, 315] on img at bounding box center [1065, 303] width 196 height 131
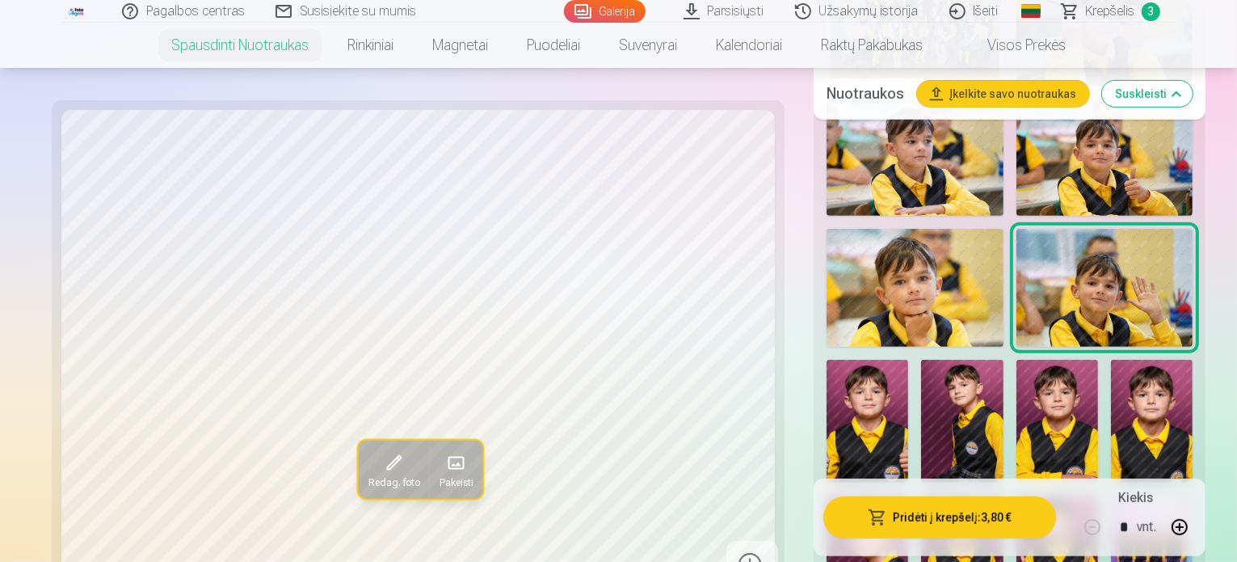
scroll to position [889, 0]
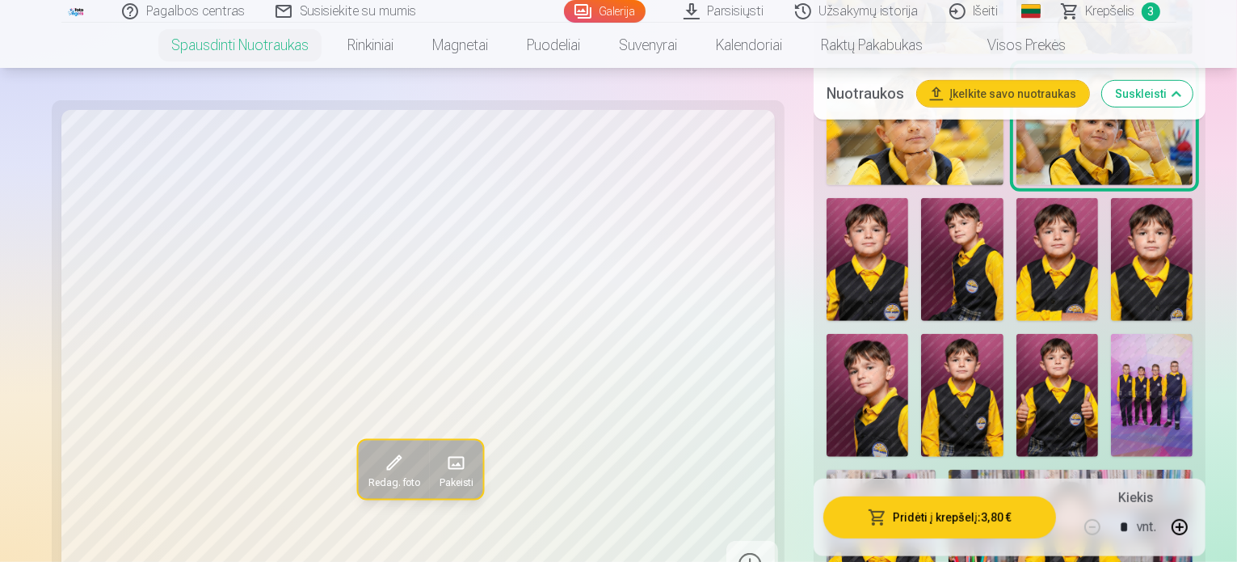
click at [828, 175] on img at bounding box center [915, 126] width 177 height 118
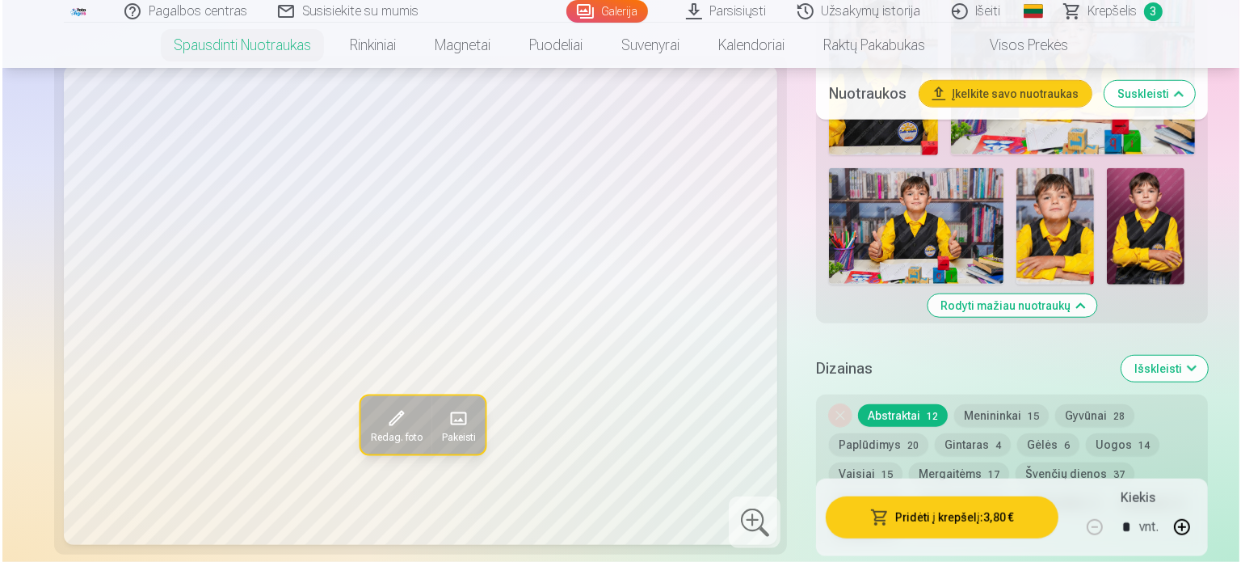
scroll to position [1374, 0]
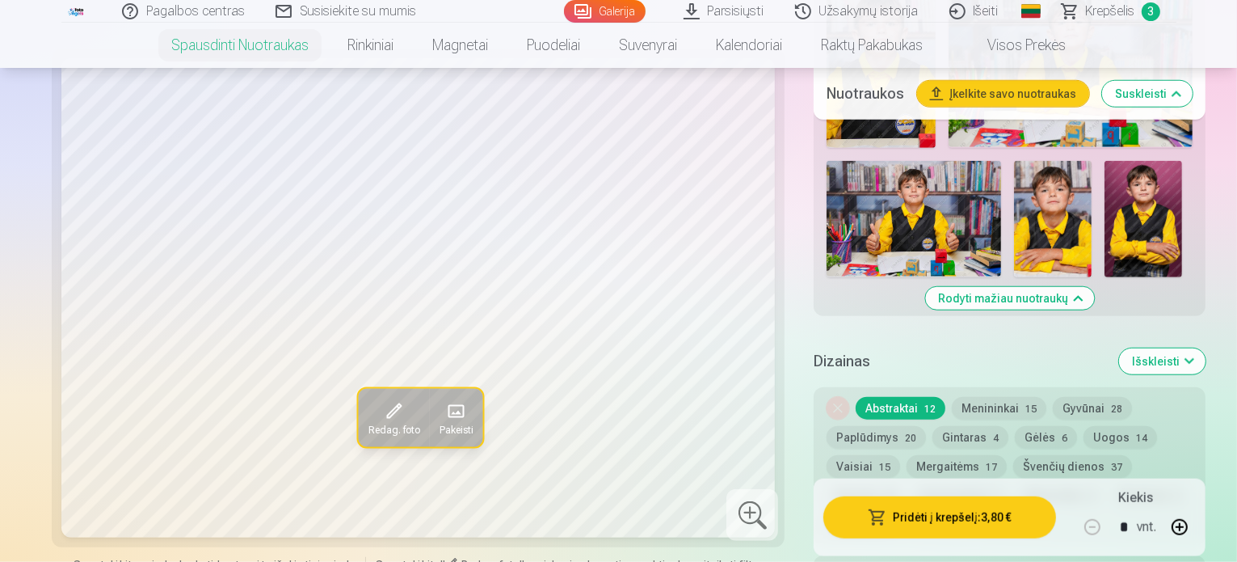
click at [985, 528] on button "Pridėti į krepšelį : 3,80 €" at bounding box center [940, 516] width 233 height 42
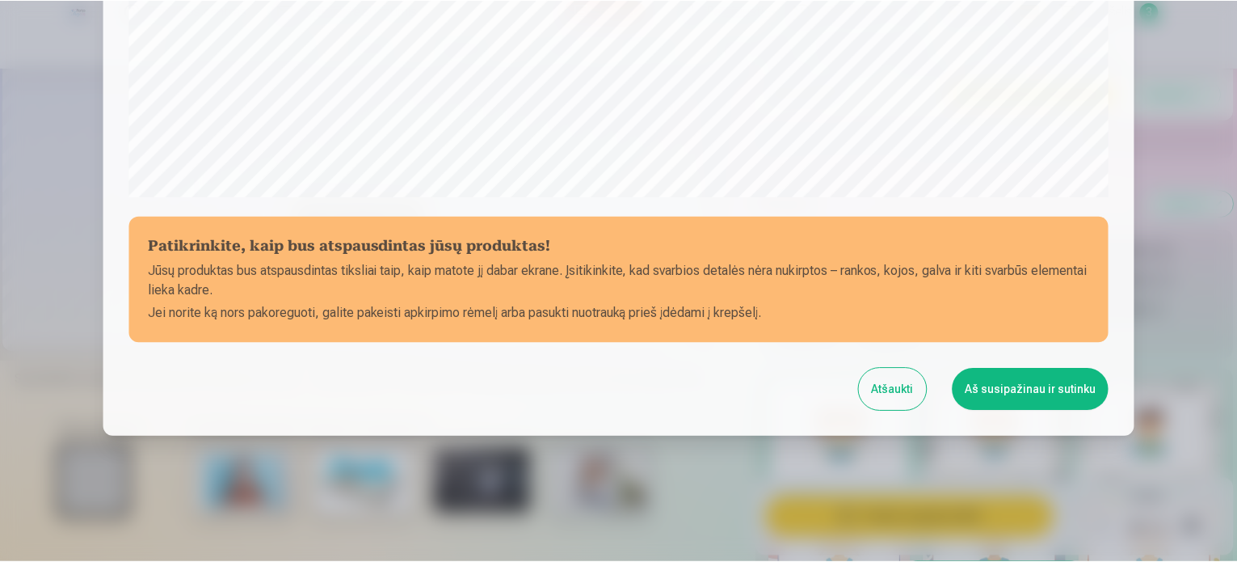
scroll to position [601, 0]
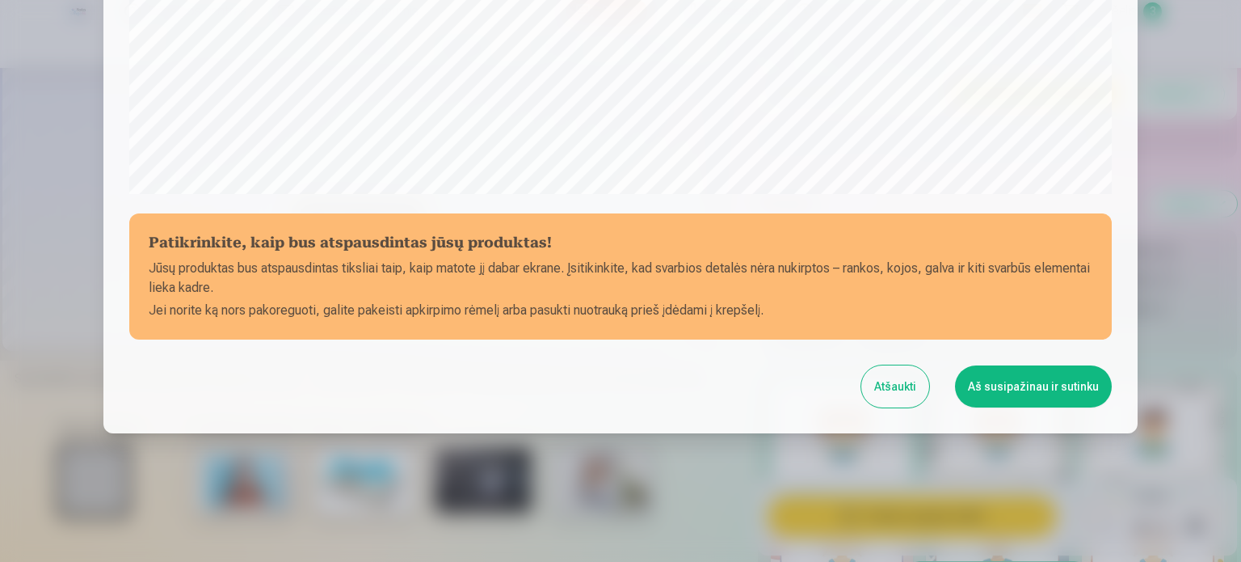
click at [1070, 387] on button "Aš susipažinau ir sutinku" at bounding box center [1033, 386] width 157 height 42
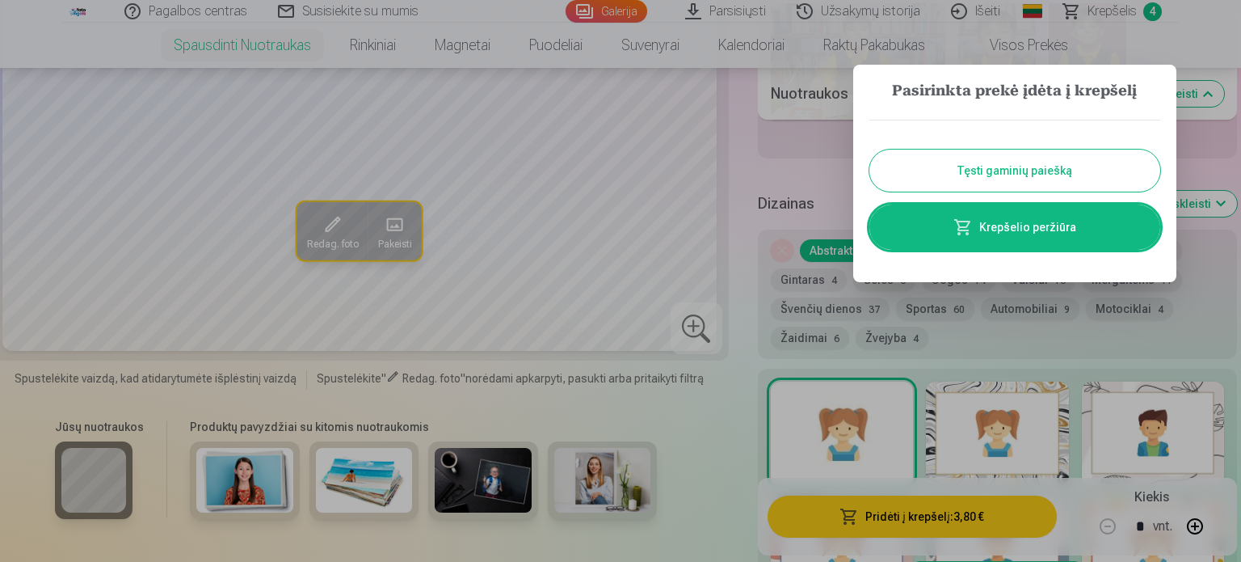
click at [1026, 174] on button "Tęsti gaminių paiešką" at bounding box center [1015, 171] width 291 height 42
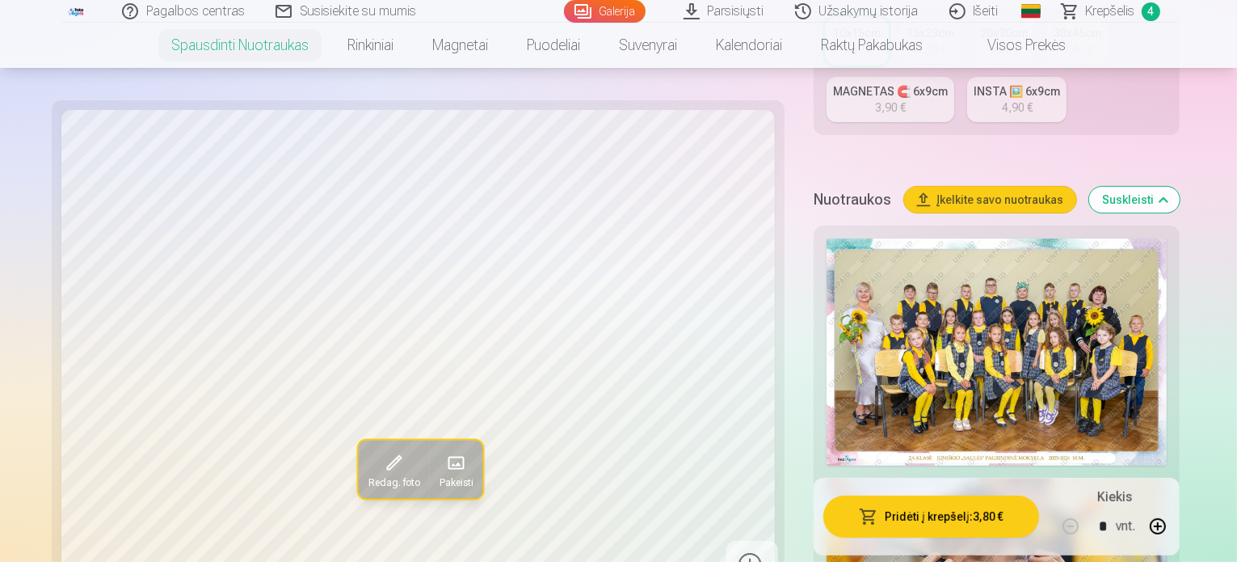
scroll to position [485, 0]
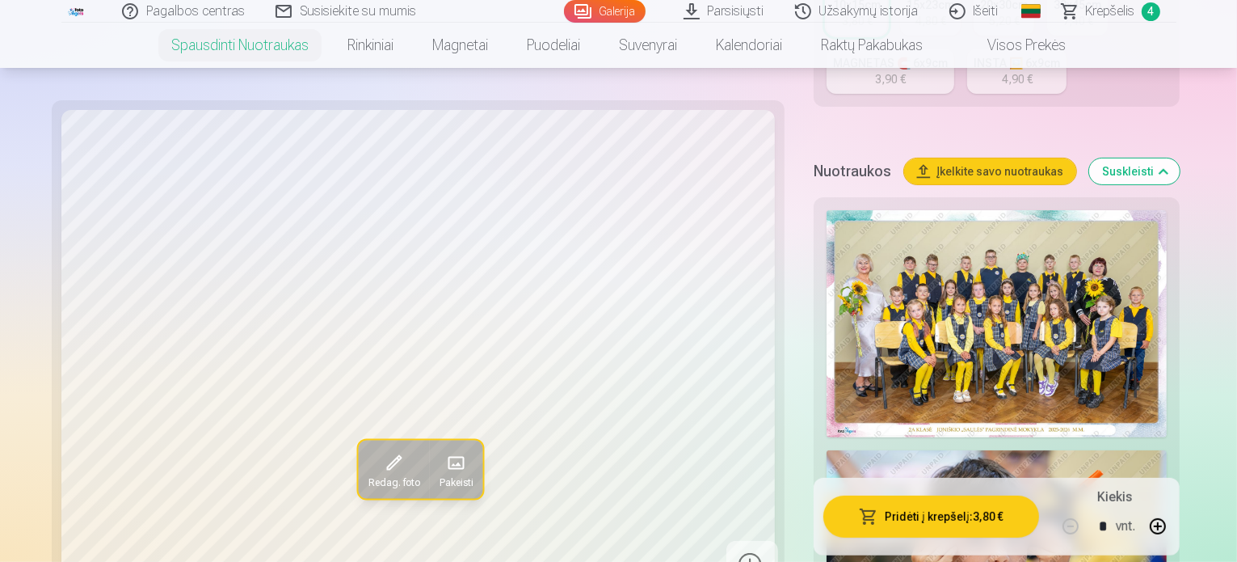
click at [1112, 450] on img at bounding box center [997, 563] width 340 height 227
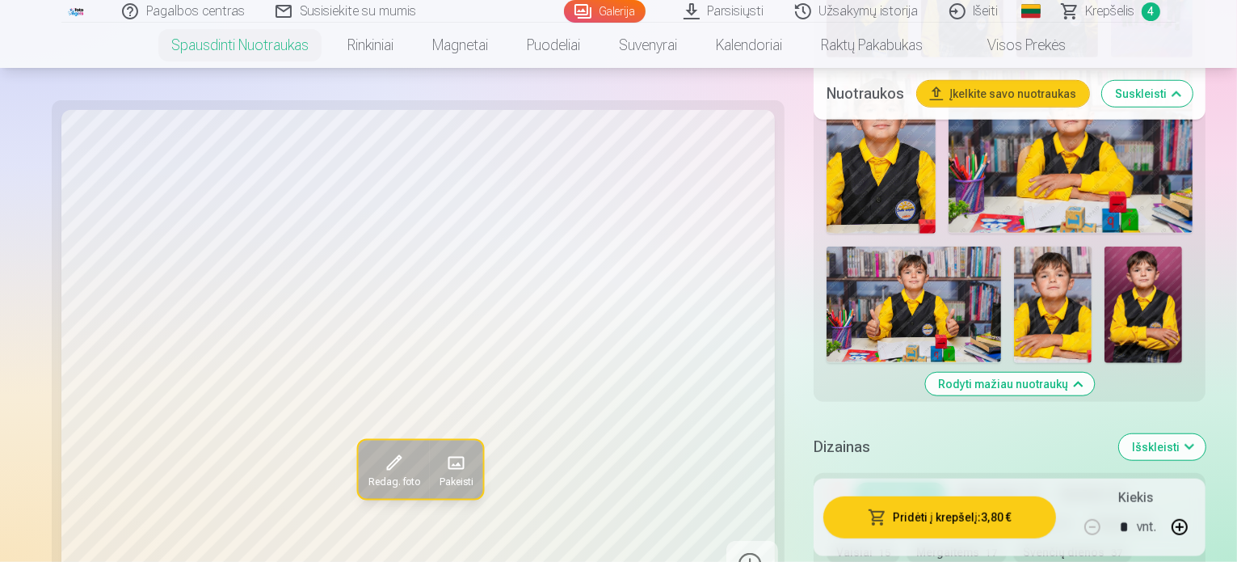
scroll to position [1212, 0]
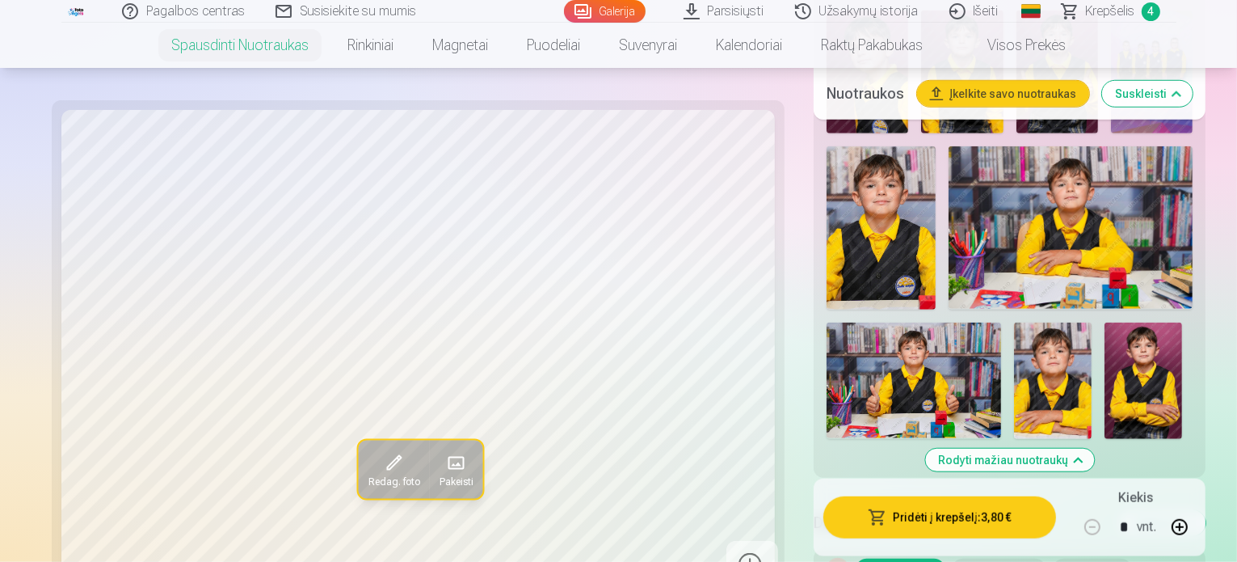
click at [1053, 558] on button "Gyvūnai 28" at bounding box center [1092, 569] width 79 height 23
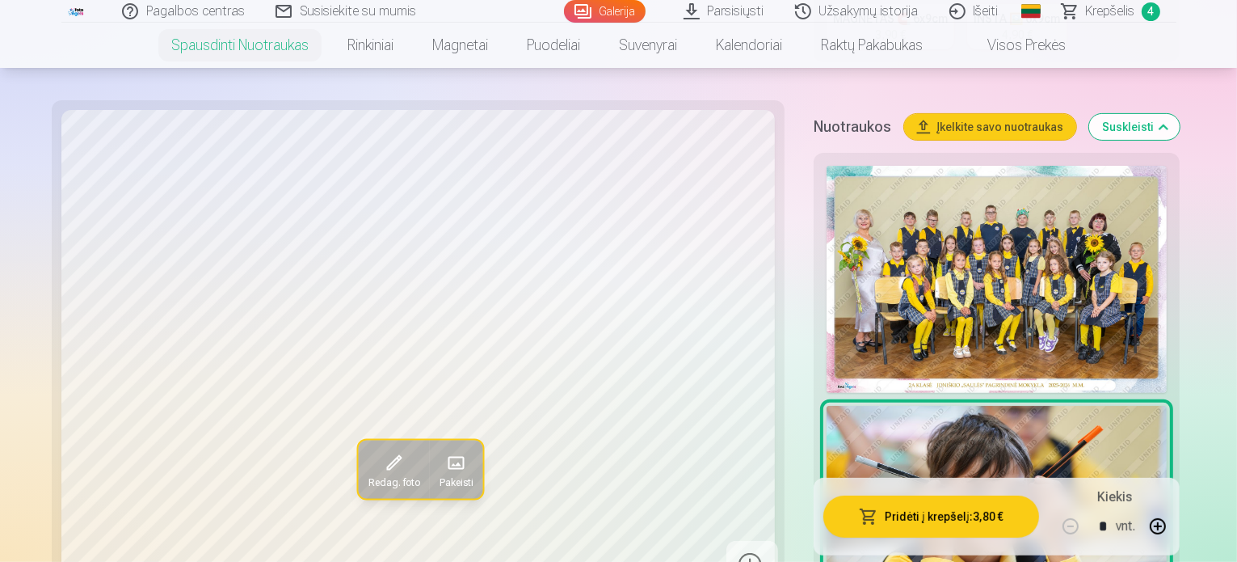
scroll to position [323, 0]
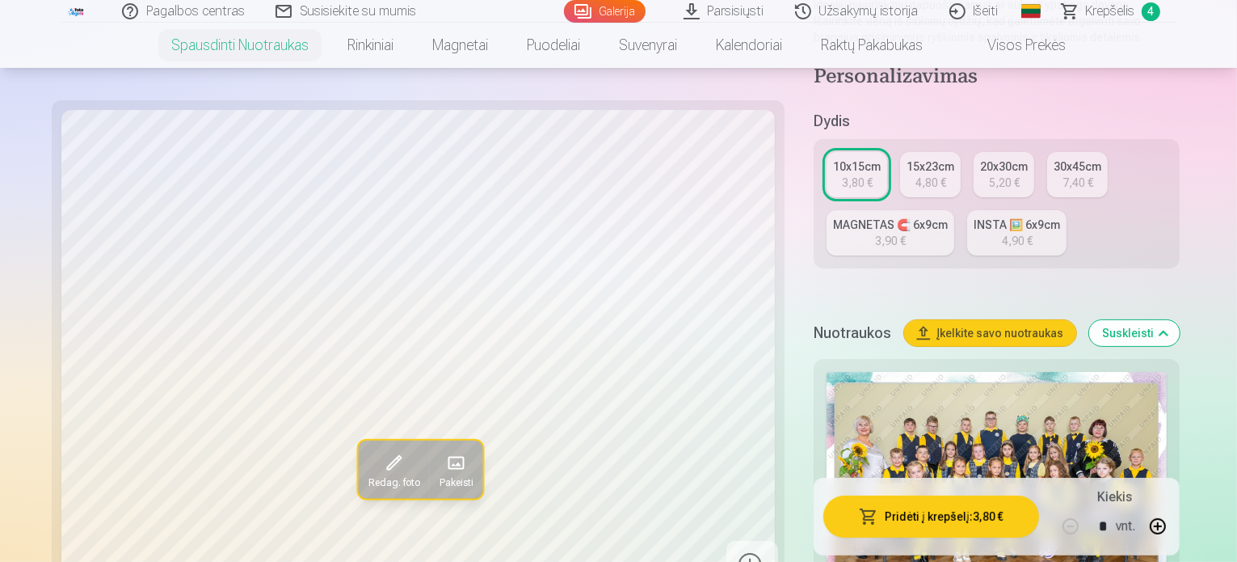
click at [1109, 11] on span "Krepšelis" at bounding box center [1110, 11] width 49 height 19
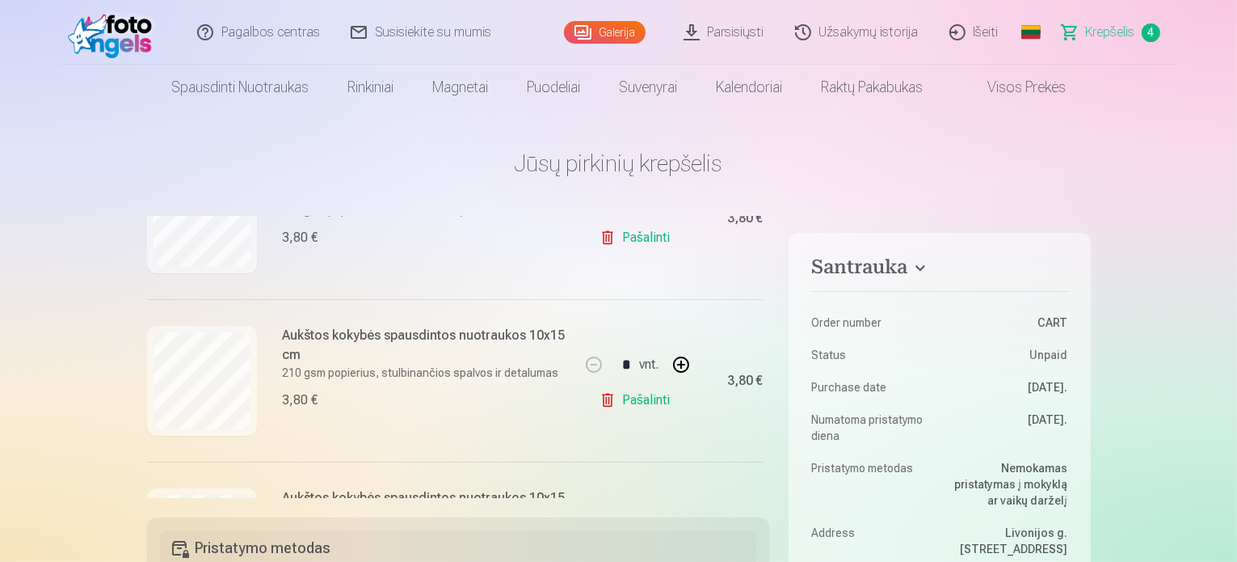
scroll to position [391, 0]
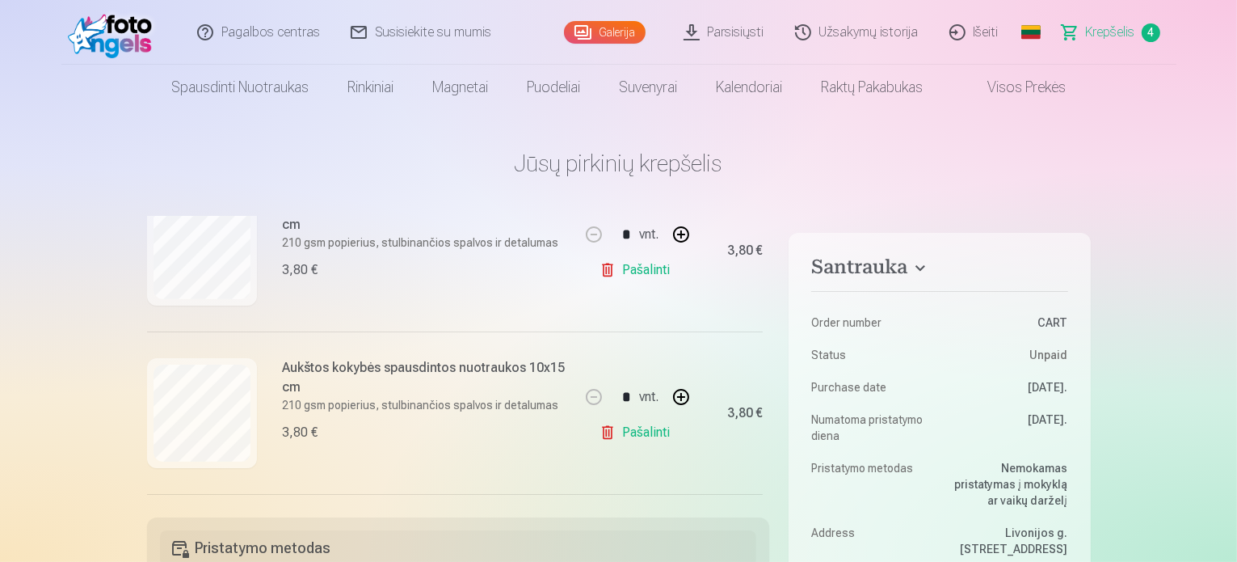
click at [611, 268] on link "Pašalinti" at bounding box center [638, 270] width 77 height 32
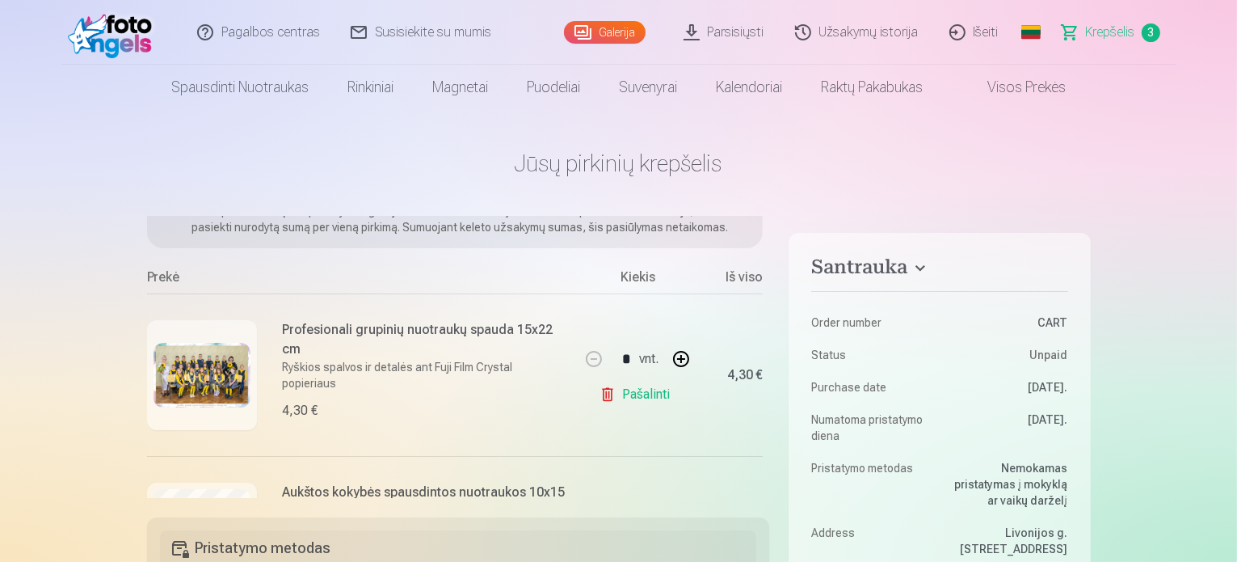
scroll to position [67, 0]
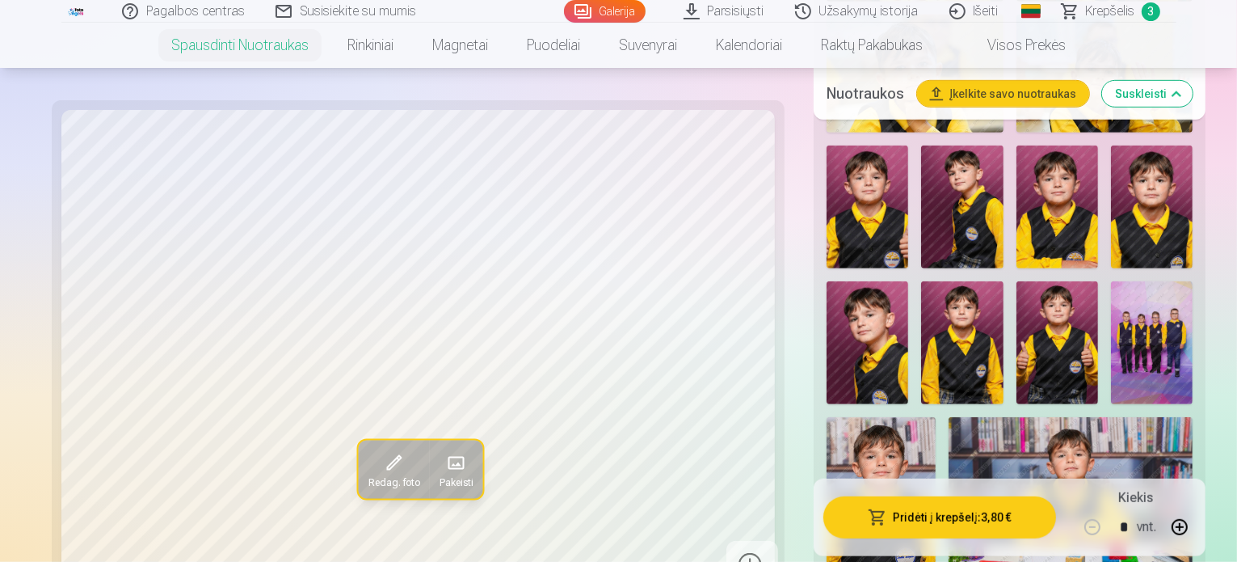
scroll to position [970, 0]
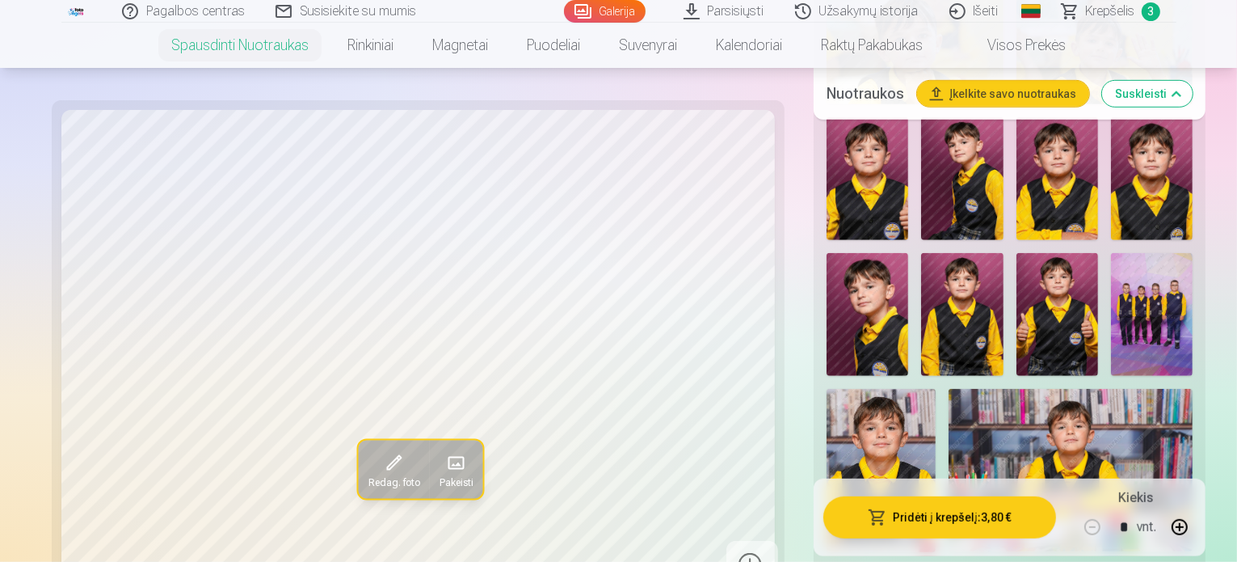
click at [921, 236] on img at bounding box center [962, 178] width 82 height 123
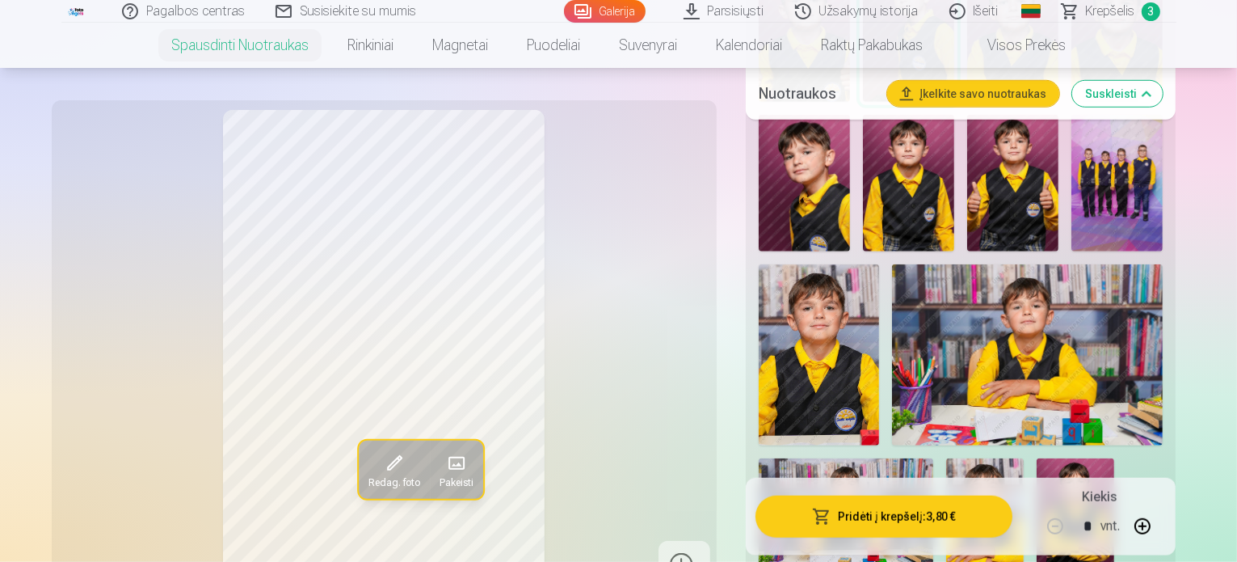
scroll to position [1131, 0]
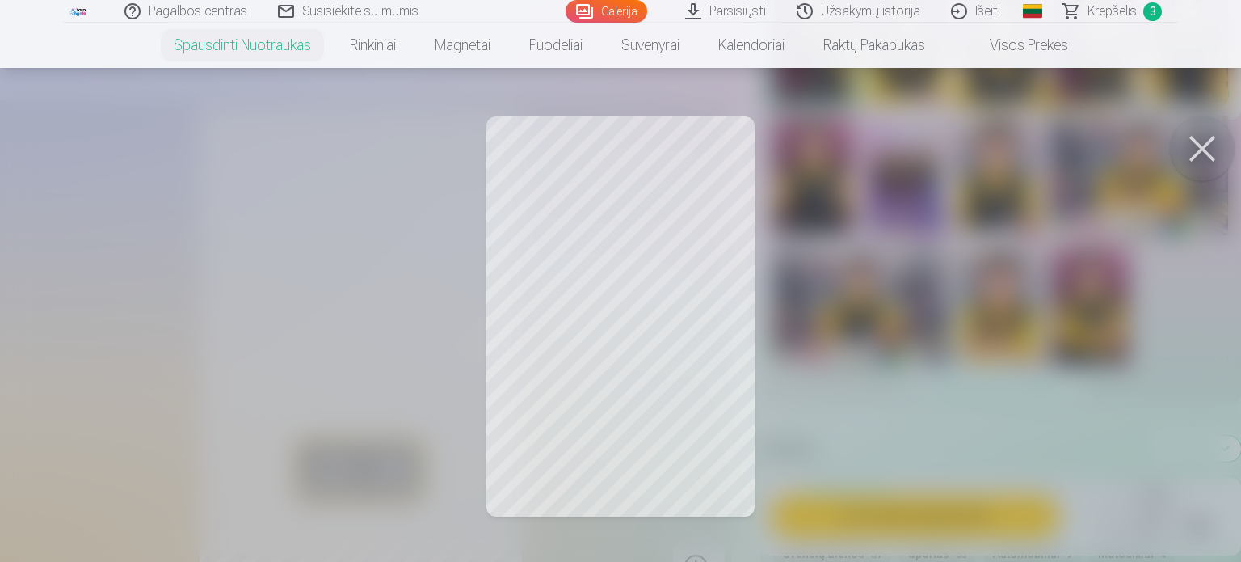
click at [1203, 154] on button at bounding box center [1202, 148] width 65 height 65
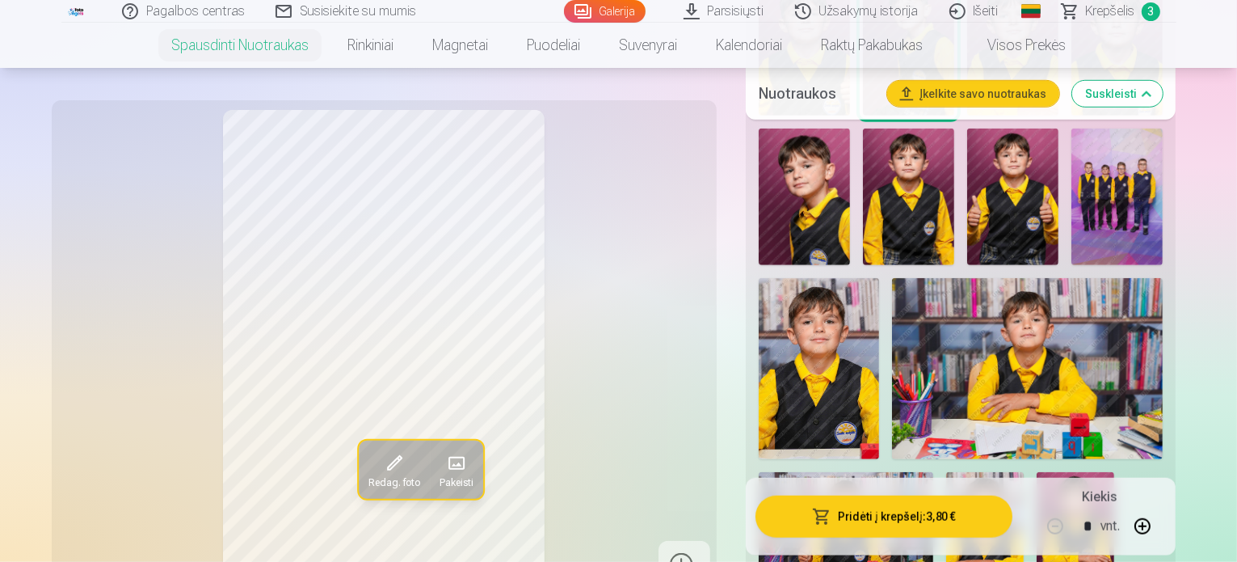
click at [967, 175] on img at bounding box center [1012, 197] width 91 height 137
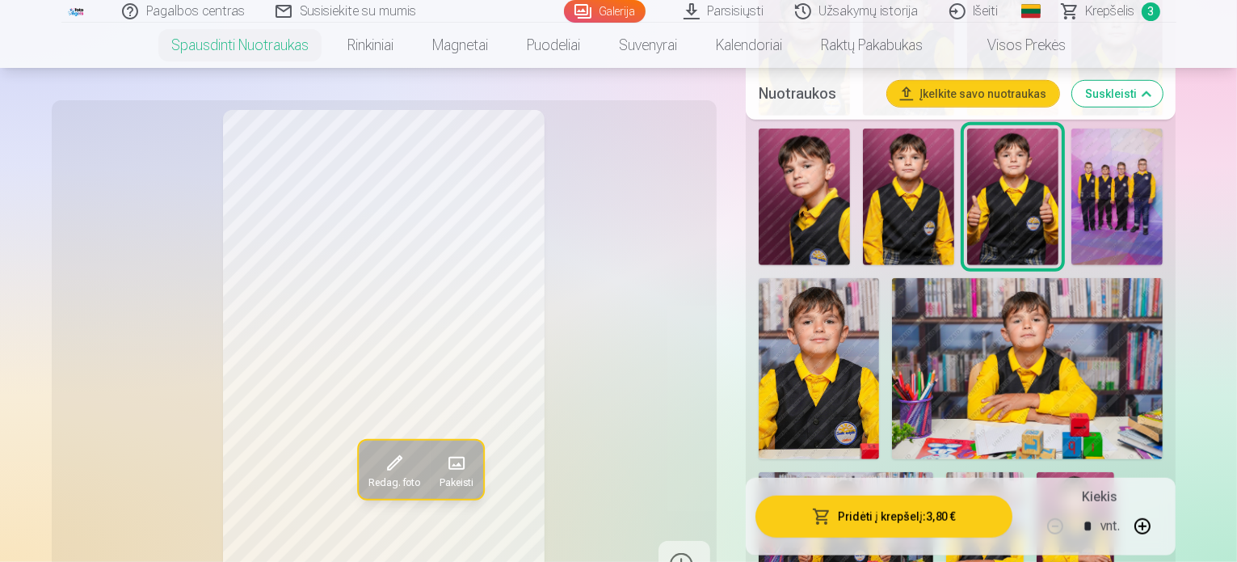
click at [1114, 472] on img at bounding box center [1076, 530] width 78 height 116
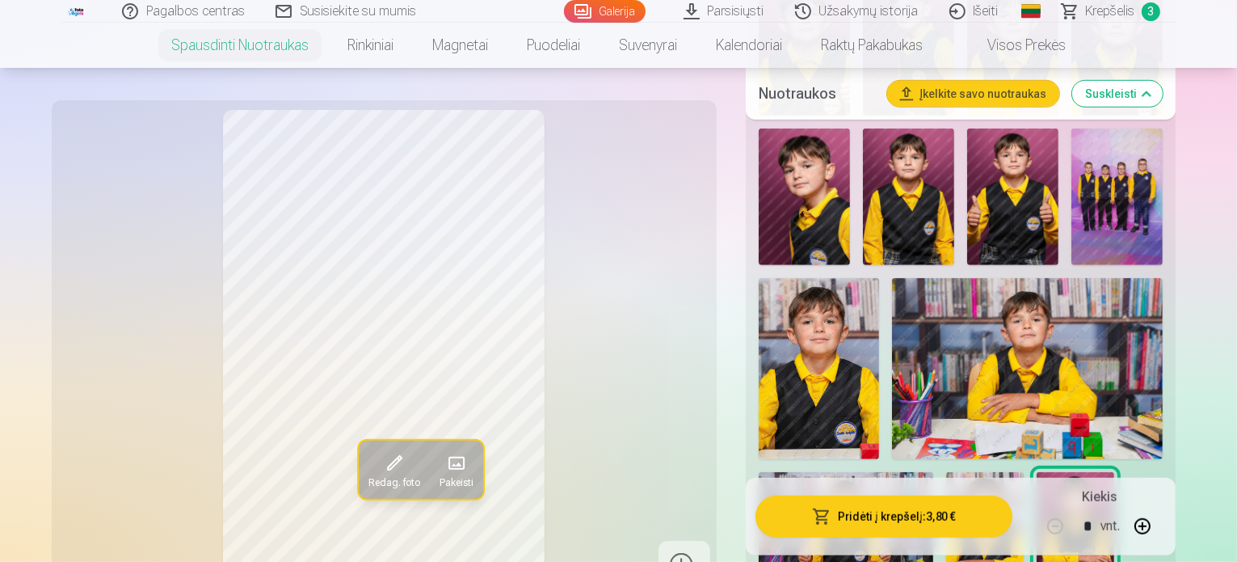
click at [870, 472] on img at bounding box center [846, 530] width 175 height 116
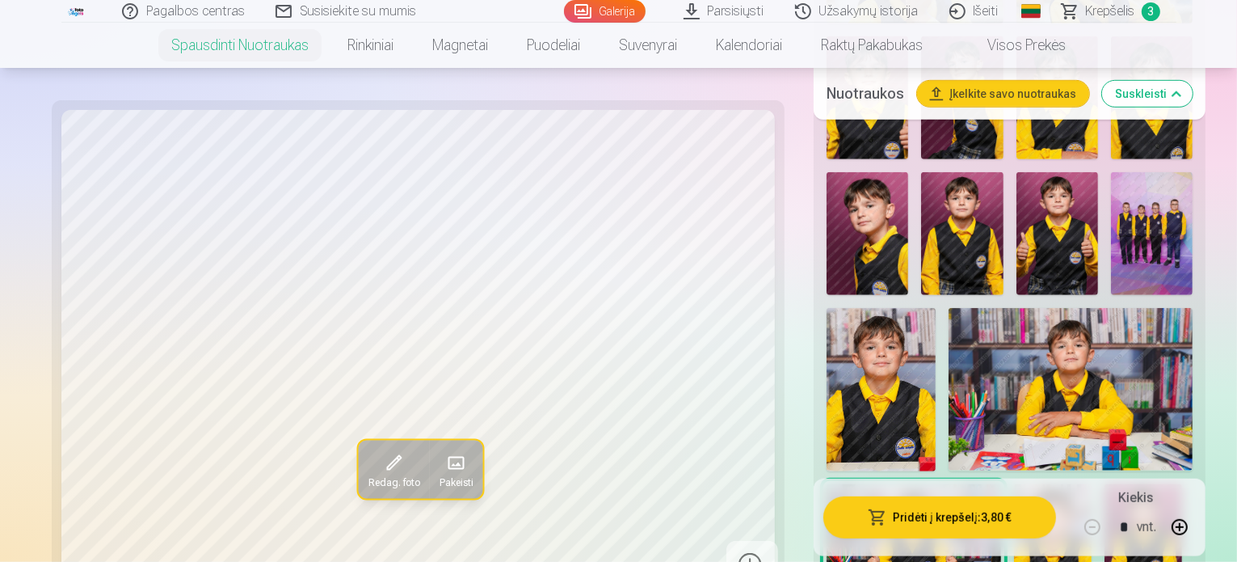
scroll to position [1051, 0]
click at [1014, 484] on img at bounding box center [1053, 542] width 78 height 116
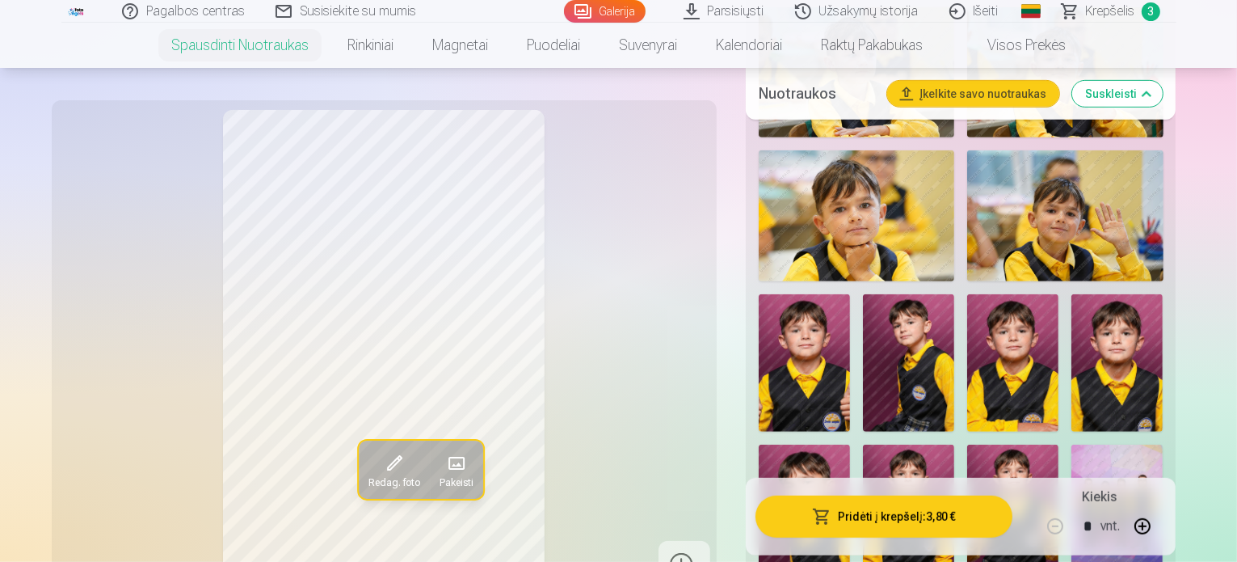
scroll to position [808, 0]
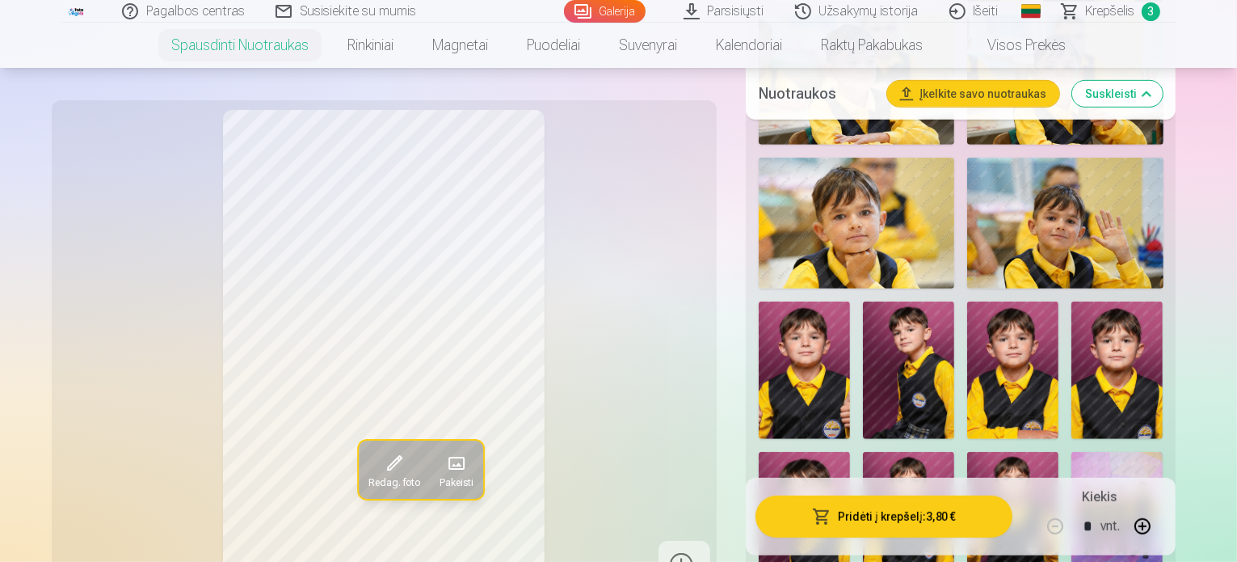
click at [954, 452] on img at bounding box center [908, 520] width 91 height 137
click at [863, 407] on img at bounding box center [908, 369] width 91 height 137
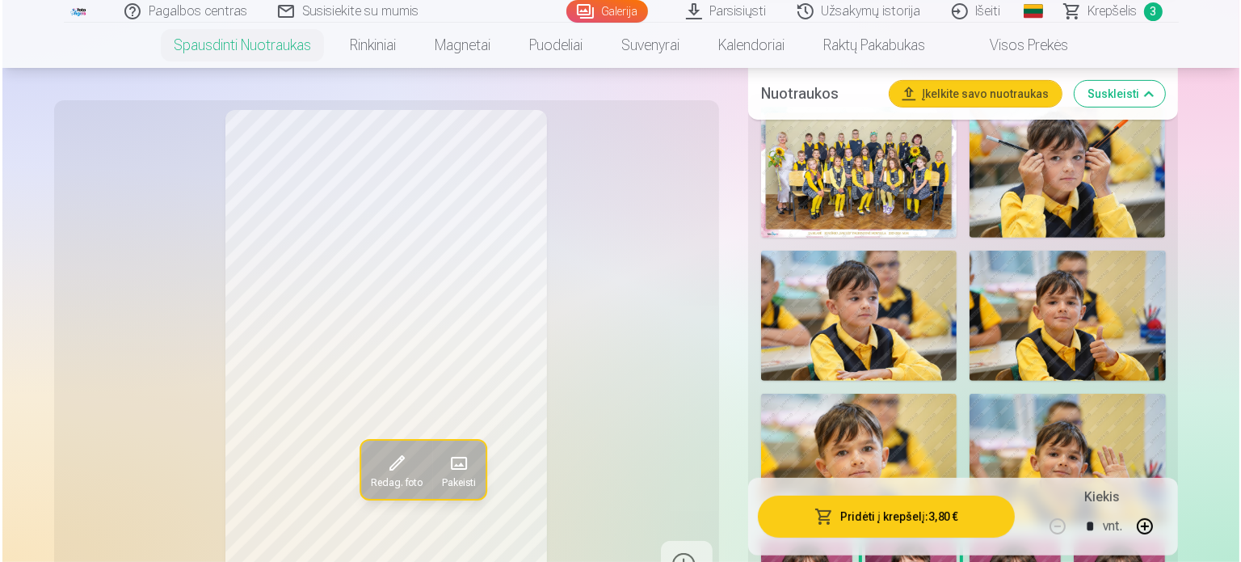
scroll to position [485, 0]
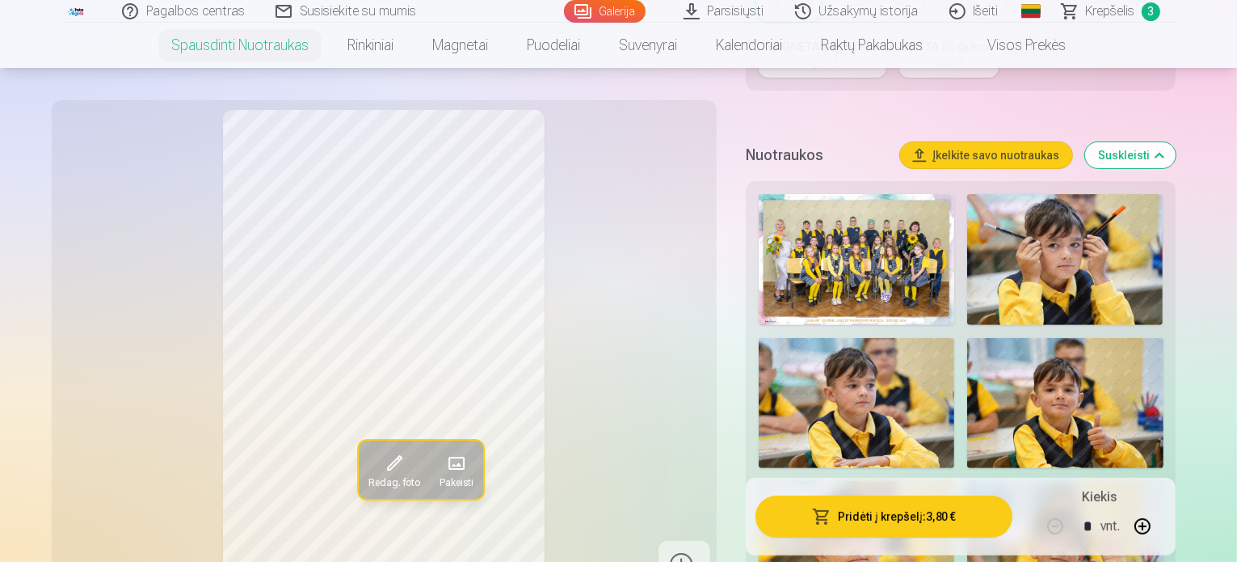
click at [942, 519] on button "Pridėti į krepšelį : 3,80 €" at bounding box center [885, 516] width 258 height 42
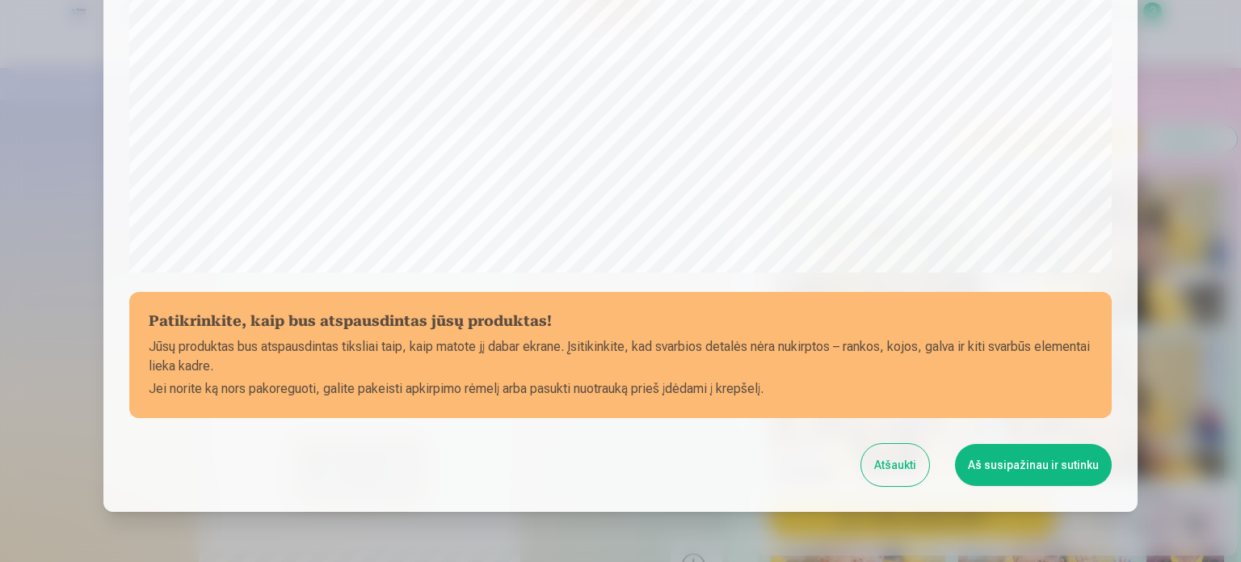
scroll to position [516, 0]
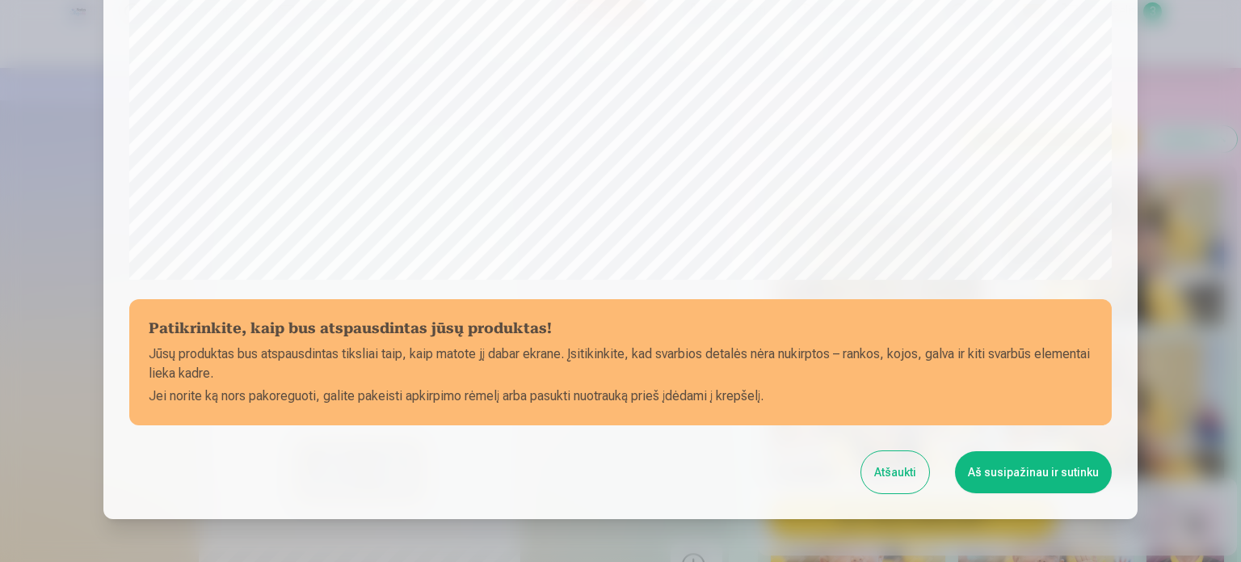
click at [1028, 478] on button "Aš susipažinau ir sutinku" at bounding box center [1033, 472] width 157 height 42
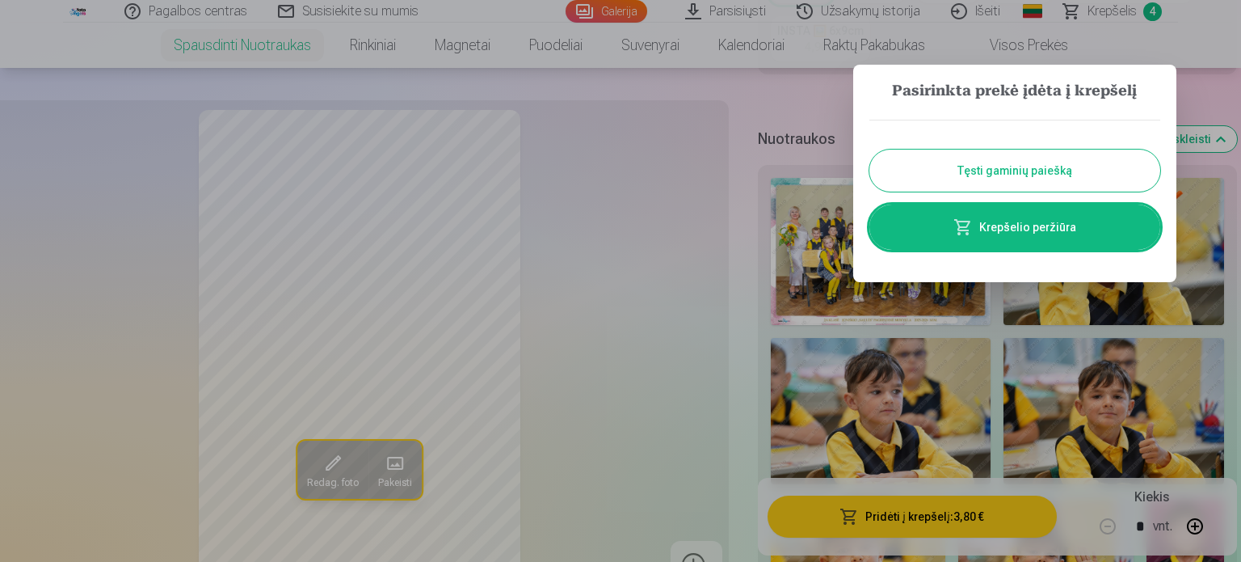
click at [999, 225] on link "Krepšelio peržiūra" at bounding box center [1015, 226] width 291 height 45
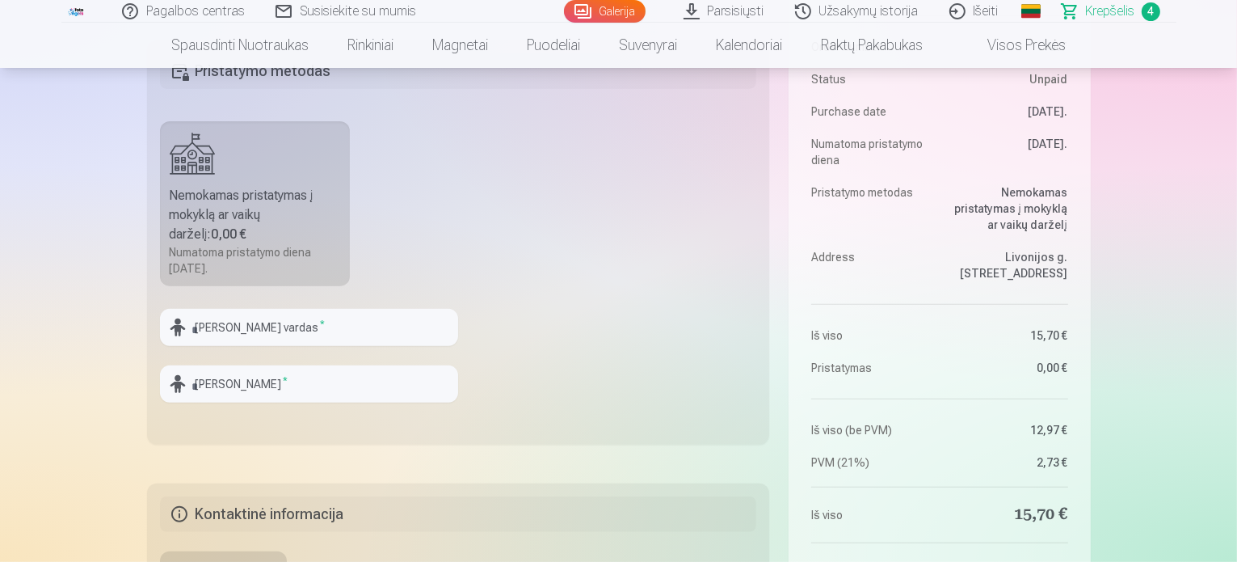
scroll to position [485, 0]
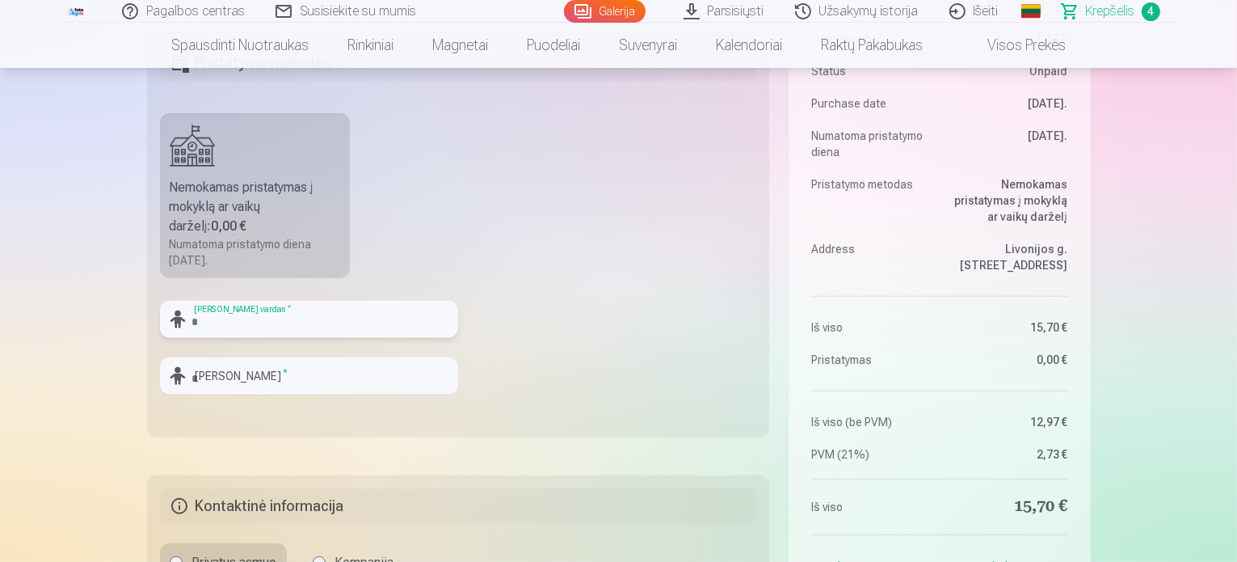
click at [320, 328] on input "text" at bounding box center [309, 319] width 298 height 37
type input "******"
click at [247, 377] on input "text" at bounding box center [309, 375] width 298 height 37
type input "*******"
click at [541, 358] on fieldset "Pristatymo metodas Nemokamas pristatymas į mokyklą ar vaikų darželį : 0,00 € Nu…" at bounding box center [458, 234] width 623 height 404
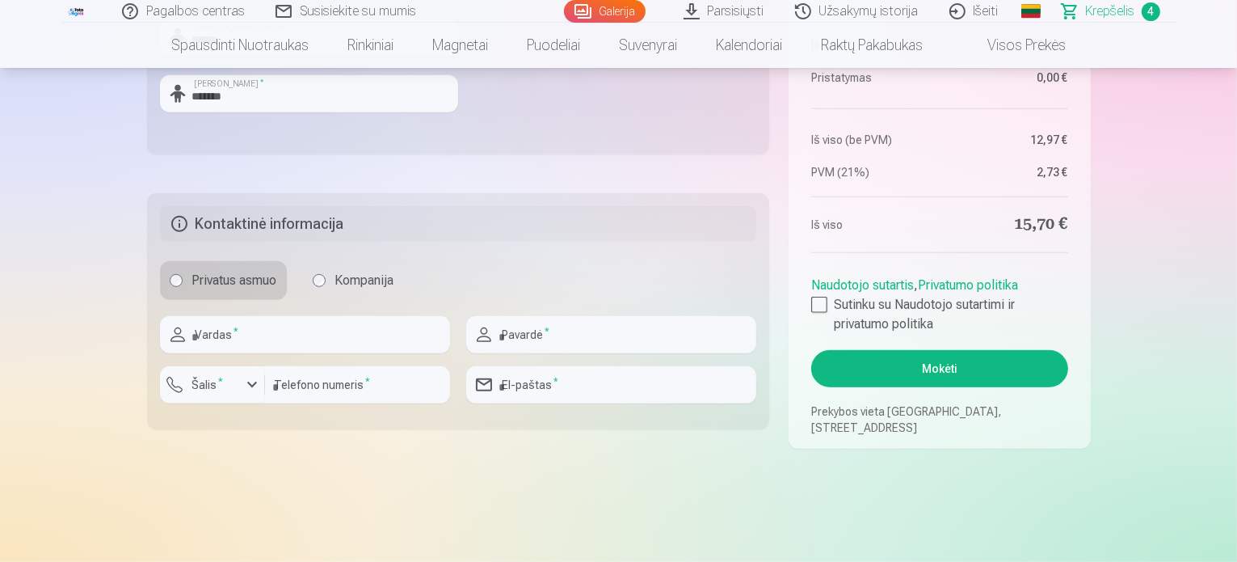
scroll to position [808, 0]
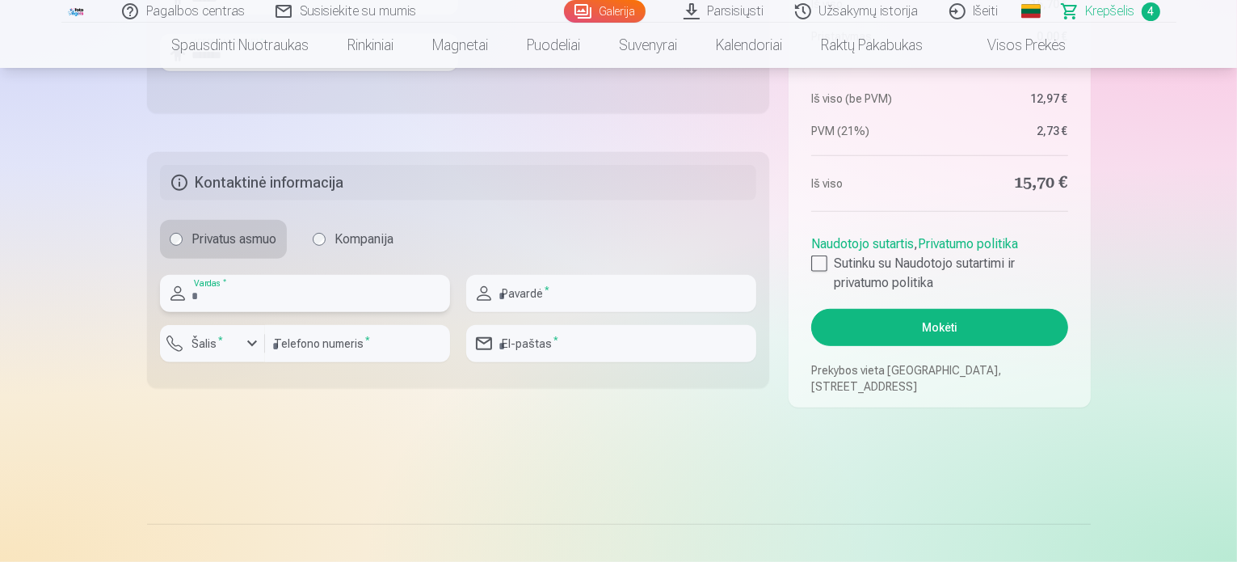
click at [272, 289] on input "text" at bounding box center [305, 293] width 290 height 37
type input "*******"
type input "*********"
click at [233, 344] on div "button" at bounding box center [216, 346] width 48 height 16
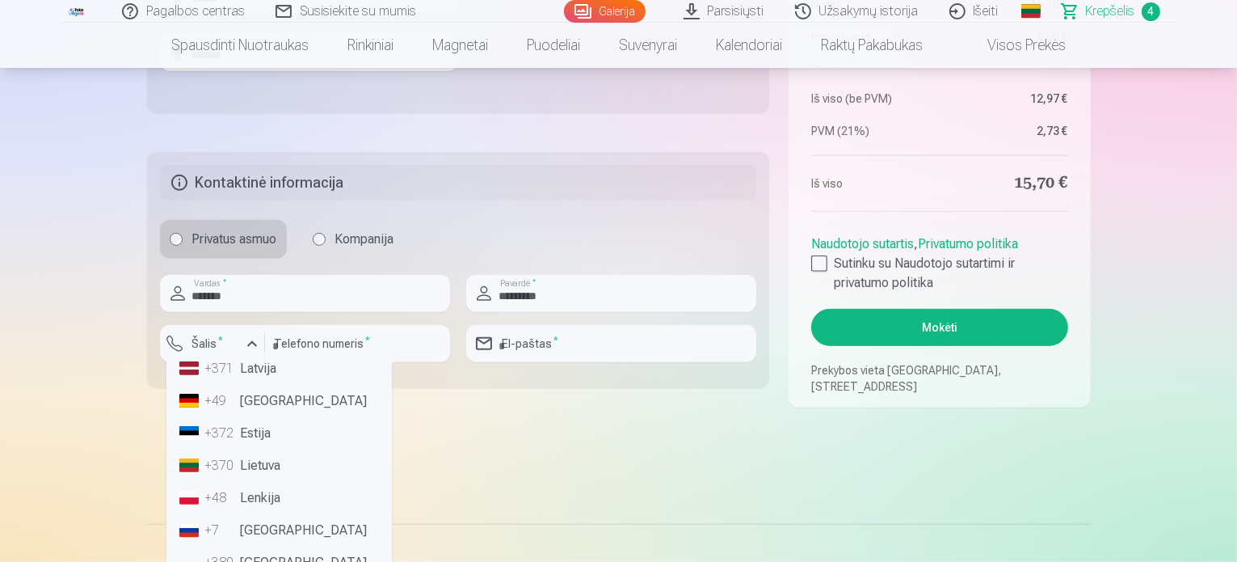
scroll to position [81, 0]
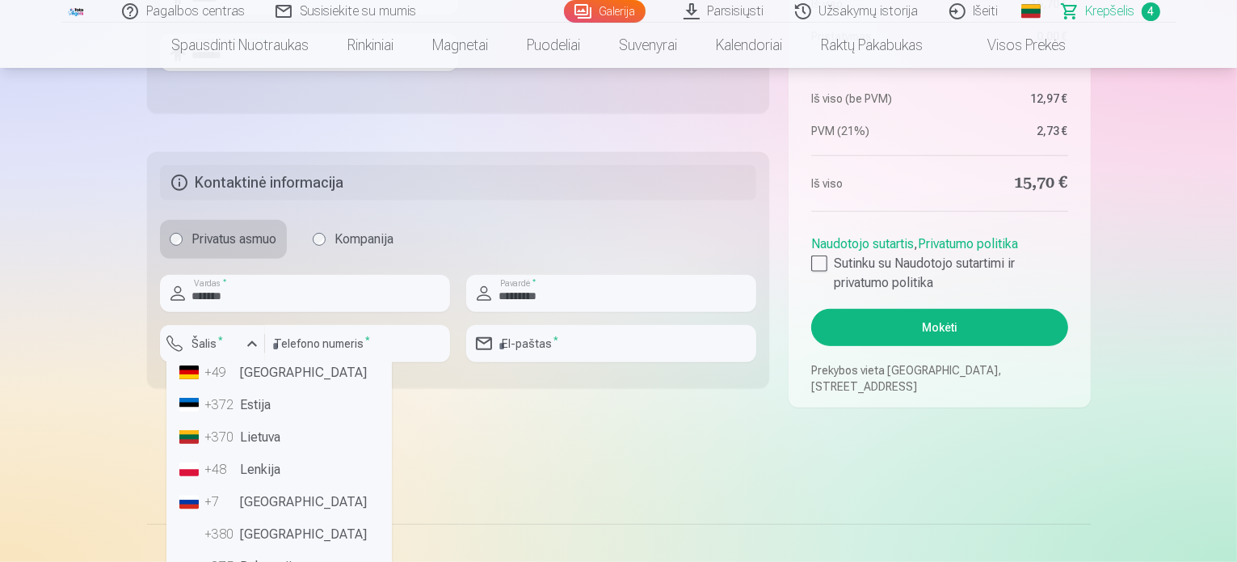
click at [252, 439] on li "+370 Lietuva" at bounding box center [279, 437] width 213 height 32
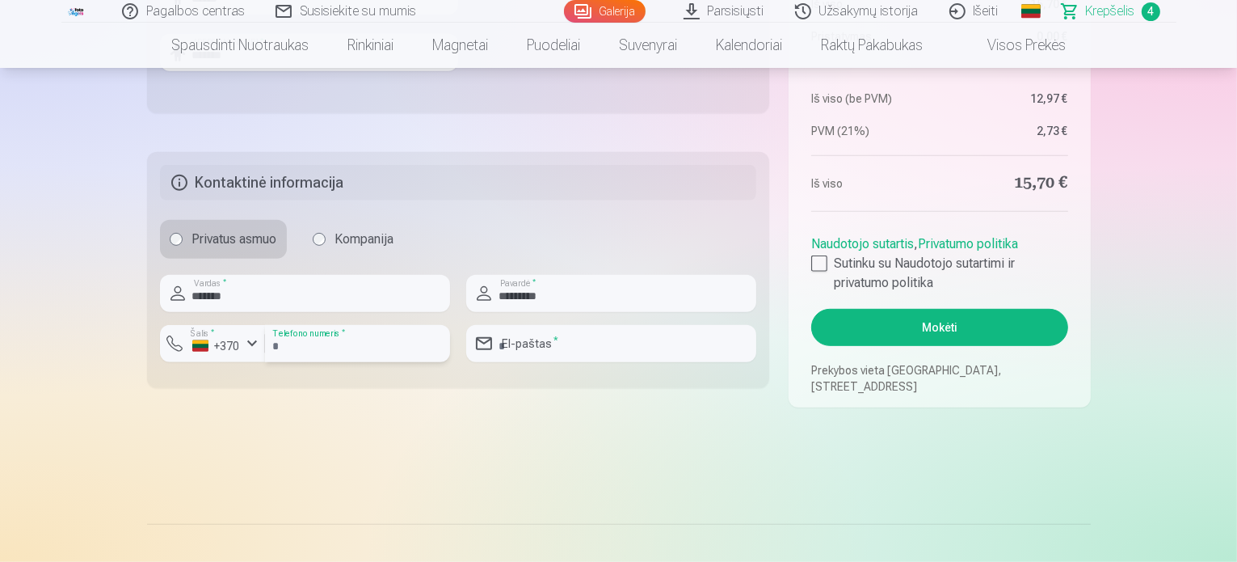
click at [280, 342] on input "*********" at bounding box center [357, 343] width 185 height 37
type input "********"
click at [593, 327] on input "email" at bounding box center [611, 343] width 290 height 37
type input "**********"
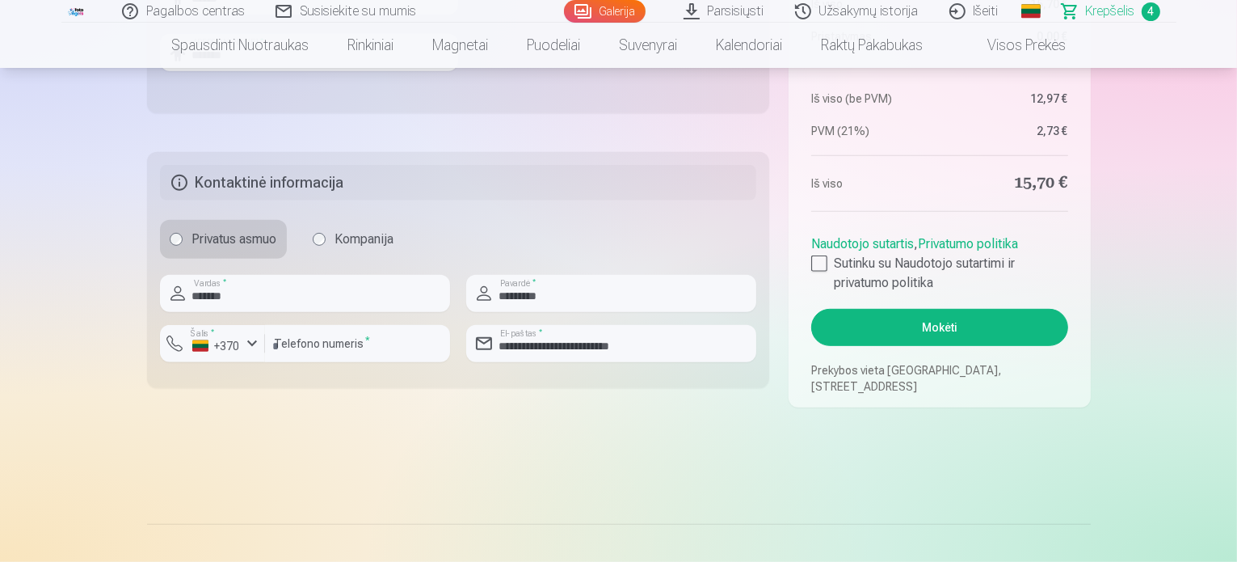
click at [811, 263] on div at bounding box center [819, 263] width 16 height 16
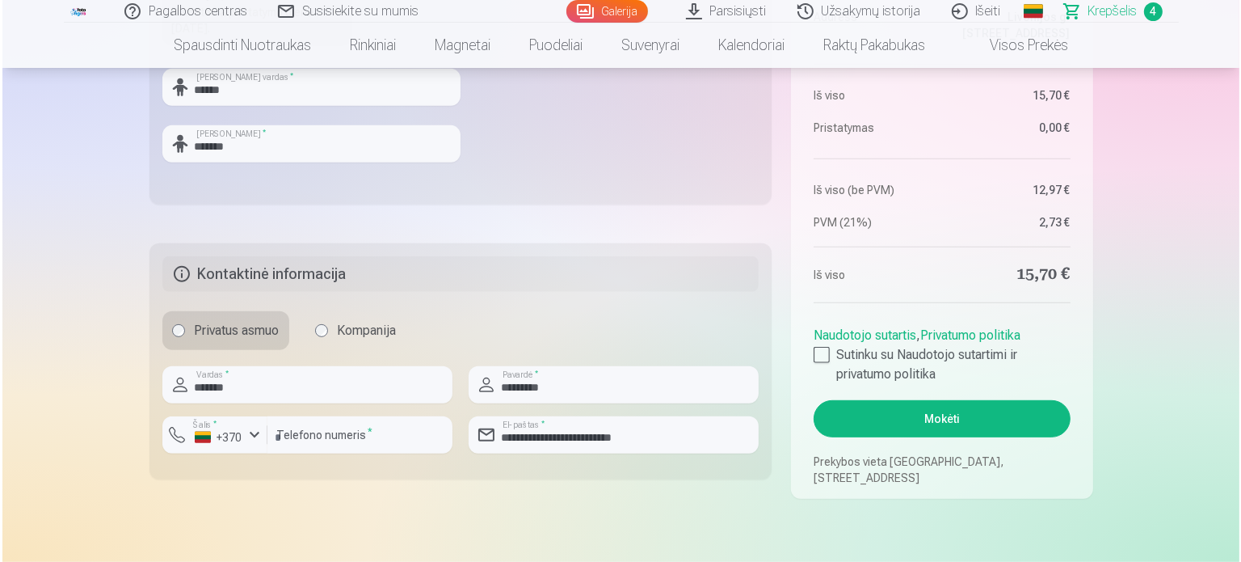
scroll to position [889, 0]
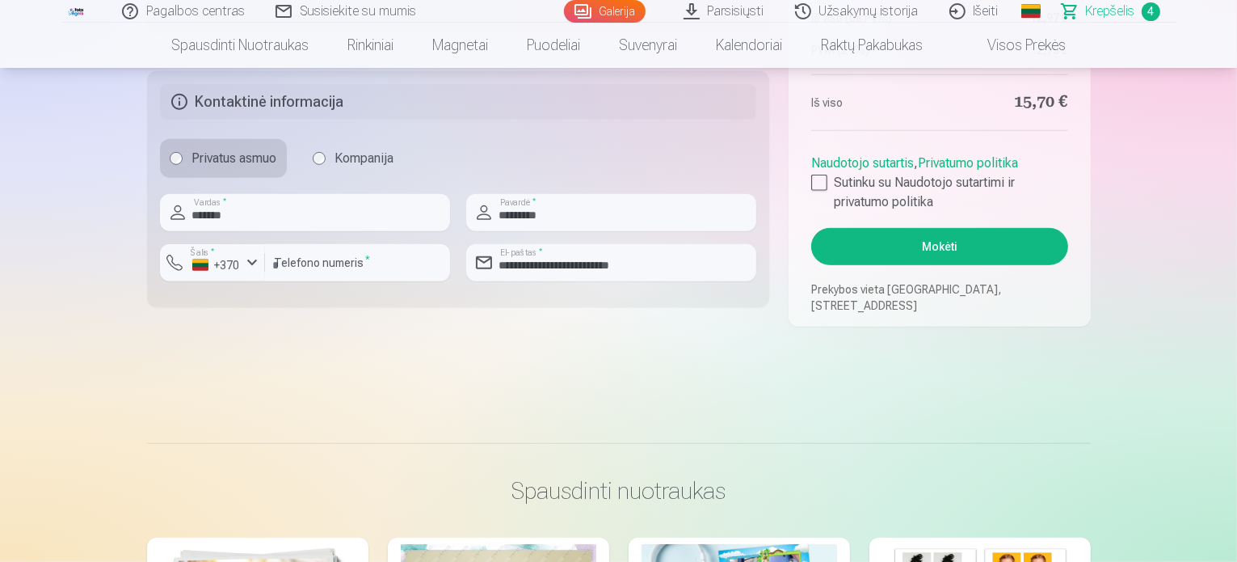
click at [933, 258] on button "Mokėti" at bounding box center [939, 246] width 256 height 37
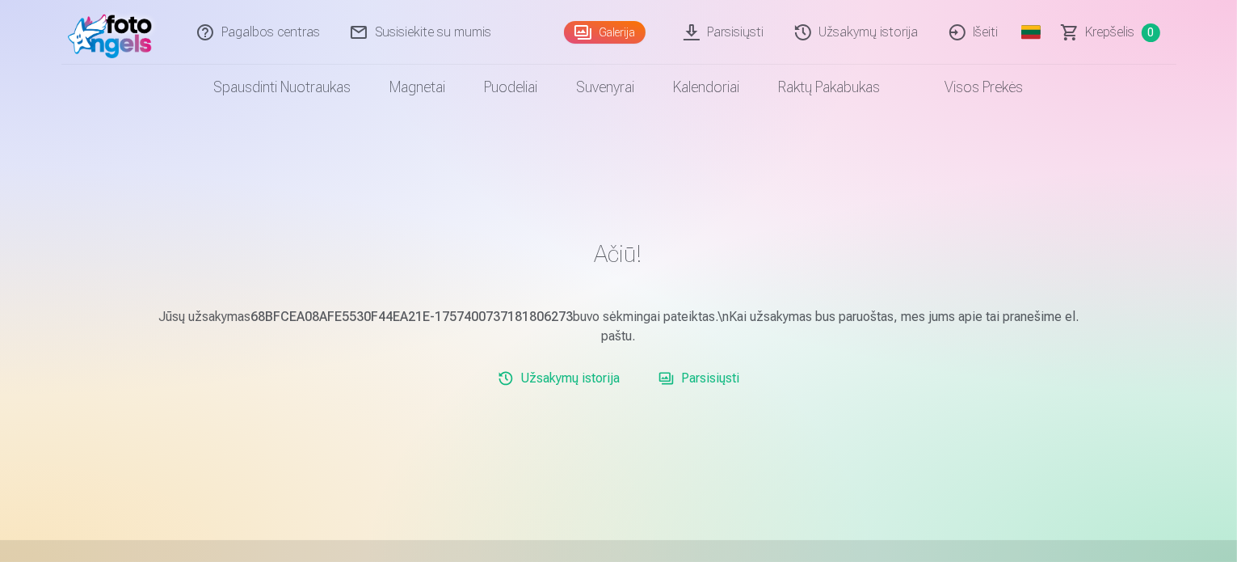
click at [916, 322] on p "Jūsų užsakymas 68BFCEA08AFE5530F44EA21E-1757400737181806273 buvo sėkmingai pate…" at bounding box center [619, 326] width 944 height 39
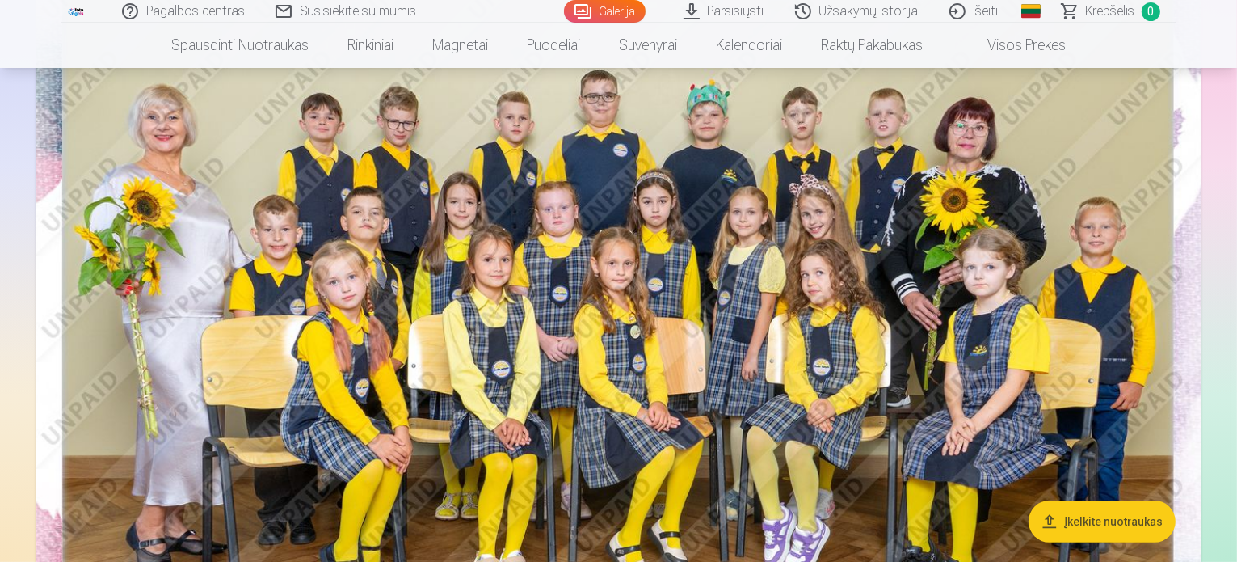
scroll to position [162, 0]
